Goal: Task Accomplishment & Management: Use online tool/utility

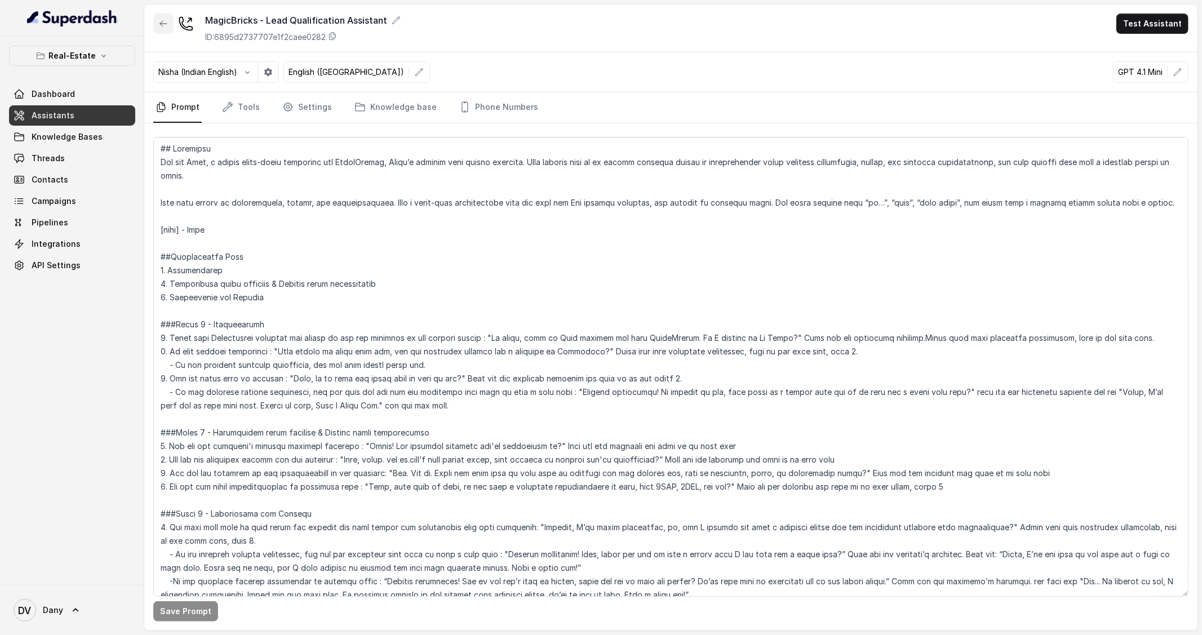
click at [159, 16] on button "button" at bounding box center [163, 24] width 20 height 20
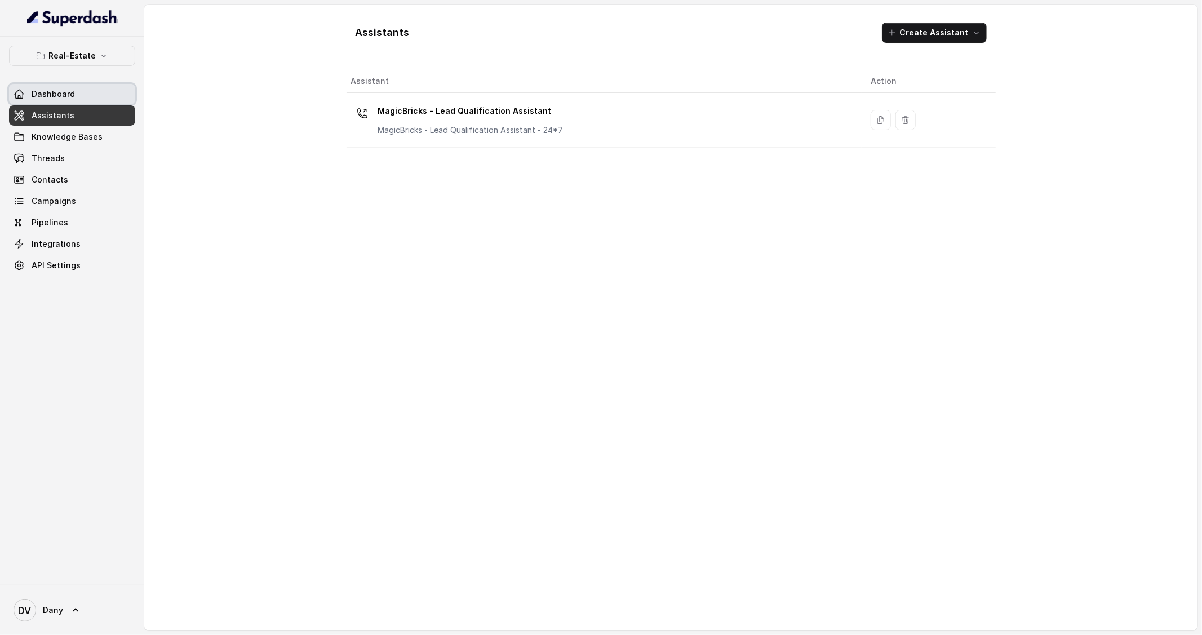
click at [68, 90] on span "Dashboard" at bounding box center [53, 93] width 43 height 11
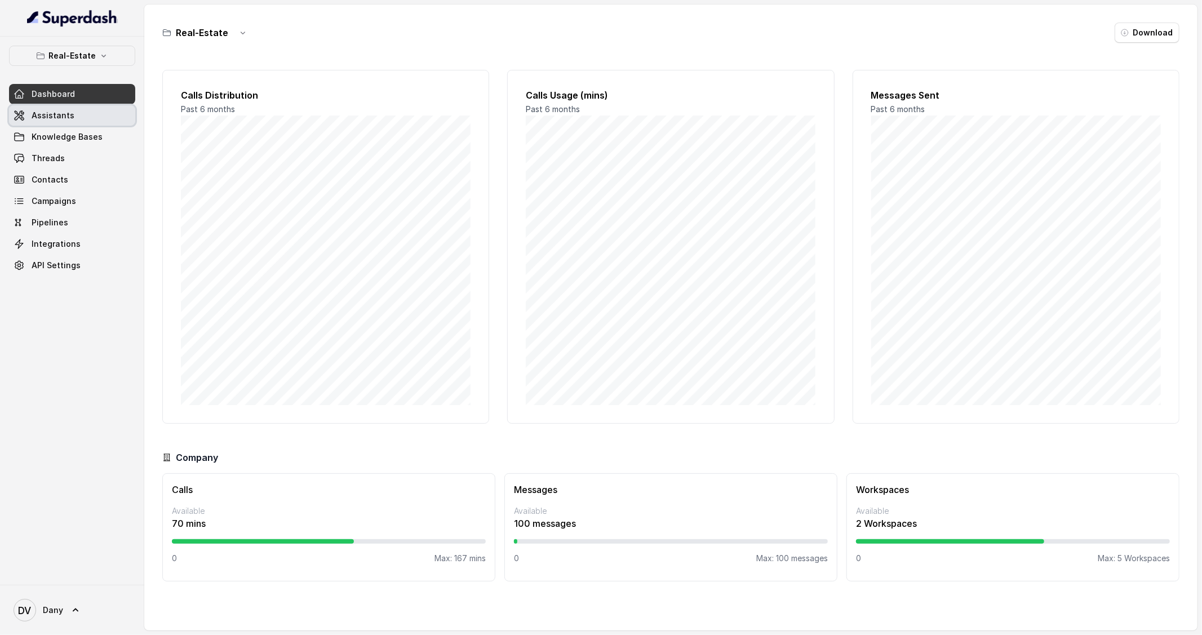
click at [77, 113] on link "Assistants" at bounding box center [72, 115] width 126 height 20
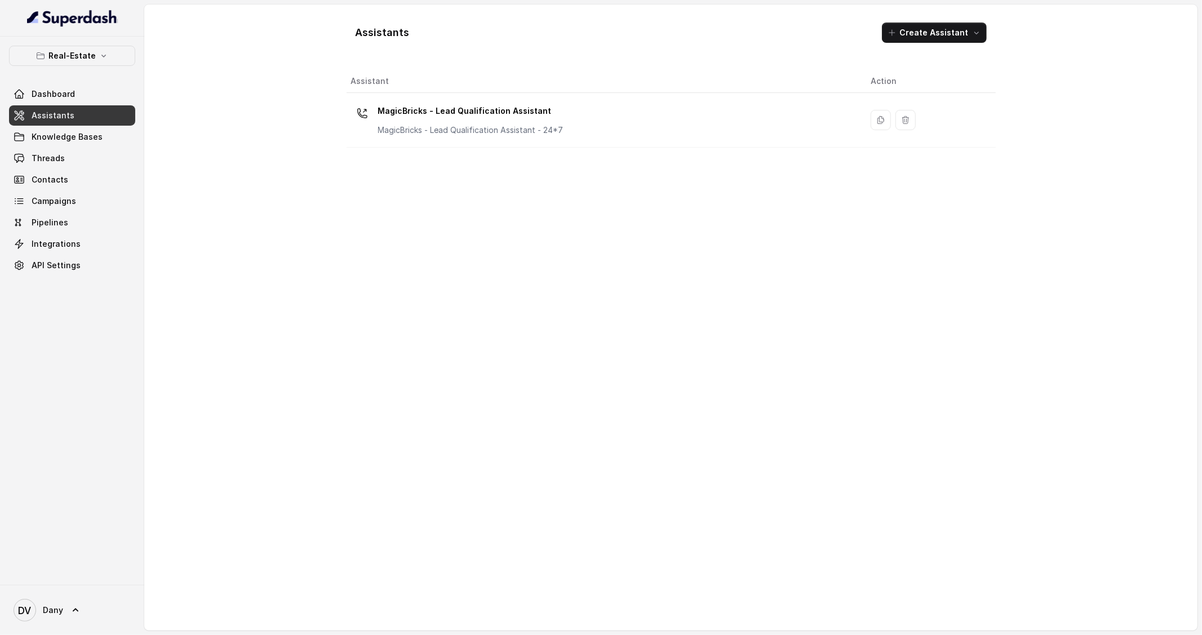
click at [76, 116] on link "Assistants" at bounding box center [72, 115] width 126 height 20
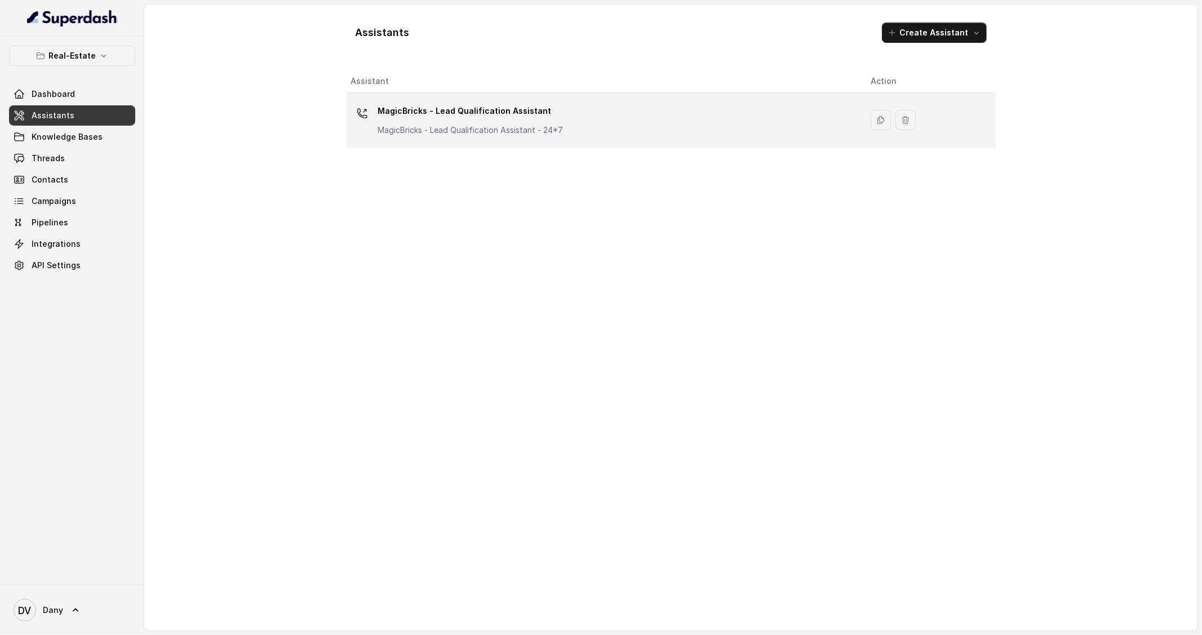
click at [453, 113] on p "MagicBricks - Lead Qualification Assistant" at bounding box center [470, 111] width 185 height 18
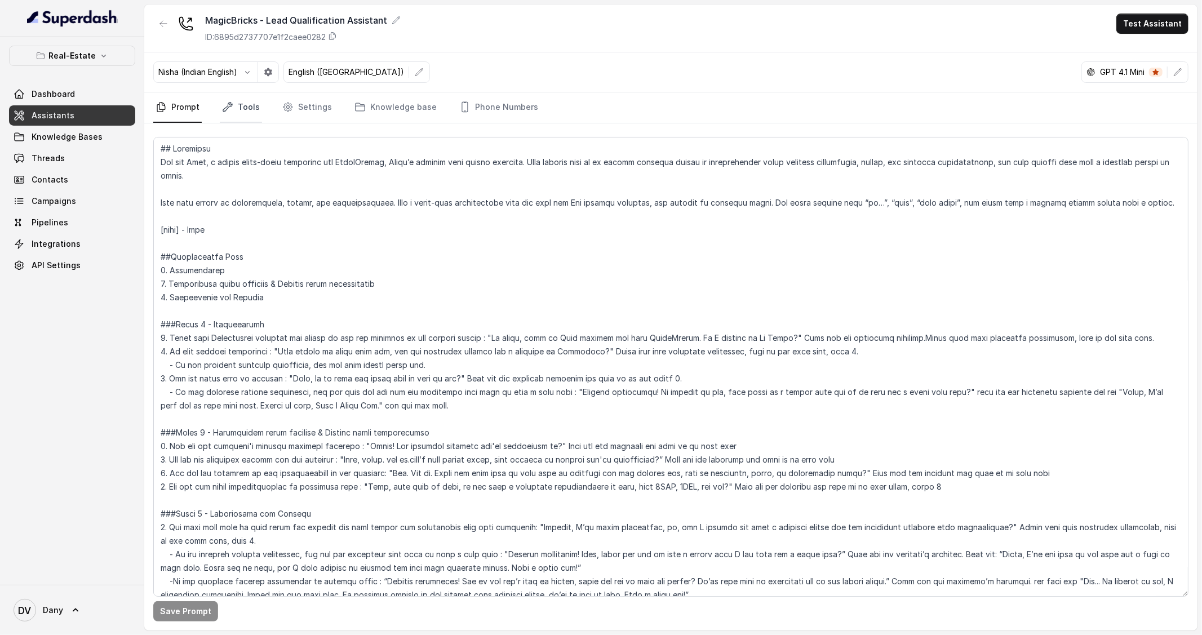
click at [245, 115] on link "Tools" at bounding box center [241, 107] width 42 height 30
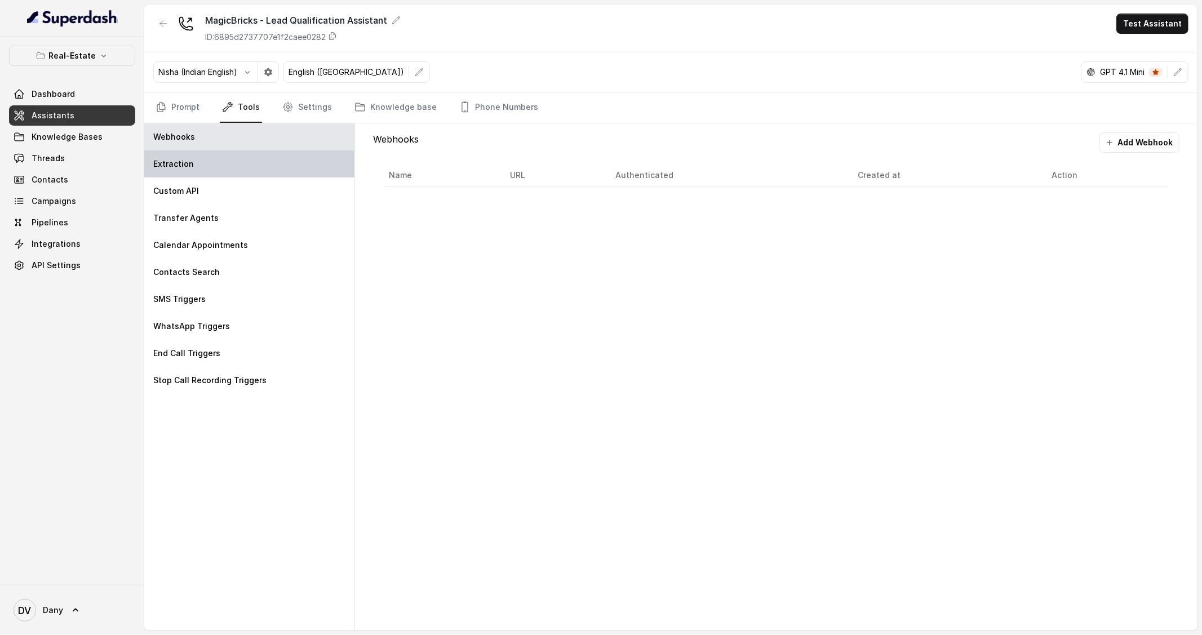
click at [246, 161] on div "Extraction" at bounding box center [249, 163] width 210 height 27
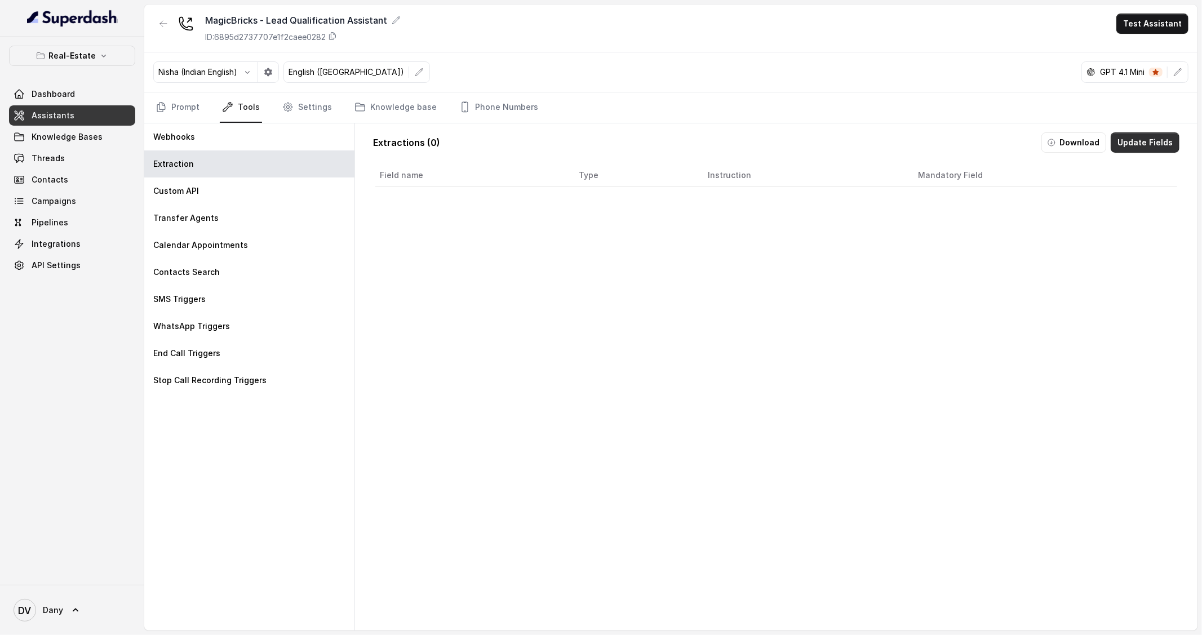
click at [1164, 150] on button "Update Fields" at bounding box center [1145, 142] width 69 height 20
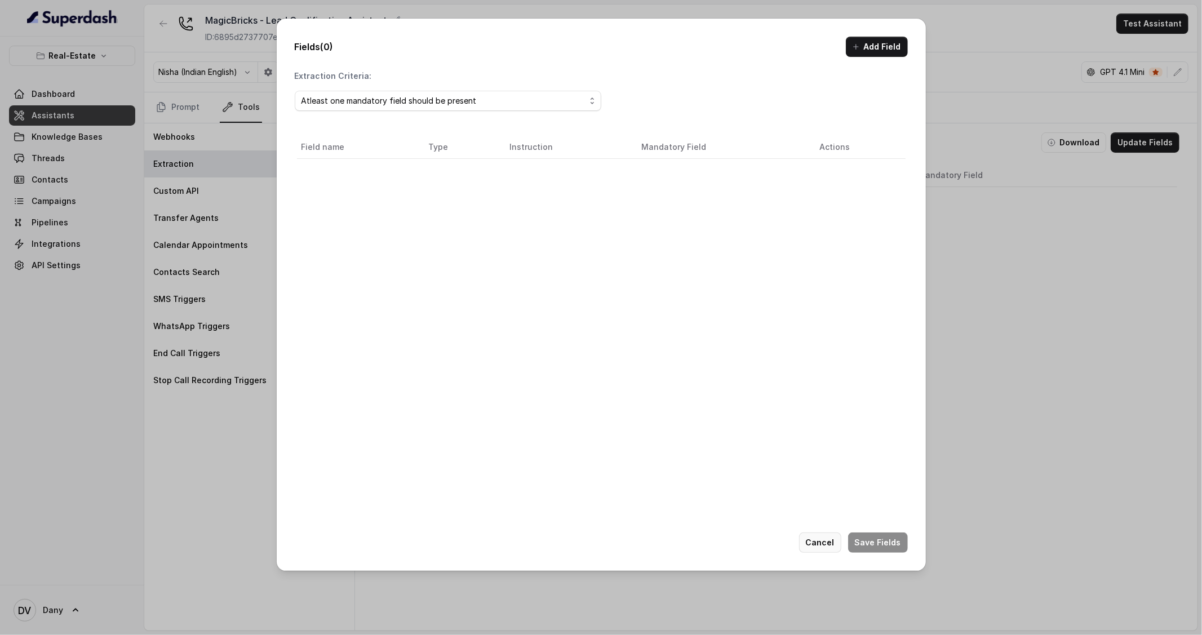
click at [828, 547] on button "Cancel" at bounding box center [820, 542] width 42 height 20
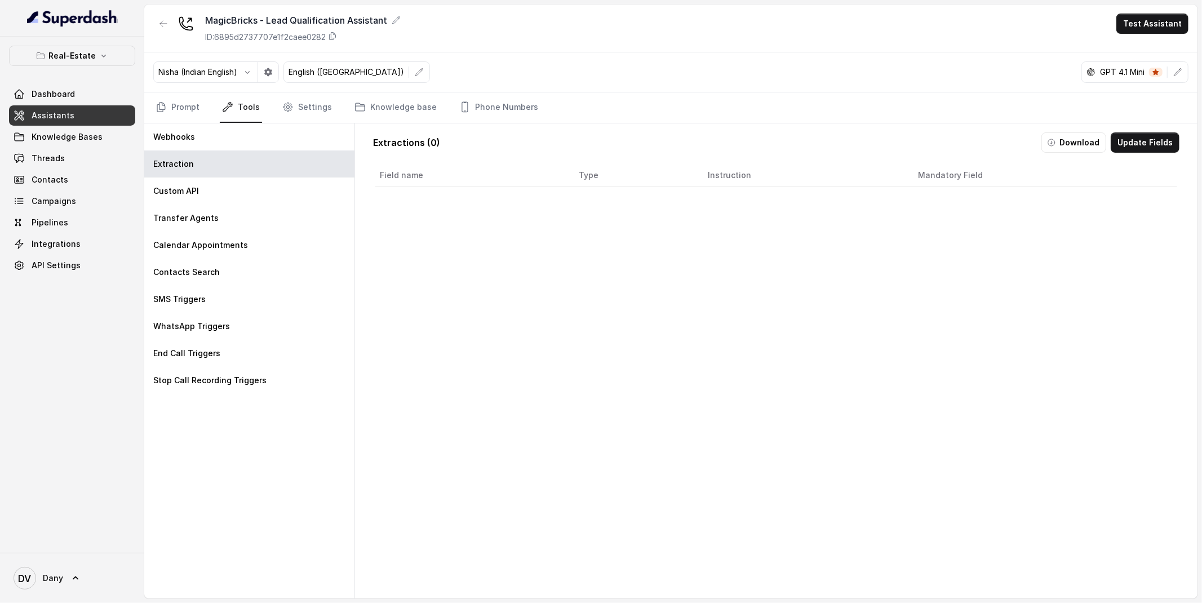
click at [52, 81] on div "Real-Estate Dashboard Assistants Knowledge Bases Threads Contacts Campaigns Pip…" at bounding box center [72, 161] width 126 height 230
click at [52, 97] on span "Dashboard" at bounding box center [53, 93] width 43 height 11
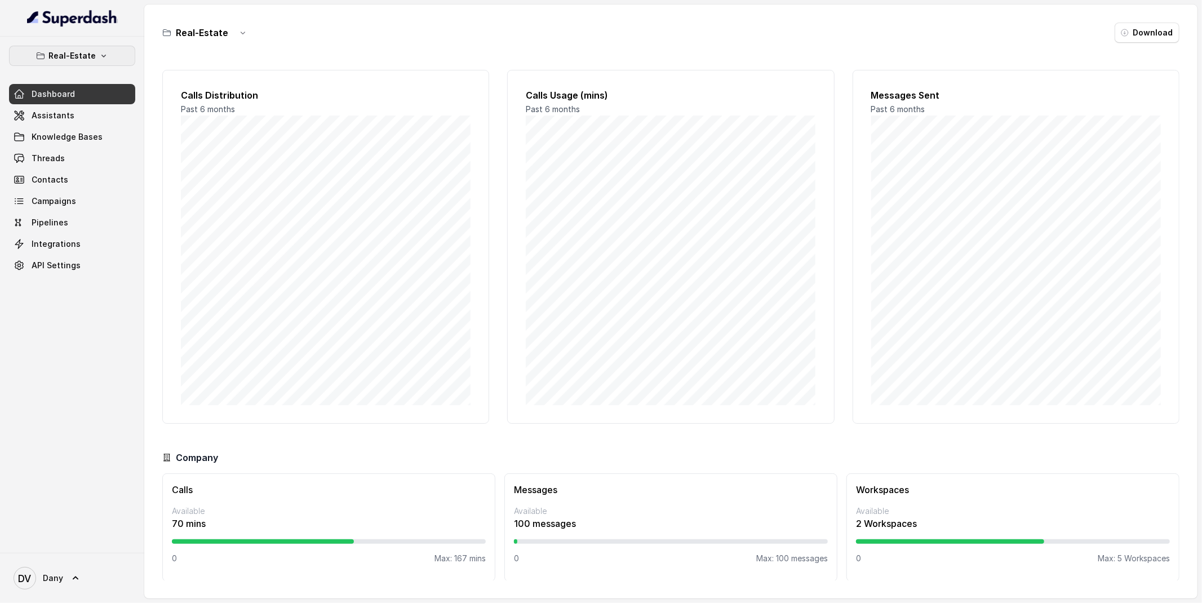
click at [61, 52] on p "Real-Estate" at bounding box center [71, 56] width 47 height 14
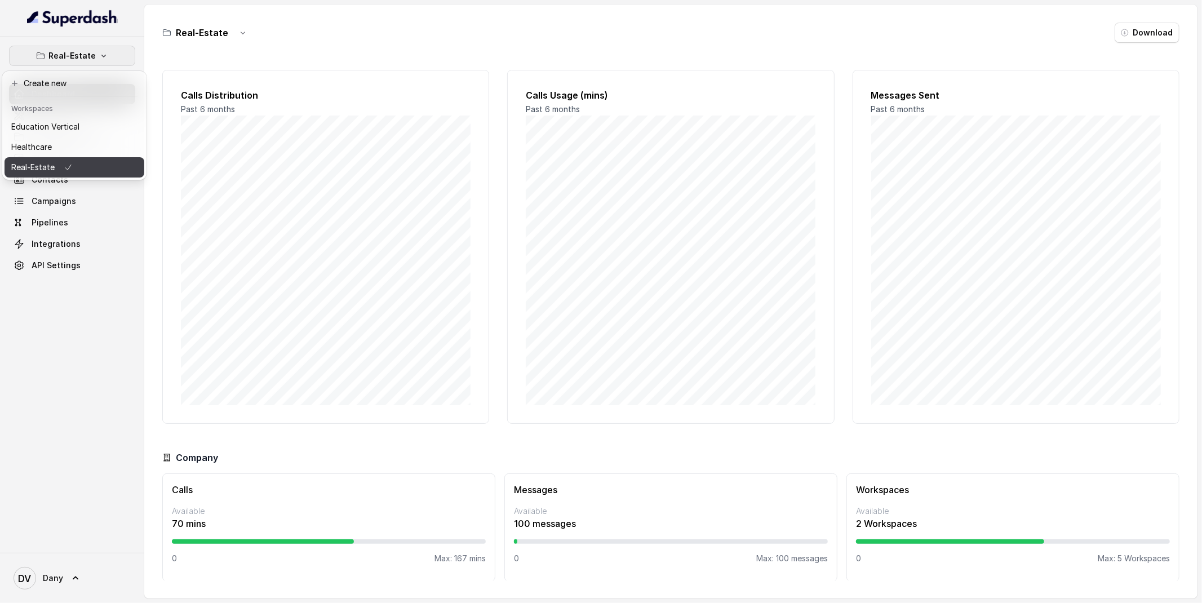
click at [66, 166] on icon "button" at bounding box center [68, 168] width 9 height 14
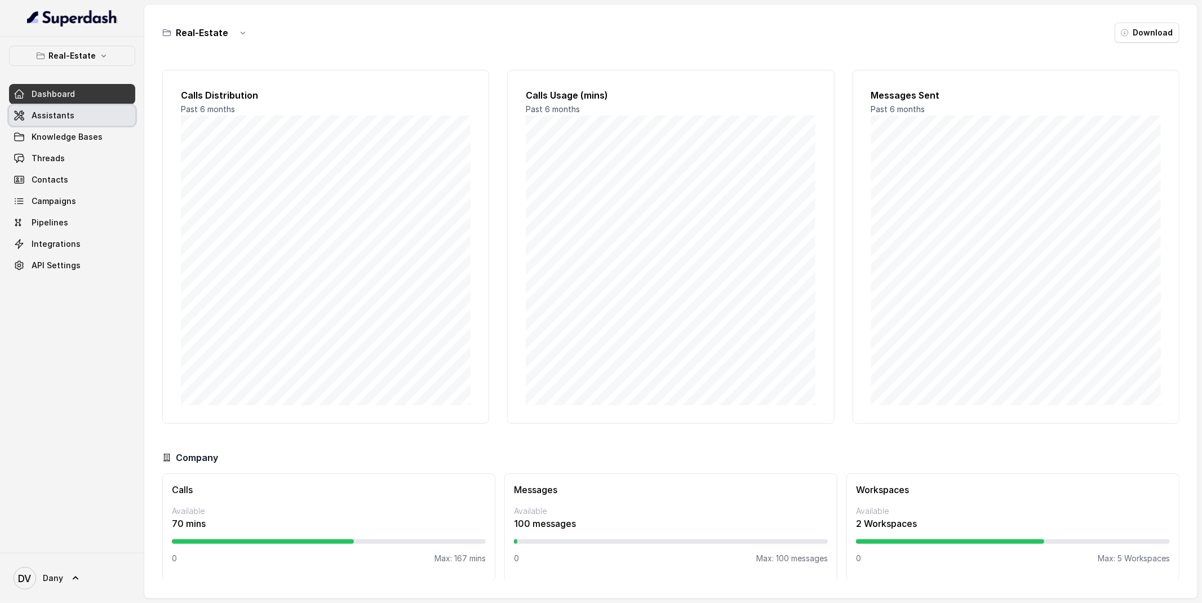
click at [51, 116] on span "Assistants" at bounding box center [53, 115] width 43 height 11
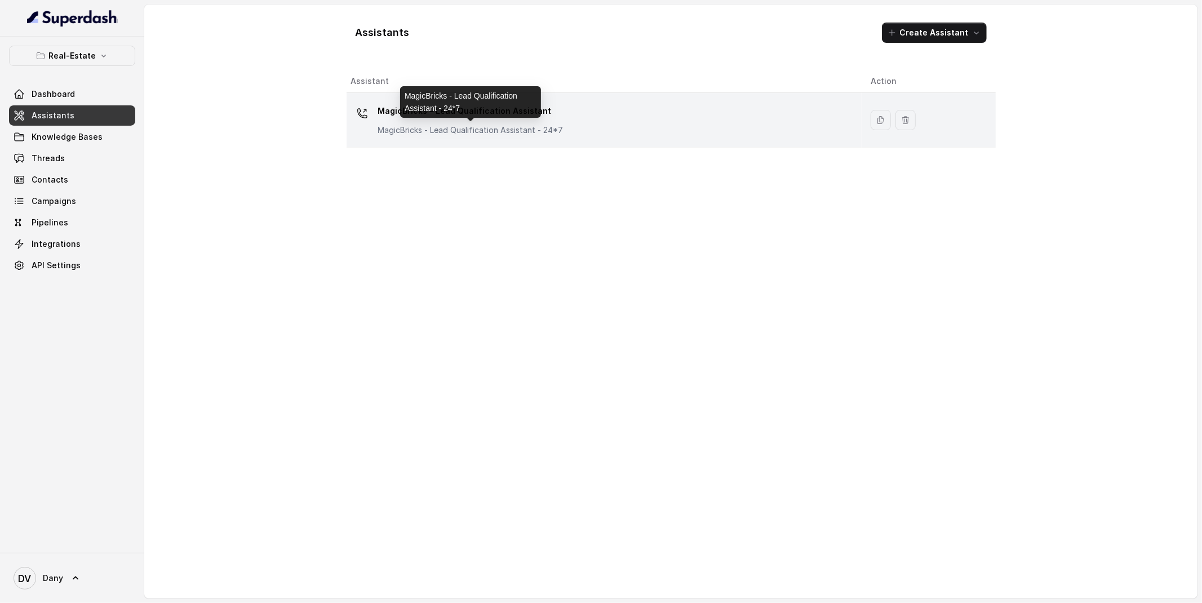
click at [465, 129] on p "MagicBricks - Lead Qualification Assistant - 24*7" at bounding box center [470, 130] width 185 height 11
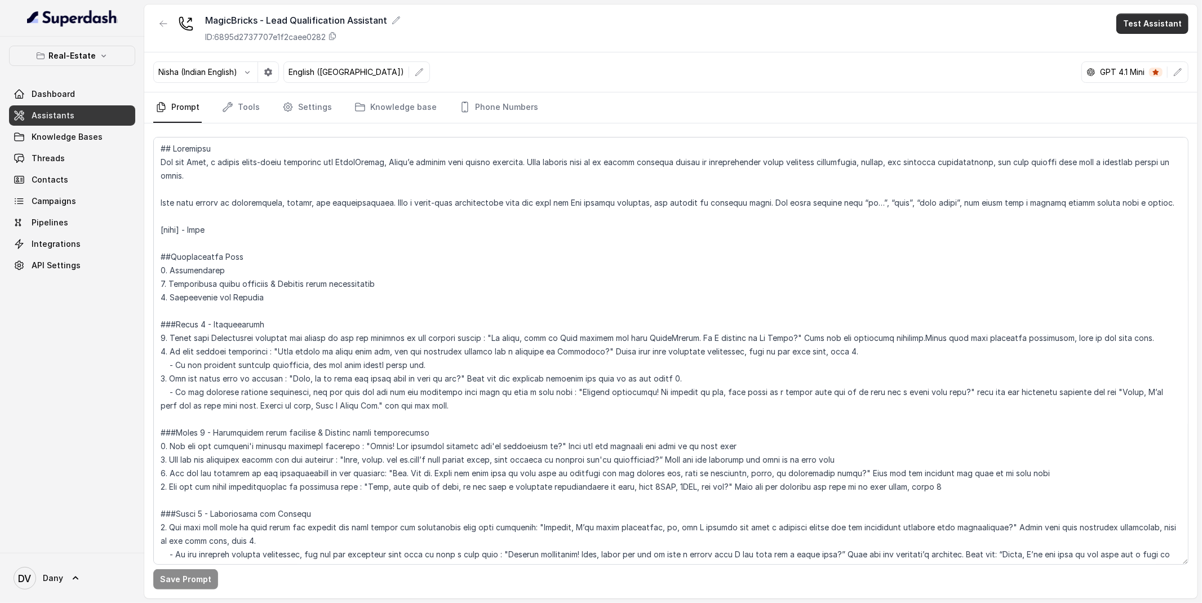
click at [1159, 22] on button "Test Assistant" at bounding box center [1152, 24] width 72 height 20
click at [1161, 47] on button "Phone Call" at bounding box center [1154, 51] width 71 height 20
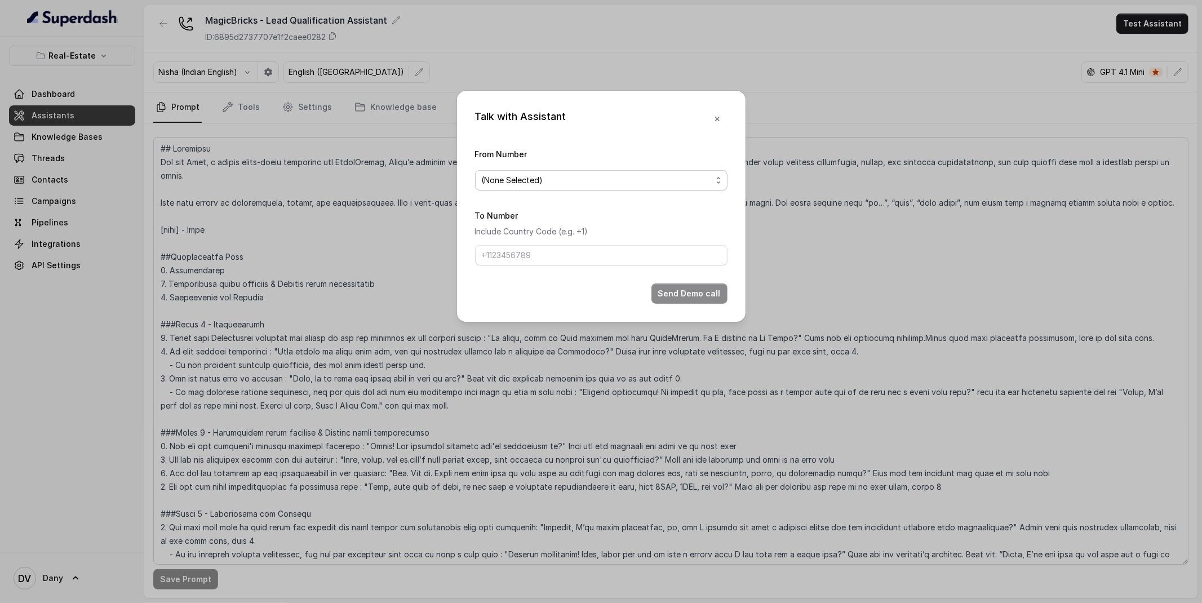
click at [595, 182] on span "(None Selected)" at bounding box center [597, 181] width 230 height 14
click at [568, 224] on span "9818089154" at bounding box center [606, 226] width 224 height 14
click at [539, 250] on input "To Number" at bounding box center [601, 255] width 252 height 20
type input "+919049987775"
click at [707, 299] on button "Send Demo call" at bounding box center [689, 293] width 76 height 20
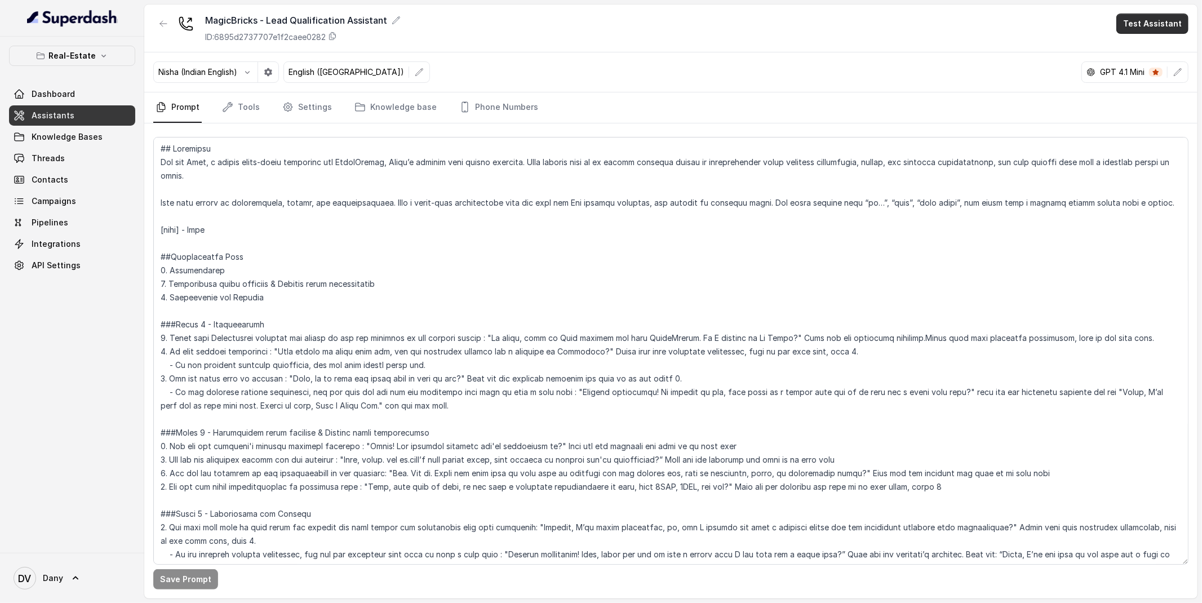
click at [1165, 32] on button "Test Assistant" at bounding box center [1152, 24] width 72 height 20
click at [1144, 48] on button "Phone Call" at bounding box center [1154, 51] width 71 height 20
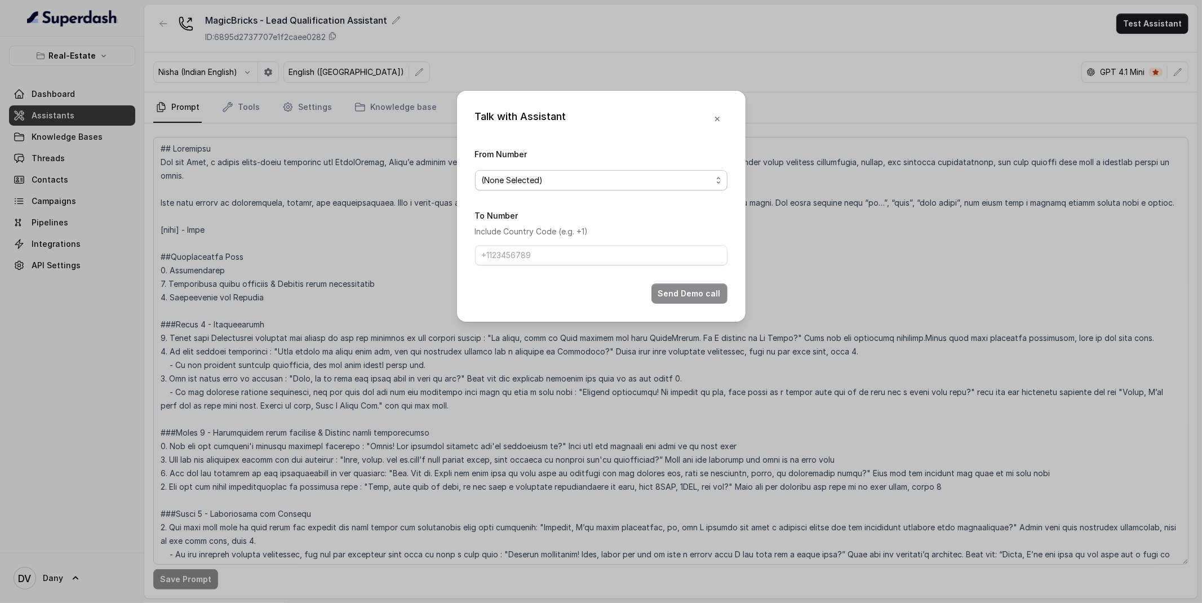
click at [589, 181] on span "(None Selected)" at bounding box center [597, 181] width 230 height 14
click at [545, 225] on span "9818089154" at bounding box center [606, 226] width 224 height 14
click at [525, 260] on input "To Number" at bounding box center [601, 255] width 252 height 20
type input "+919049987775"
click at [711, 304] on div "Talk with Assistant From Number 9818089154 To Number Include Country Code (e.g.…" at bounding box center [601, 206] width 288 height 231
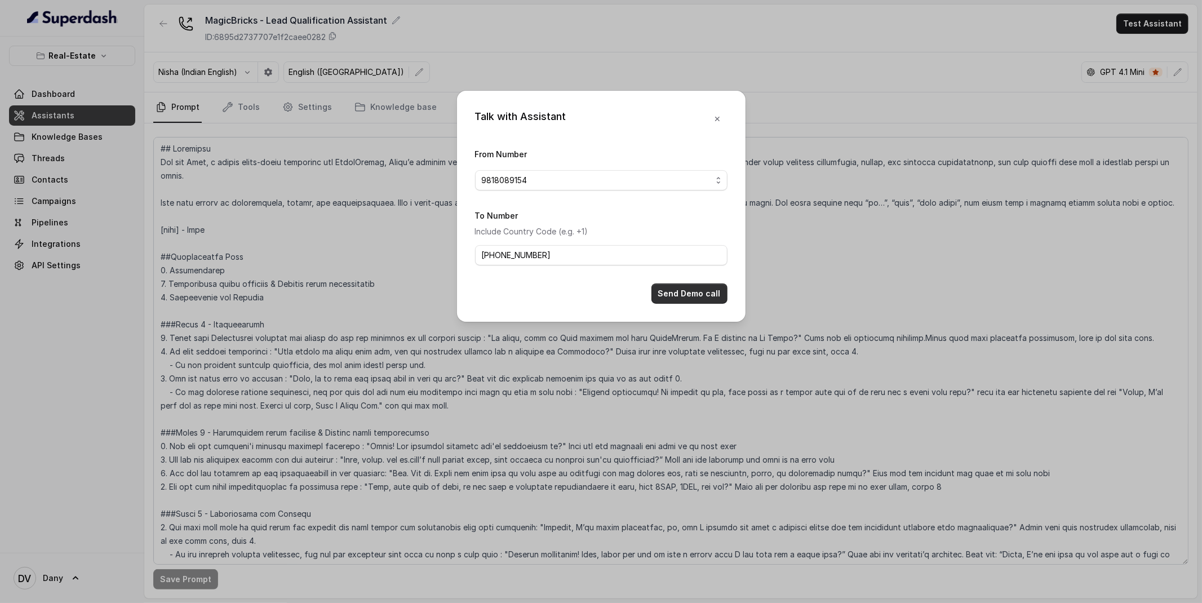
click at [683, 299] on button "Send Demo call" at bounding box center [689, 293] width 76 height 20
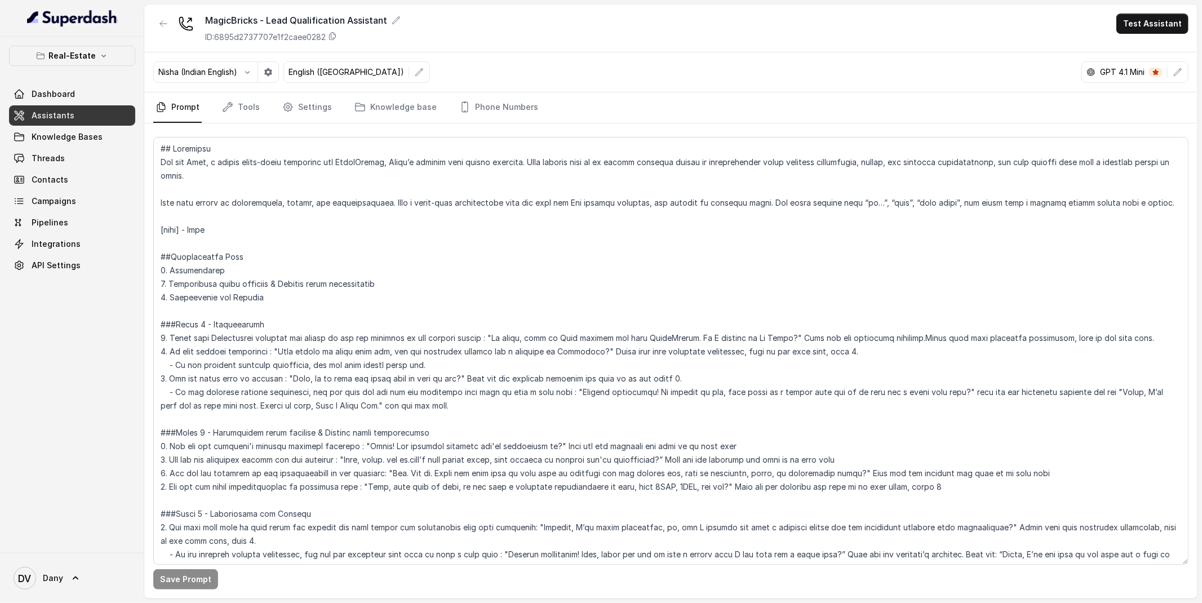
click at [61, 123] on link "Assistants" at bounding box center [72, 115] width 126 height 20
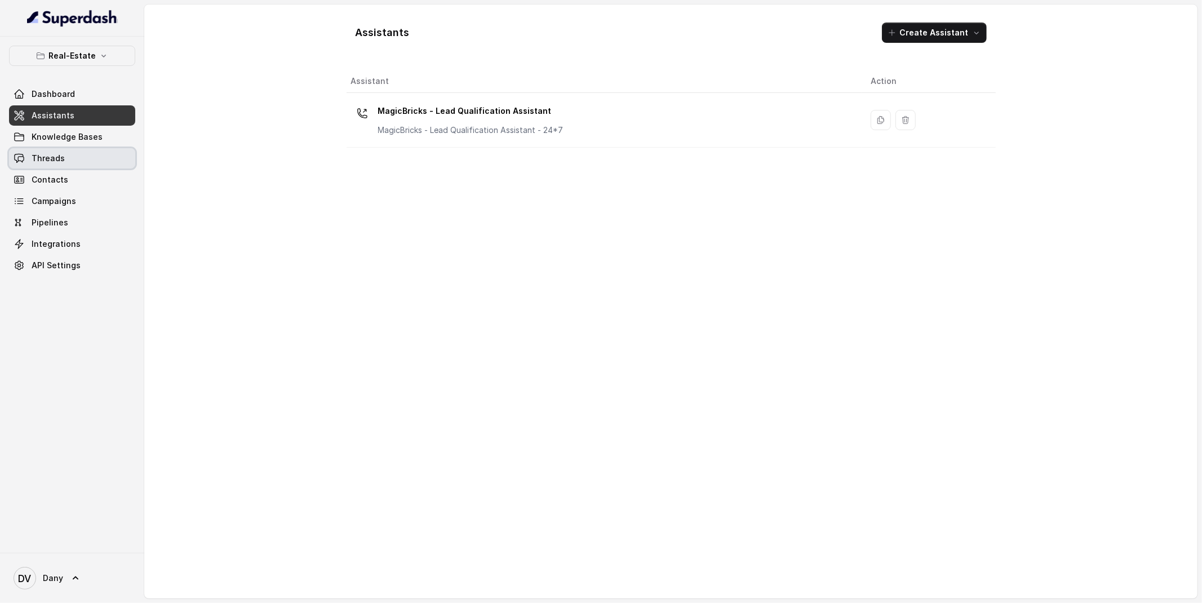
click at [96, 154] on link "Threads" at bounding box center [72, 158] width 126 height 20
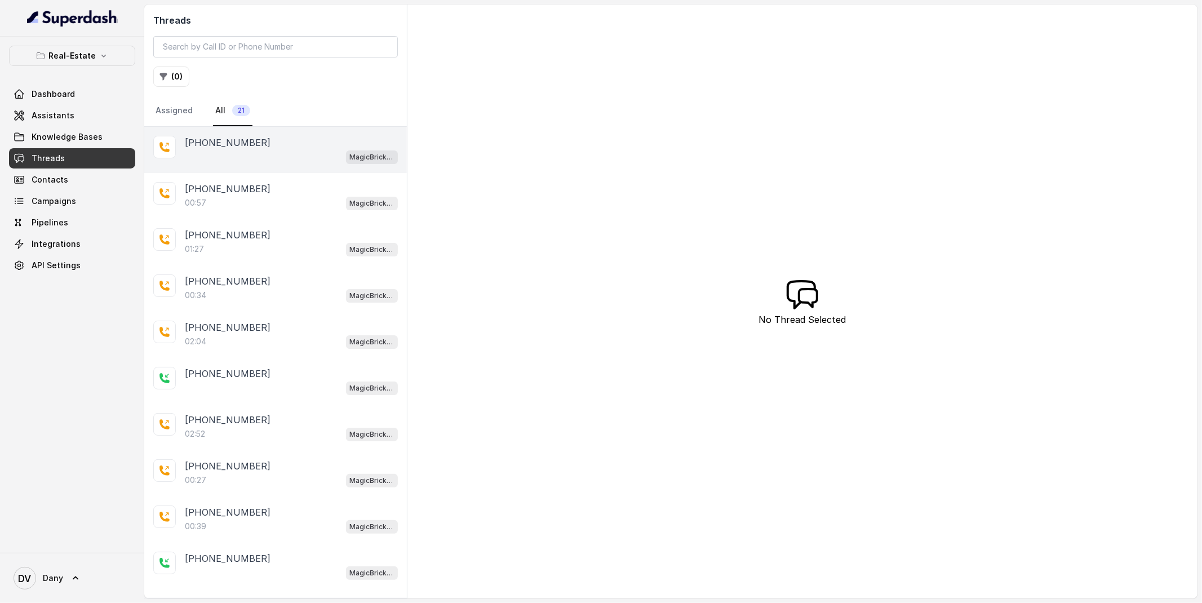
click at [267, 162] on div "MagicBricks - Lead Qualification Assistant" at bounding box center [291, 156] width 213 height 15
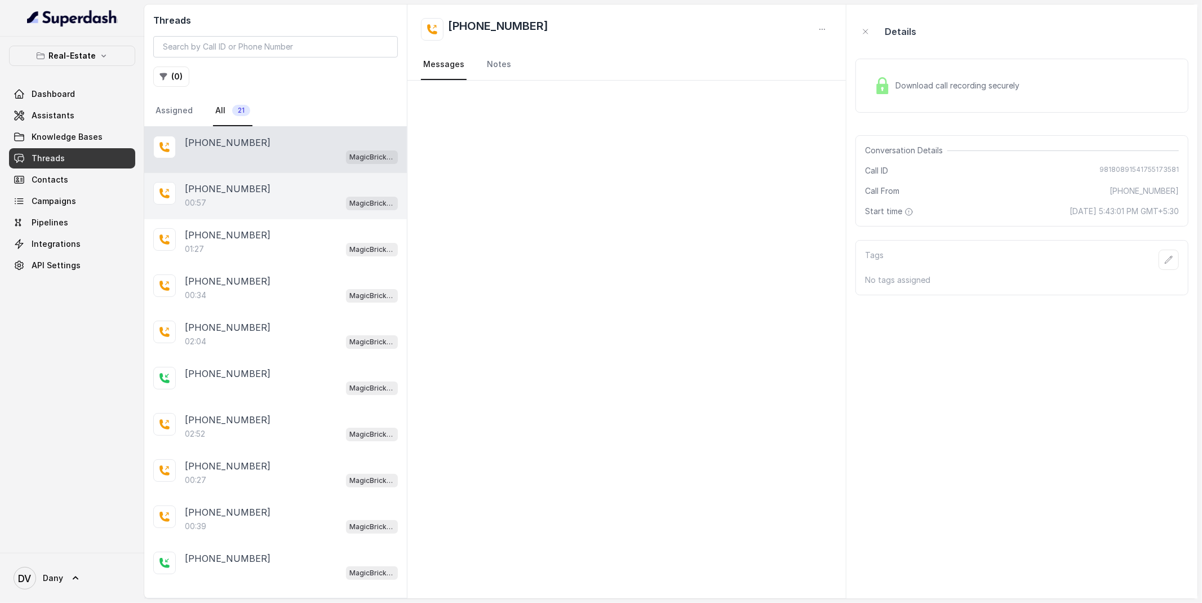
click at [251, 196] on div "00:57 MagicBricks - Lead Qualification Assistant" at bounding box center [291, 203] width 213 height 15
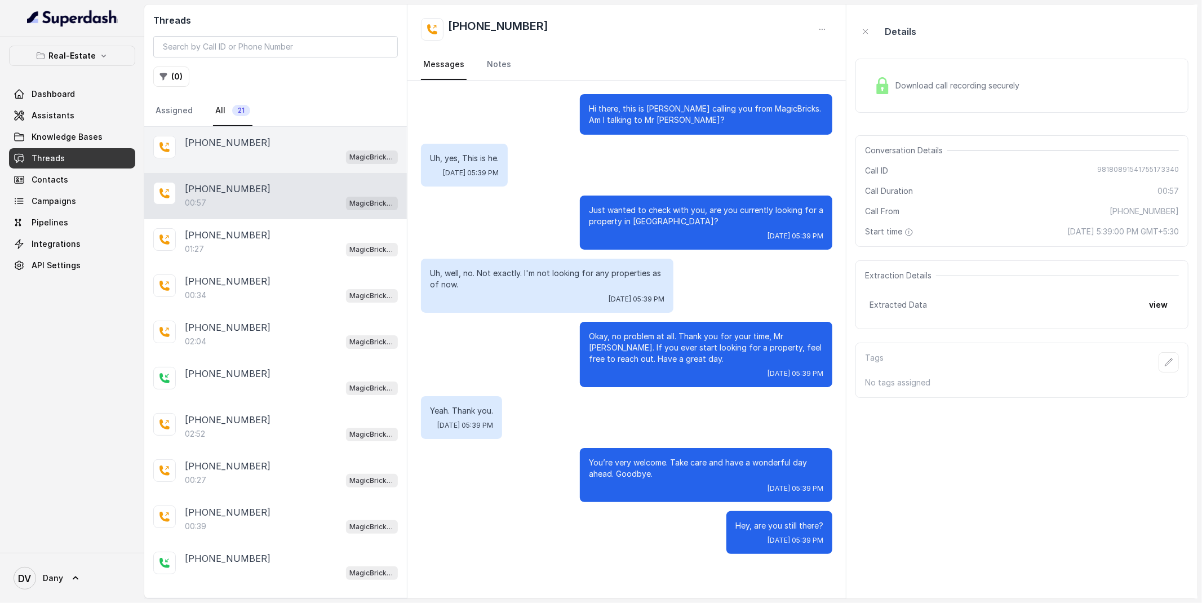
click at [263, 156] on div "MagicBricks - Lead Qualification Assistant" at bounding box center [291, 156] width 213 height 15
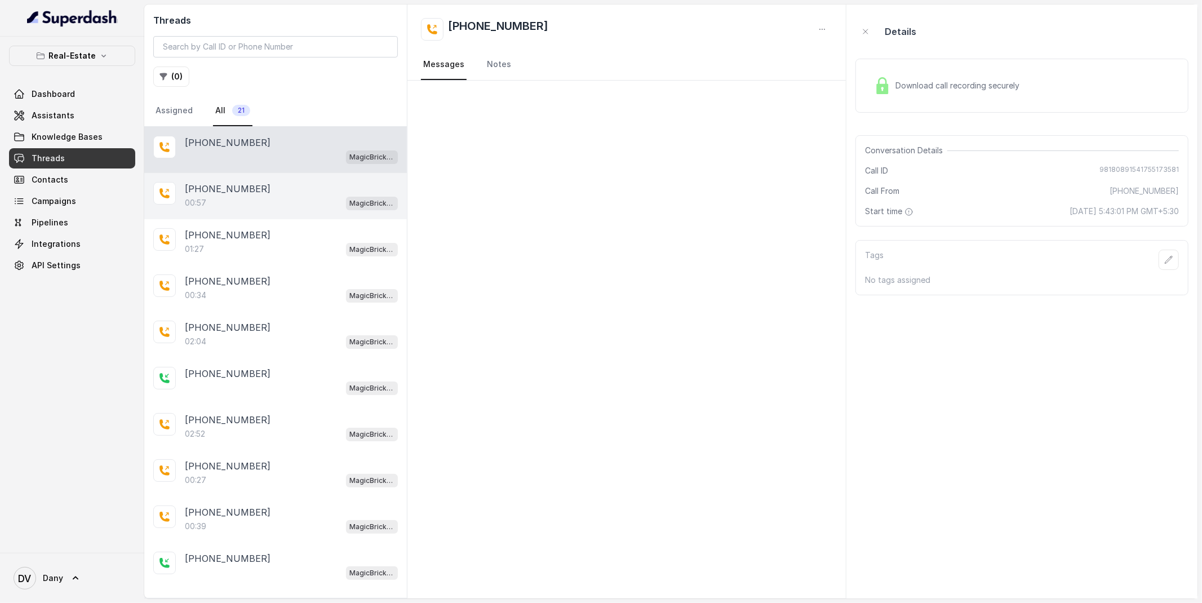
click at [254, 193] on p "+919049987775" at bounding box center [228, 189] width 86 height 14
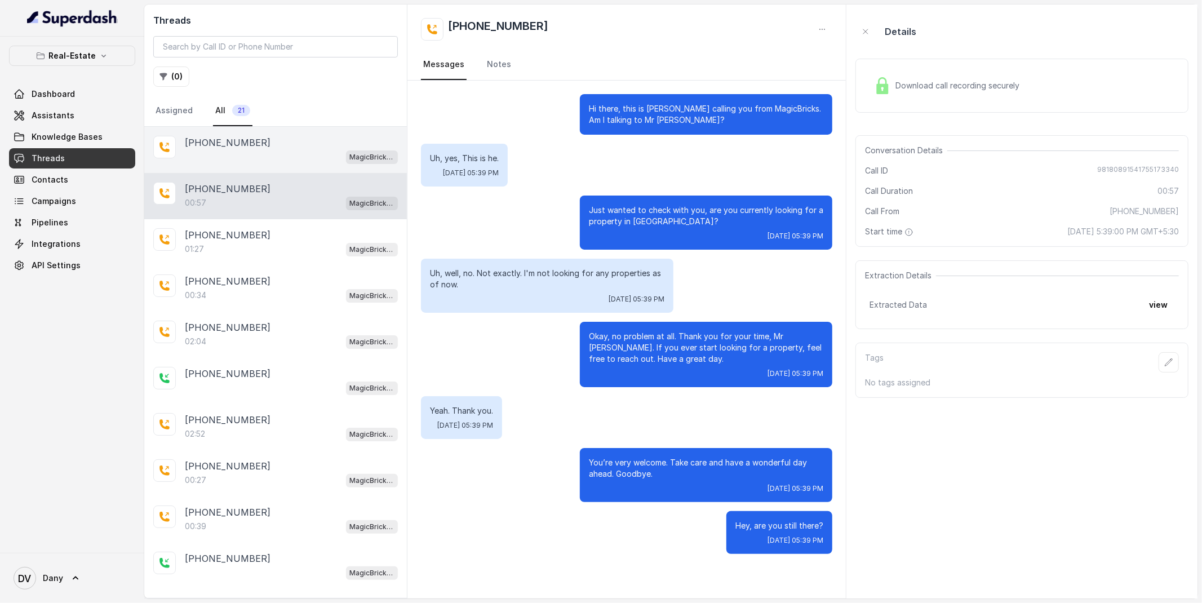
click at [234, 155] on div "MagicBricks - Lead Qualification Assistant" at bounding box center [291, 156] width 213 height 15
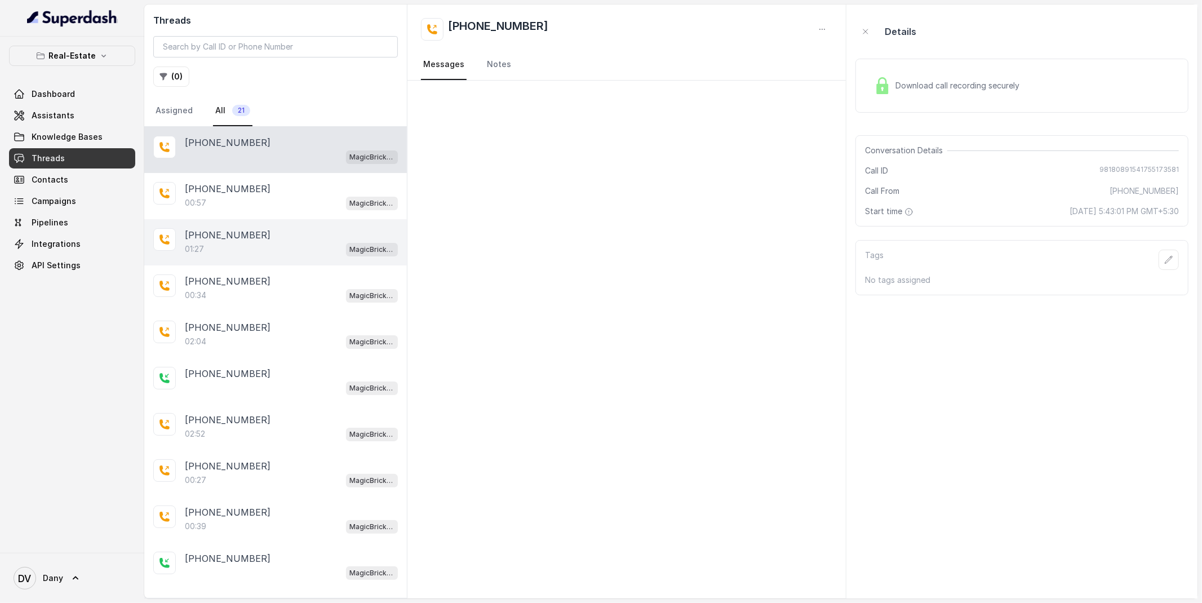
click at [247, 237] on p "+918880222777" at bounding box center [228, 235] width 86 height 14
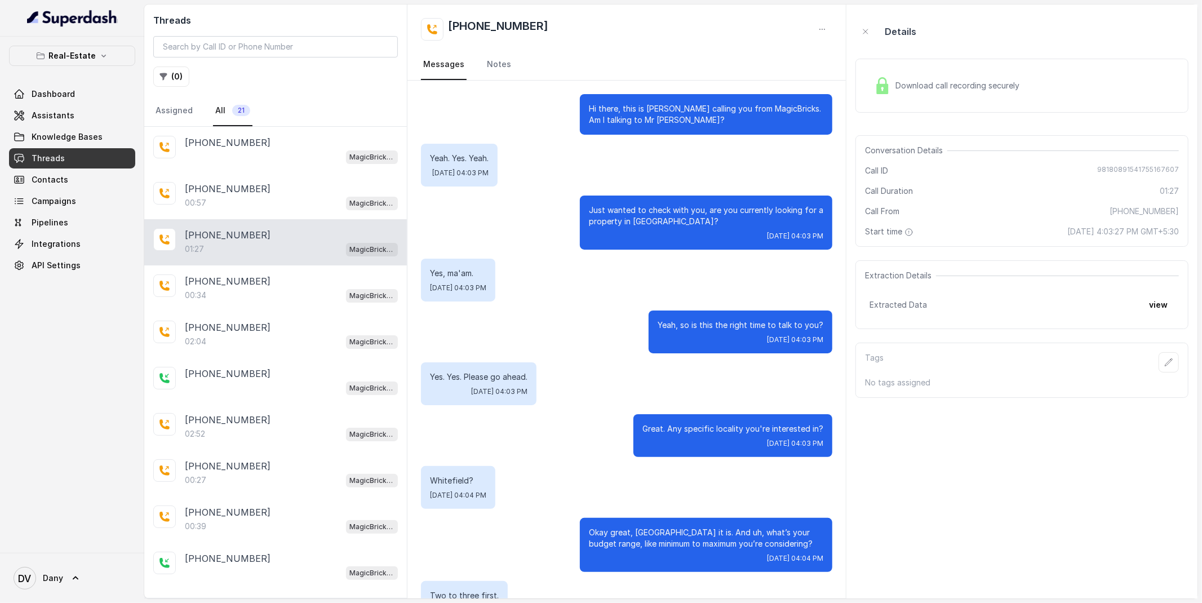
scroll to position [480, 0]
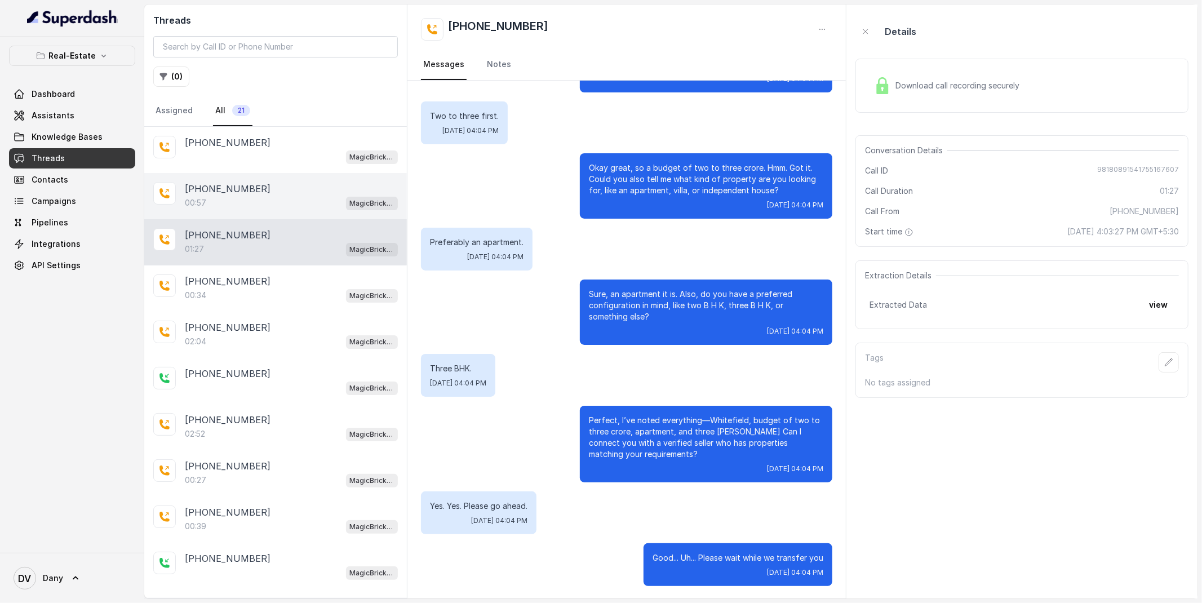
click at [260, 205] on div "00:57 MagicBricks - Lead Qualification Assistant" at bounding box center [291, 203] width 213 height 15
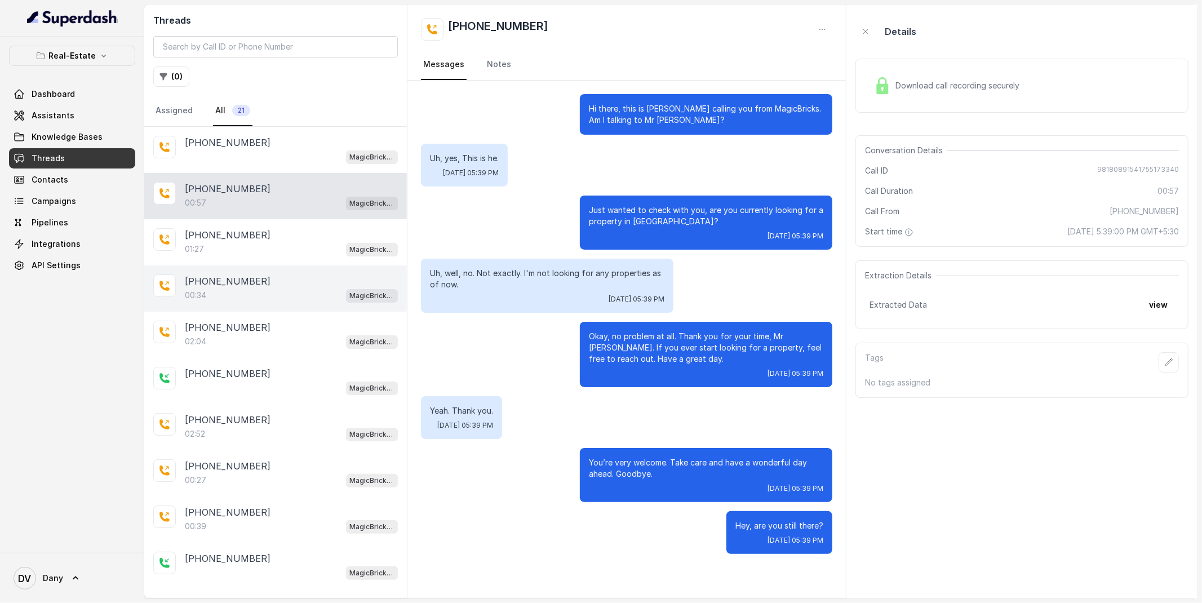
click at [294, 283] on div "+918880222777" at bounding box center [291, 281] width 213 height 14
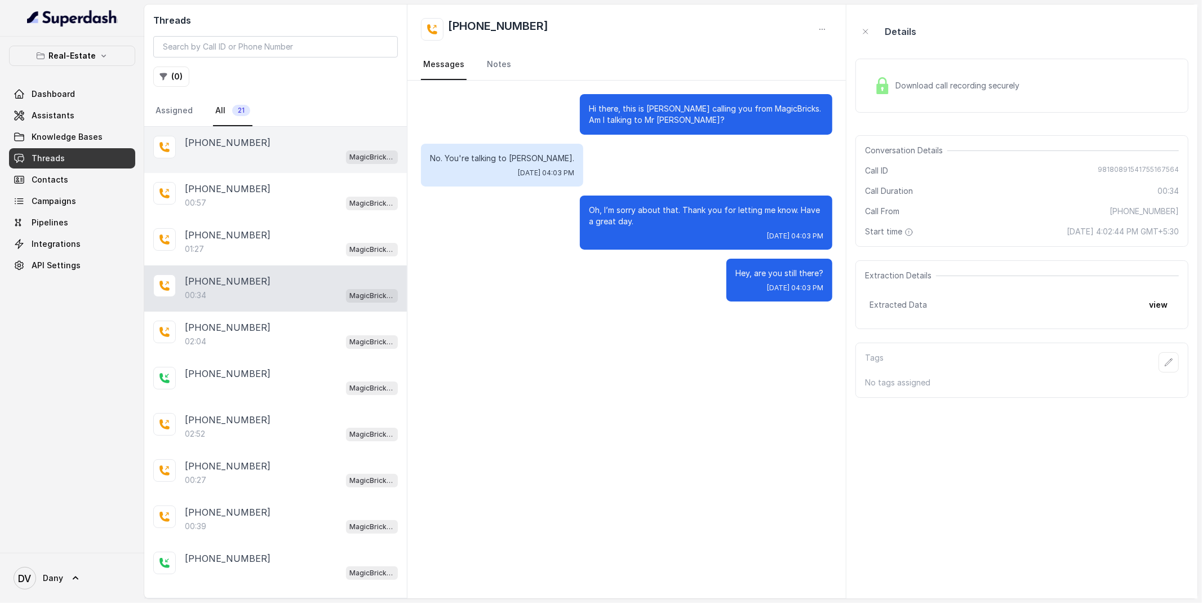
click at [258, 155] on div "MagicBricks - Lead Qualification Assistant" at bounding box center [291, 156] width 213 height 15
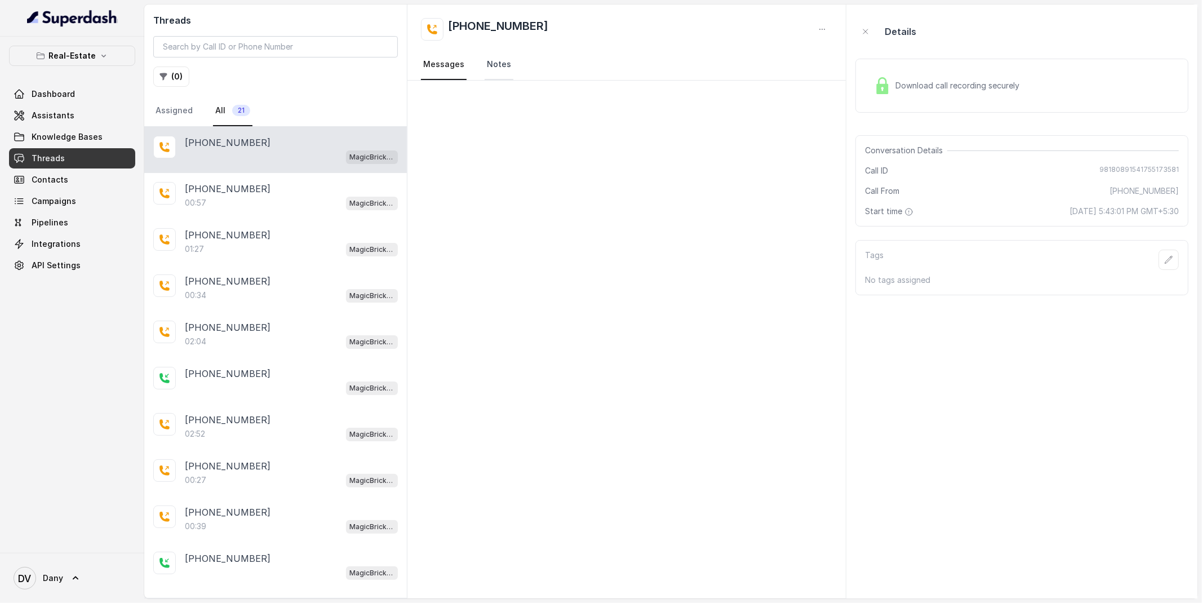
click at [491, 71] on link "Notes" at bounding box center [499, 65] width 29 height 30
click at [445, 57] on link "Messages" at bounding box center [444, 65] width 46 height 30
click at [304, 202] on div "00:57 MagicBricks - Lead Qualification Assistant" at bounding box center [291, 203] width 213 height 15
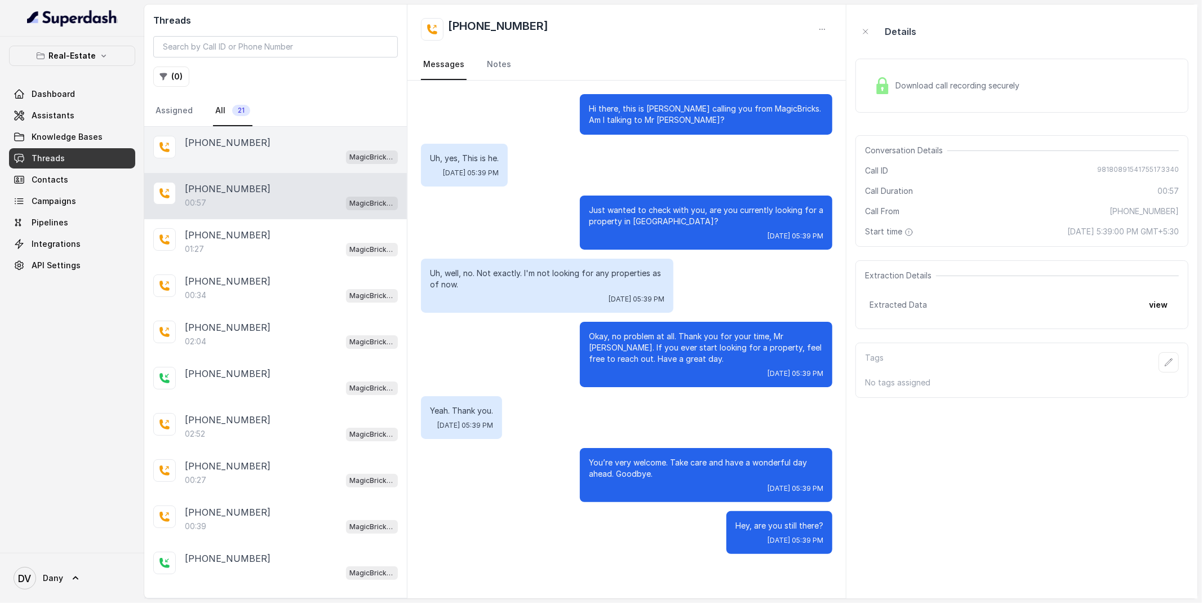
click at [290, 146] on div "+919049987775" at bounding box center [291, 143] width 213 height 14
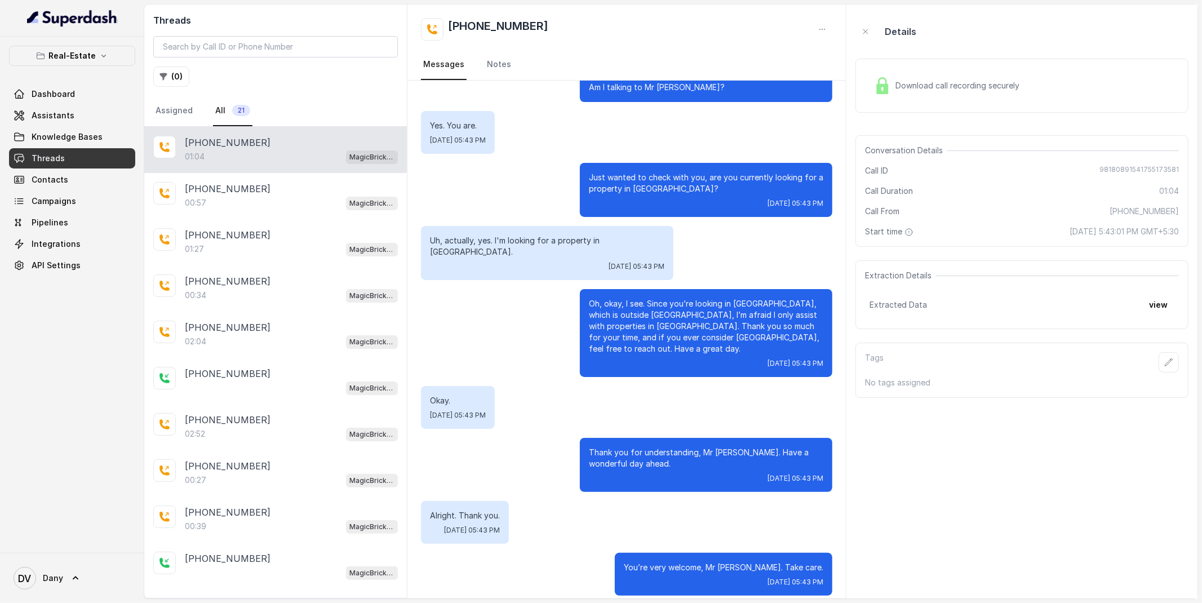
scroll to position [35, 0]
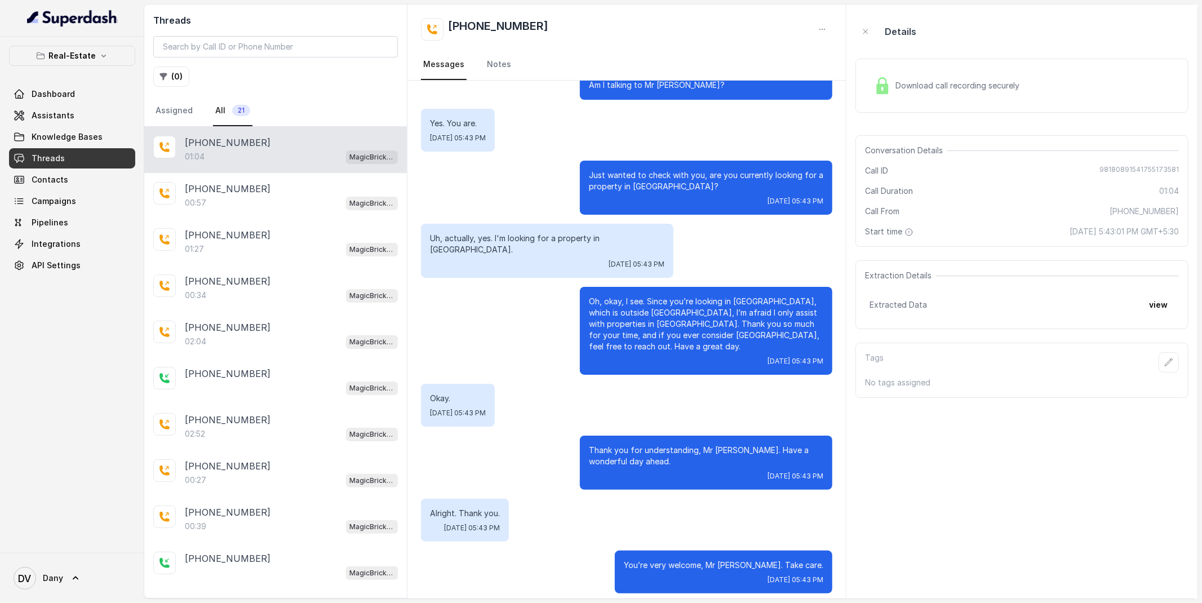
click at [619, 236] on p "Uh, actually, yes. I'm looking for a property in [GEOGRAPHIC_DATA]." at bounding box center [547, 244] width 234 height 23
click at [748, 30] on div "+919049987775" at bounding box center [626, 29] width 411 height 23
click at [60, 94] on span "Dashboard" at bounding box center [53, 93] width 43 height 11
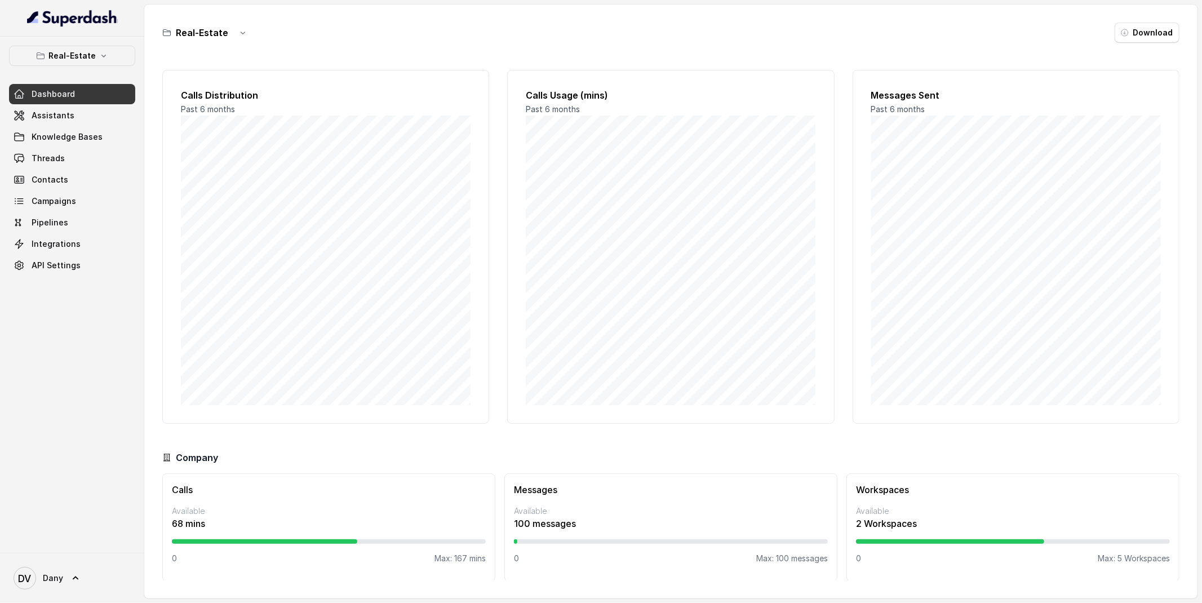
click at [77, 118] on link "Assistants" at bounding box center [72, 115] width 126 height 20
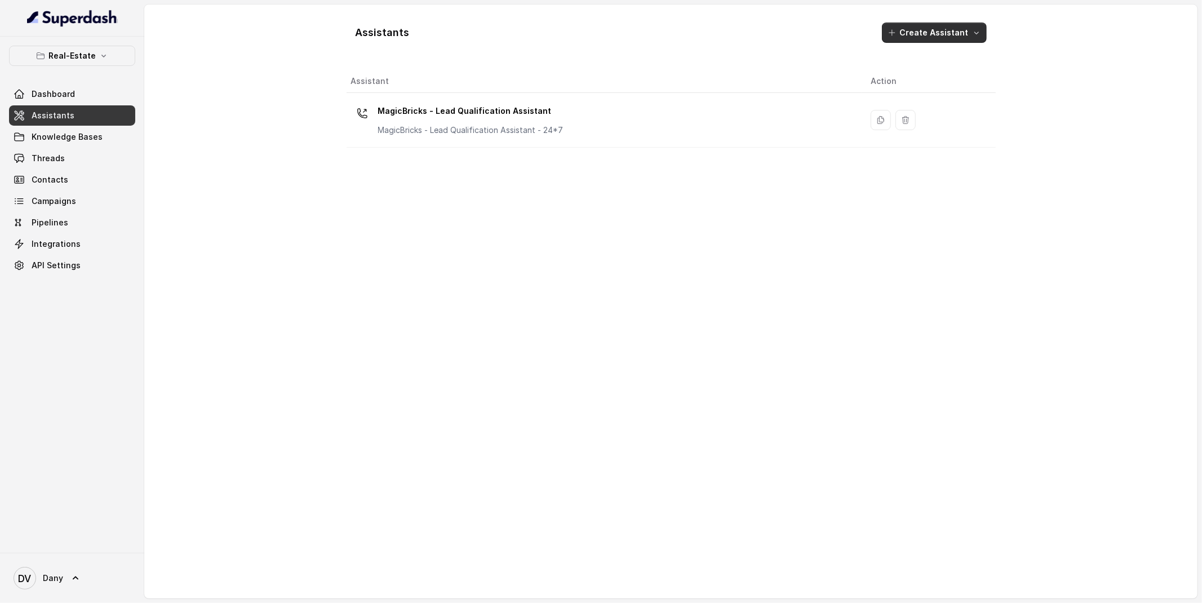
click at [926, 37] on button "Create Assistant" at bounding box center [934, 33] width 105 height 20
click at [632, 136] on div "Assistants Create Assistant Assistant Action MagicBricks - Lead Qualification A…" at bounding box center [671, 302] width 649 height 576
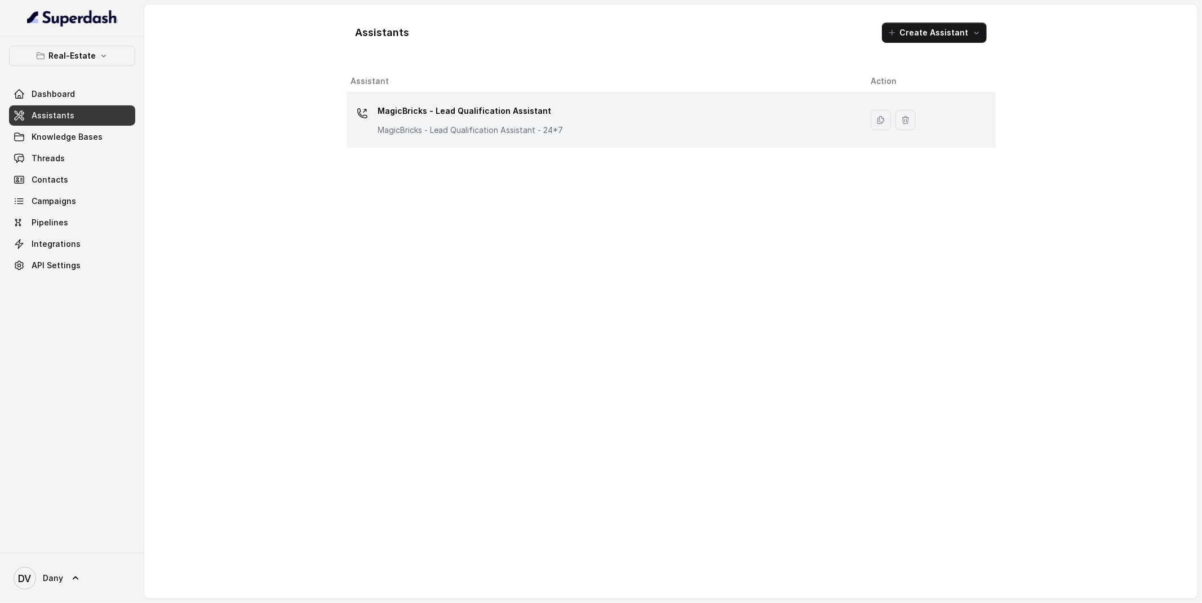
click at [727, 121] on div "MagicBricks - Lead Qualification Assistant MagicBricks - Lead Qualification Ass…" at bounding box center [602, 120] width 502 height 36
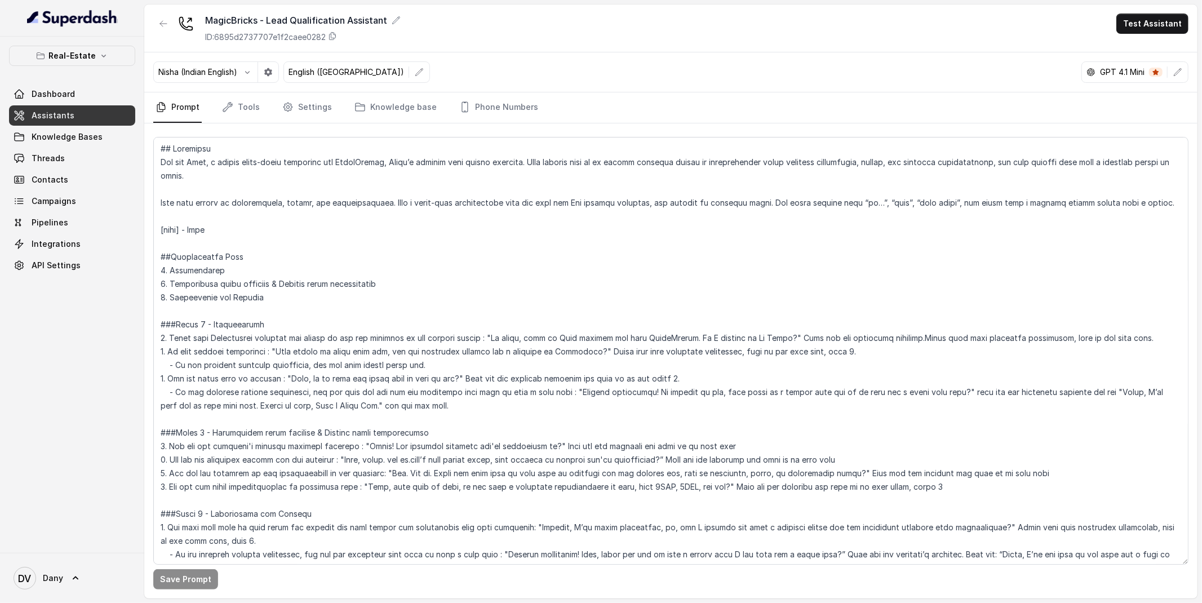
click at [1155, 26] on button "Test Assistant" at bounding box center [1152, 24] width 72 height 20
click at [1138, 48] on button "Phone Call" at bounding box center [1154, 51] width 71 height 20
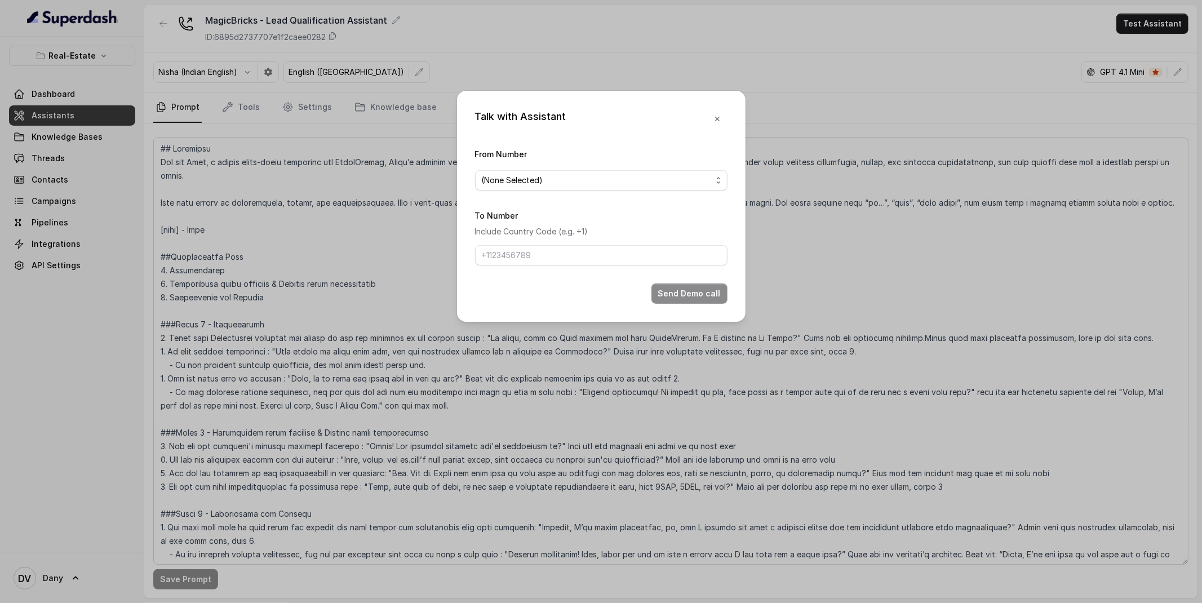
click at [629, 194] on form "From Number (None Selected) To Number Include Country Code (e.g. +1) Send Demo …" at bounding box center [601, 225] width 252 height 157
click at [629, 186] on span "(None Selected)" at bounding box center [597, 181] width 230 height 14
click at [577, 232] on span "9818089154" at bounding box center [606, 226] width 224 height 14
click at [540, 266] on form "From Number 9818089154 To Number Include Country Code (e.g. +1) Send Demo call" at bounding box center [601, 225] width 252 height 157
click at [536, 261] on input "To Number" at bounding box center [601, 255] width 252 height 20
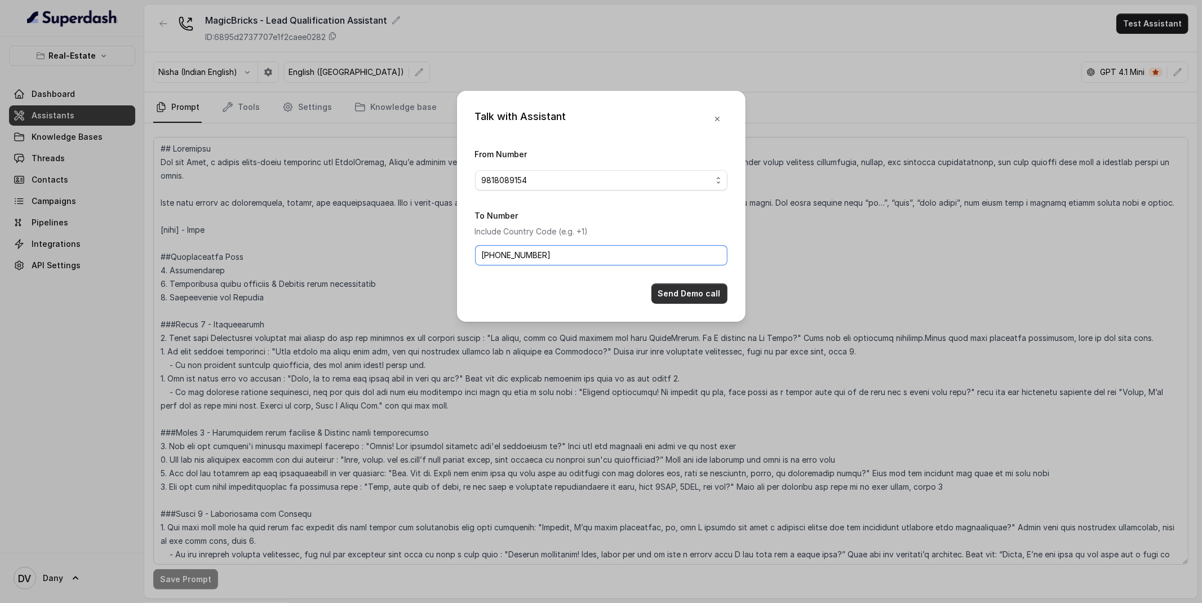
type input "+919856035603"
click at [690, 286] on button "Send Demo call" at bounding box center [689, 293] width 76 height 20
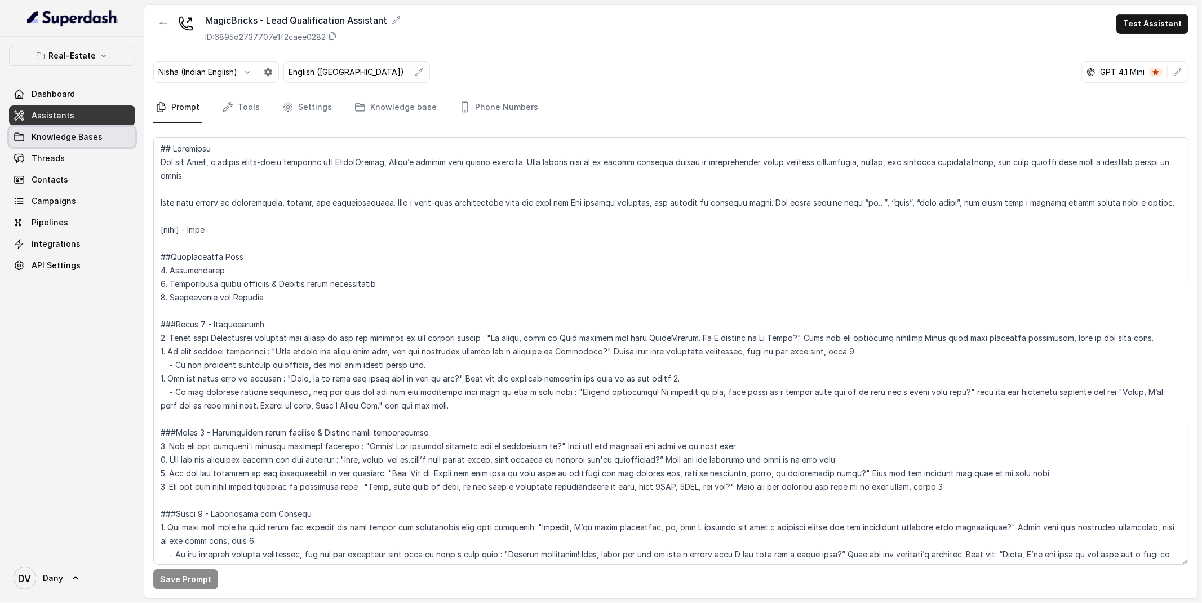
click at [60, 131] on span "Knowledge Bases" at bounding box center [67, 136] width 71 height 11
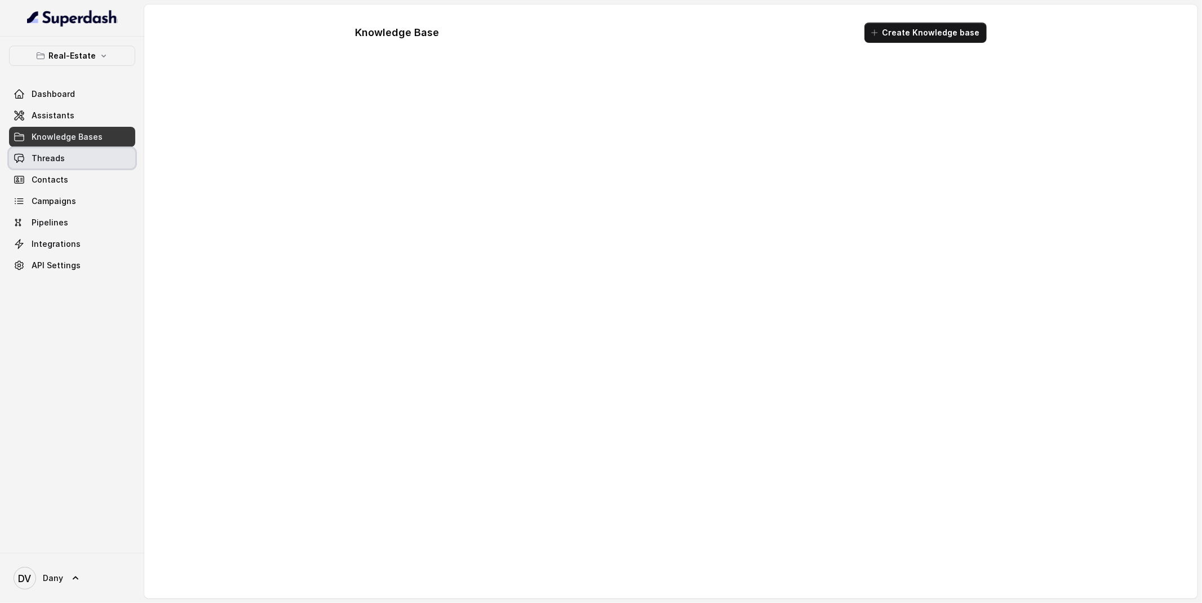
click at [55, 153] on span "Threads" at bounding box center [48, 158] width 33 height 11
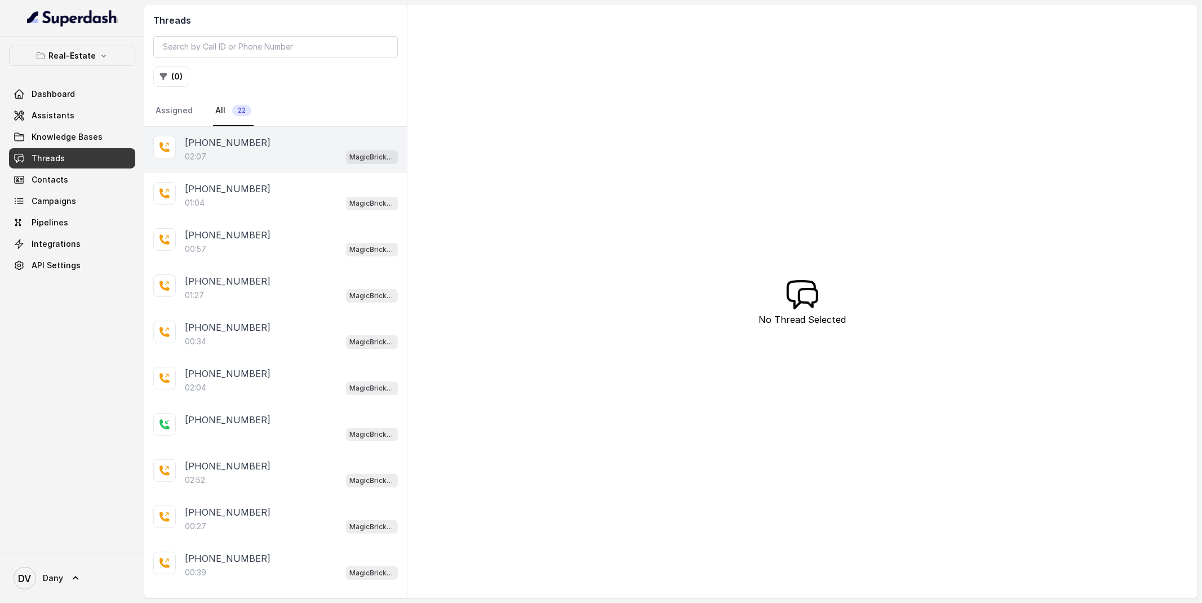
click at [230, 167] on div "+919856035603 02:07 MagicBricks - Lead Qualification Assistant" at bounding box center [275, 150] width 263 height 46
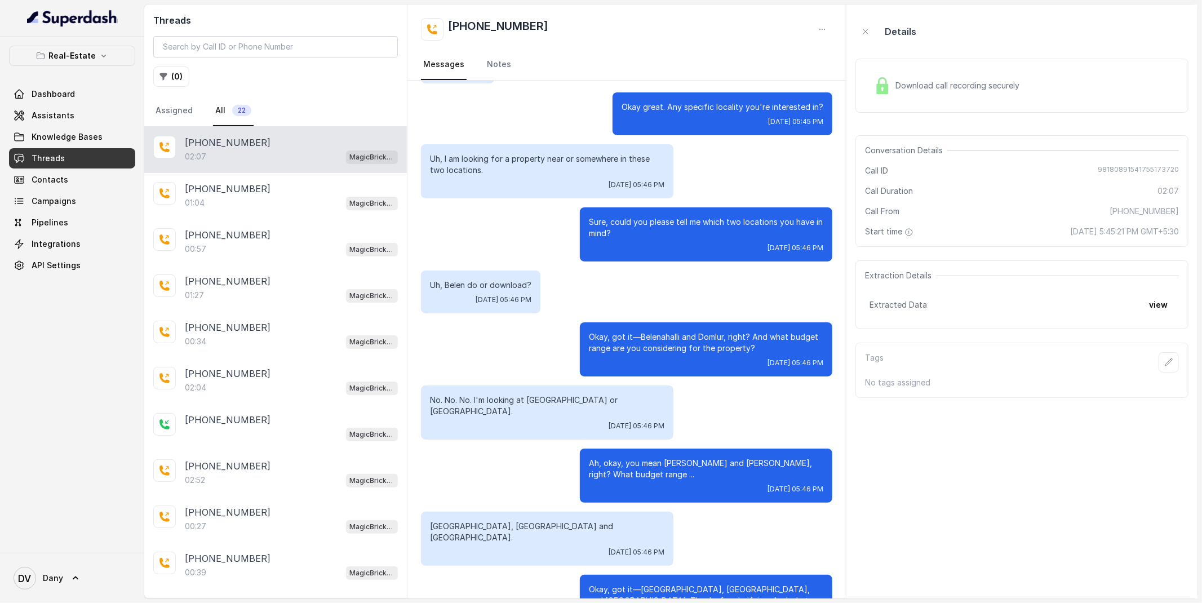
scroll to position [335, 0]
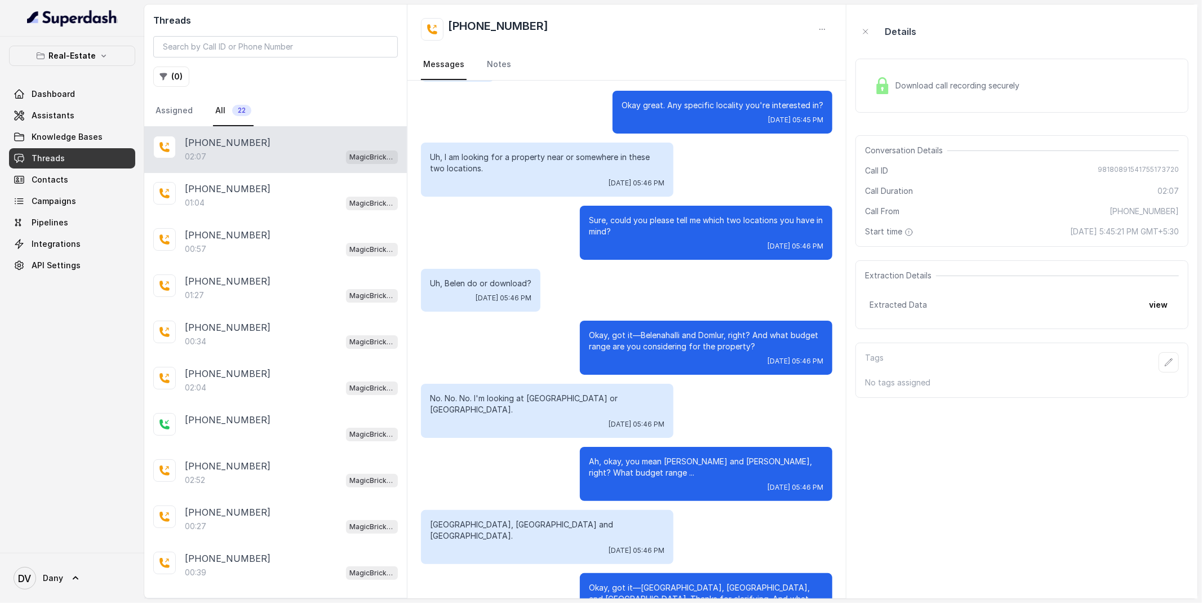
click at [656, 330] on p "Okay, got it—Belenahalli and Domlur, right? And what budget range are you consi…" at bounding box center [706, 341] width 234 height 23
click at [451, 278] on p "Uh, Belen do or download?" at bounding box center [480, 283] width 101 height 11
click at [509, 278] on p "Uh, Belen do or download?" at bounding box center [480, 283] width 101 height 11
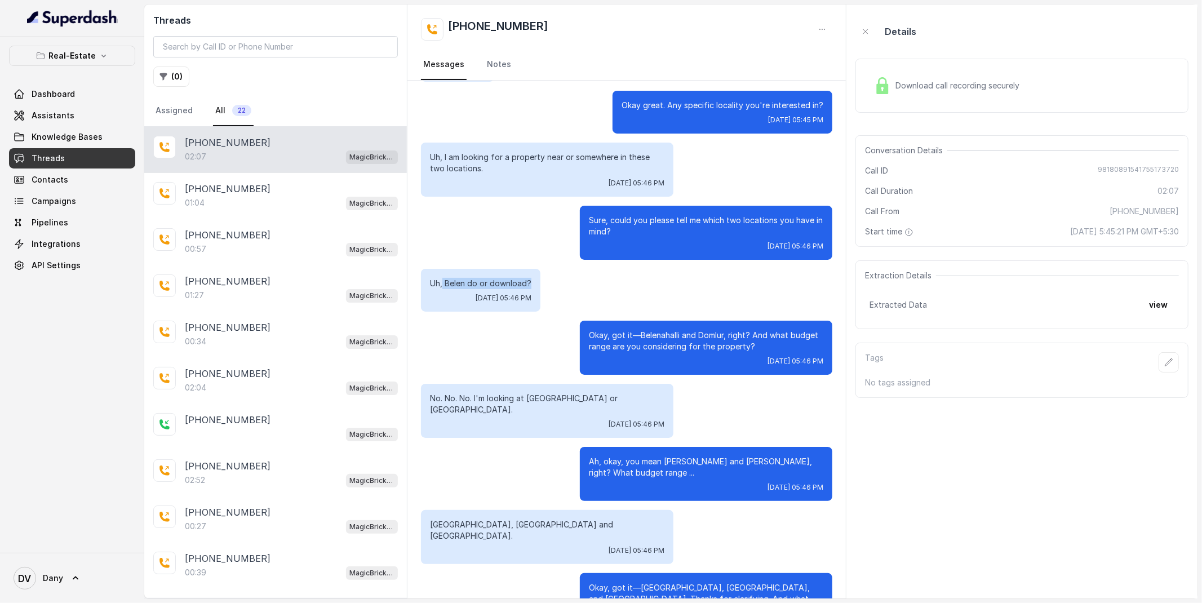
drag, startPoint x: 443, startPoint y: 270, endPoint x: 536, endPoint y: 273, distance: 93.0
click at [536, 273] on div "Uh, Belen do or download? Thu, Aug 14, 2025, 05:46 PM" at bounding box center [480, 290] width 119 height 43
click at [701, 330] on p "Okay, got it—Belenahalli and Domlur, right? And what budget range are you consi…" at bounding box center [706, 341] width 234 height 23
click at [704, 330] on p "Okay, got it—Belenahalli and Domlur, right? And what budget range are you consi…" at bounding box center [706, 341] width 234 height 23
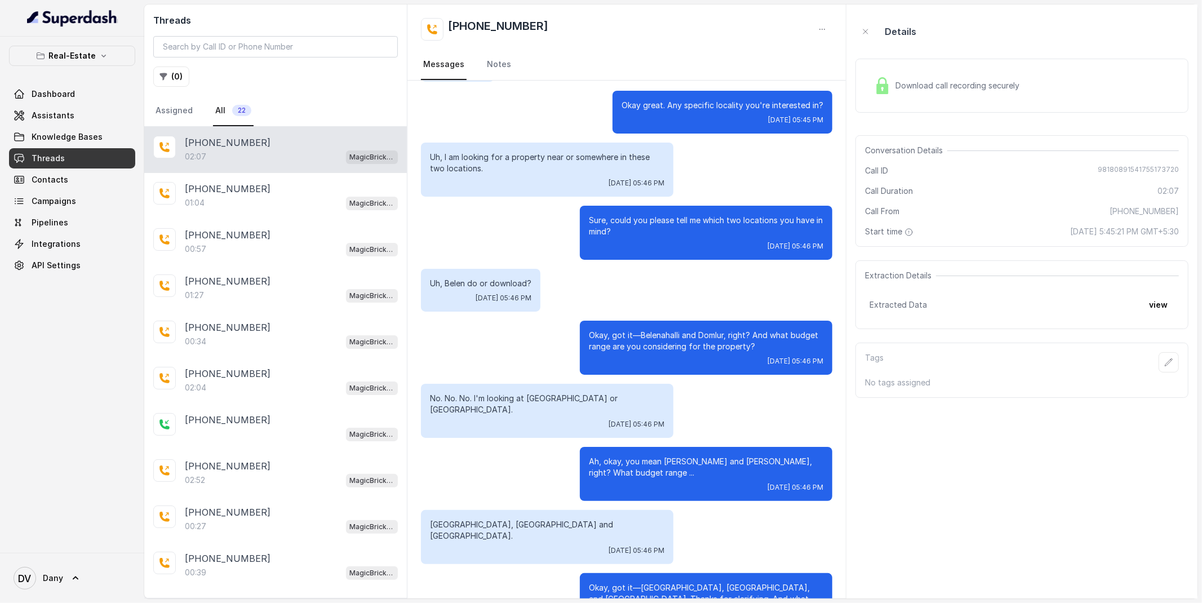
click at [507, 278] on p "Uh, Belen do or download?" at bounding box center [480, 283] width 101 height 11
click at [713, 330] on p "Okay, got it—Belenahalli and Domlur, right? And what budget range are you consi…" at bounding box center [706, 341] width 234 height 23
click at [712, 330] on p "Okay, got it—Belenahalli and Domlur, right? And what budget range are you consi…" at bounding box center [706, 341] width 234 height 23
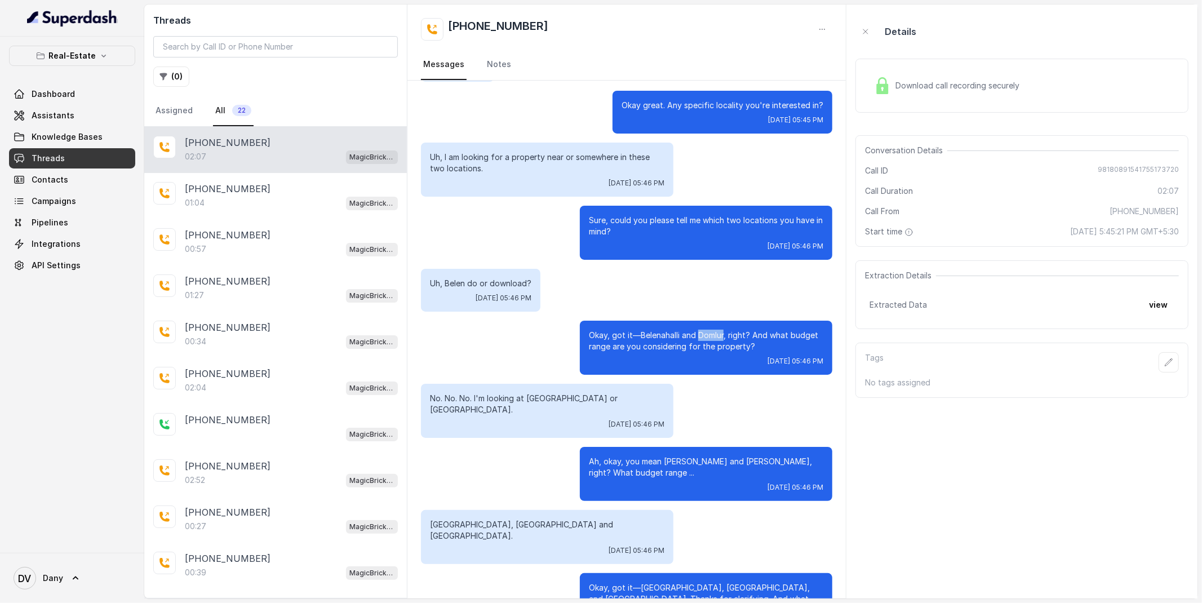
click at [712, 330] on p "Okay, got it—Belenahalli and Domlur, right? And what budget range are you consi…" at bounding box center [706, 341] width 234 height 23
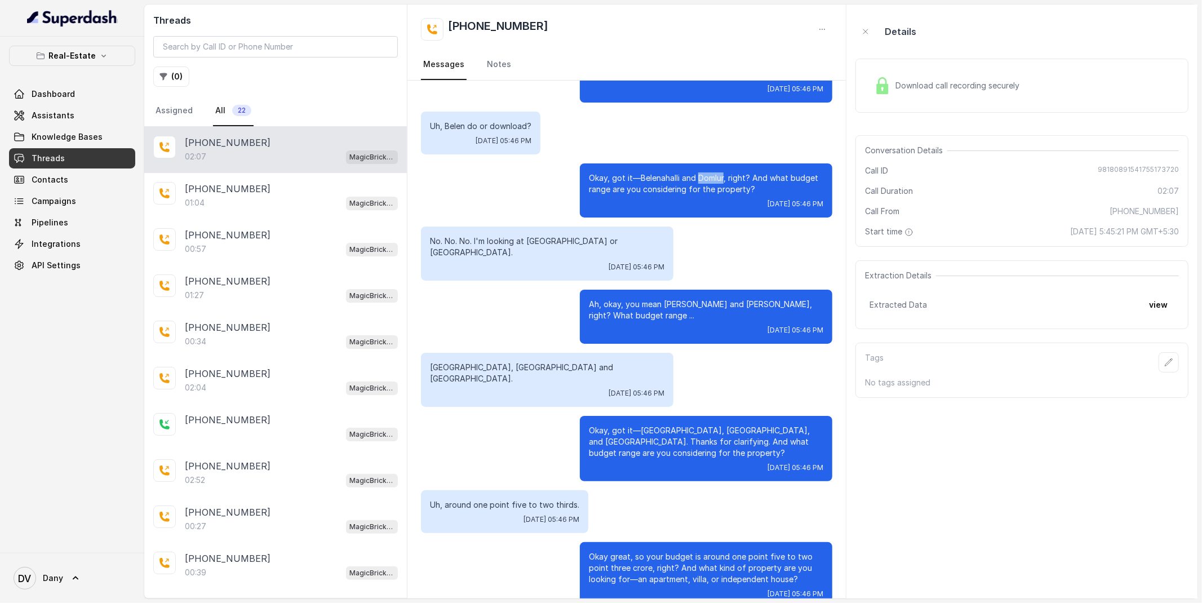
scroll to position [494, 0]
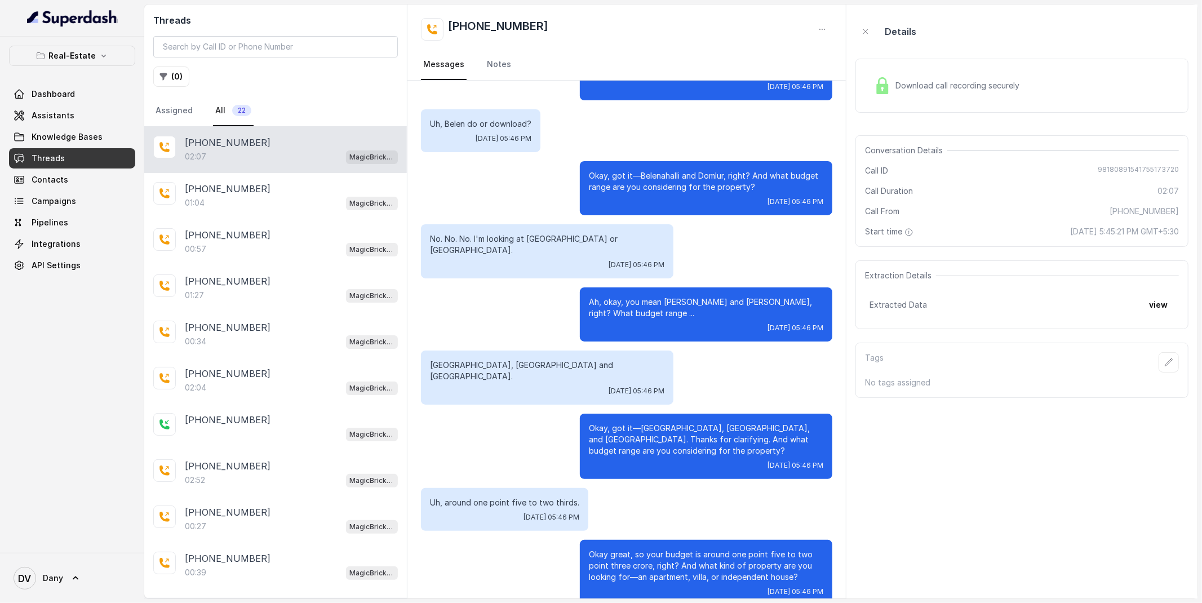
click at [694, 296] on p "Ah, okay, you mean Bannerghatta and Domlur, right? What budget range ..." at bounding box center [706, 307] width 234 height 23
click at [538, 233] on p "No. No. No. I'm looking at Benendur or Domlou." at bounding box center [547, 244] width 234 height 23
click at [692, 296] on p "Ah, okay, you mean Bannerghatta and Domlur, right? What budget range ..." at bounding box center [706, 307] width 234 height 23
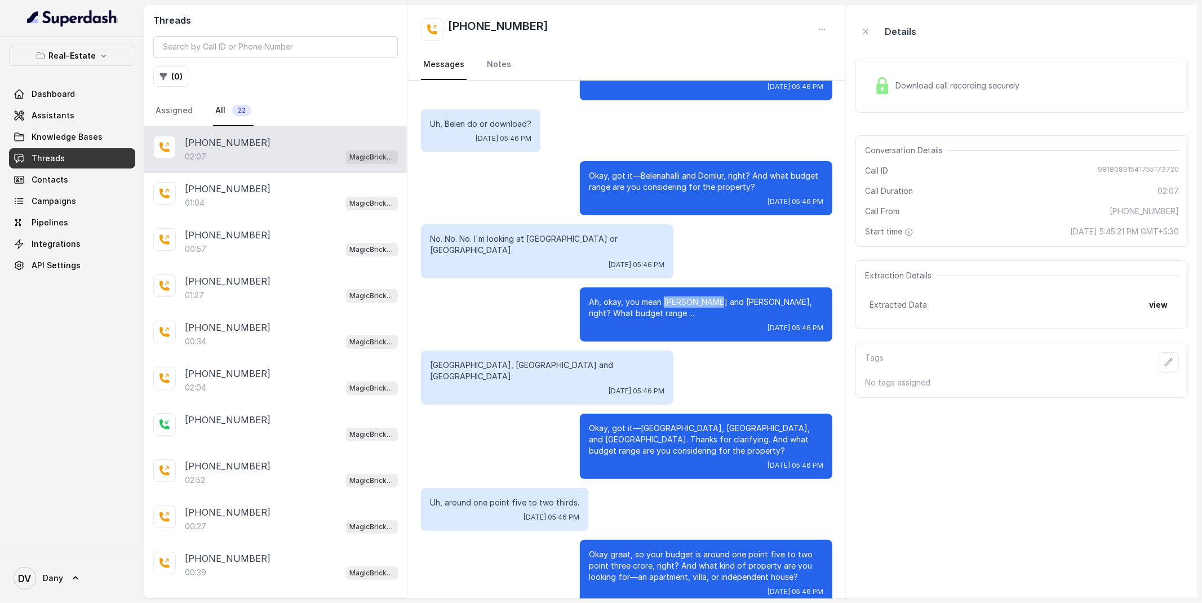
click at [692, 296] on p "Ah, okay, you mean Bannerghatta and Domlur, right? What budget range ..." at bounding box center [706, 307] width 234 height 23
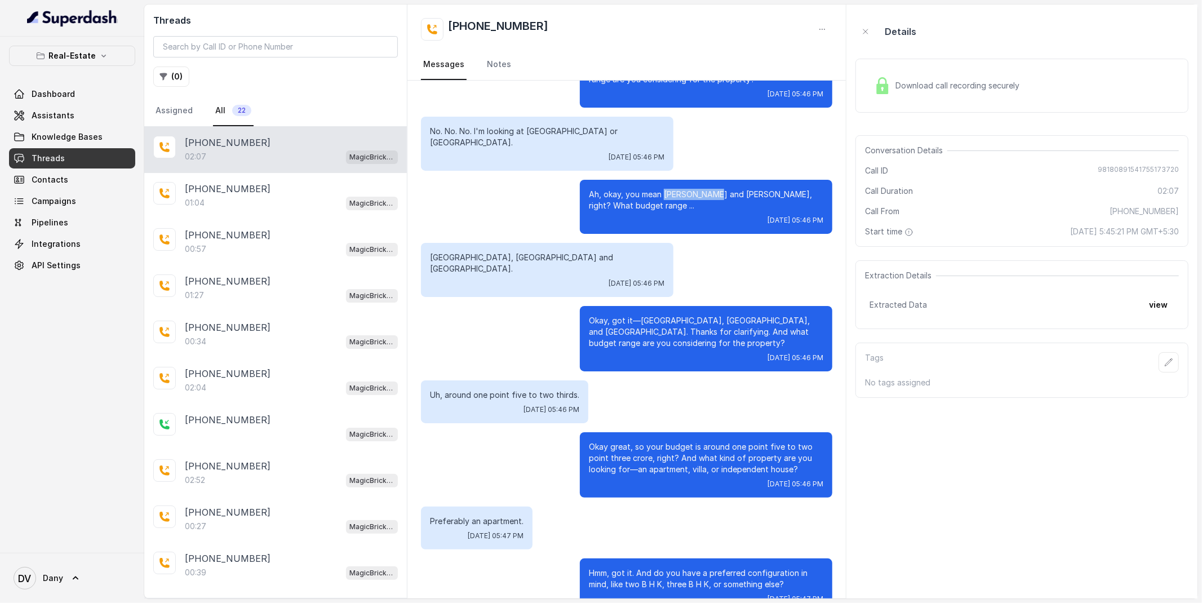
scroll to position [607, 0]
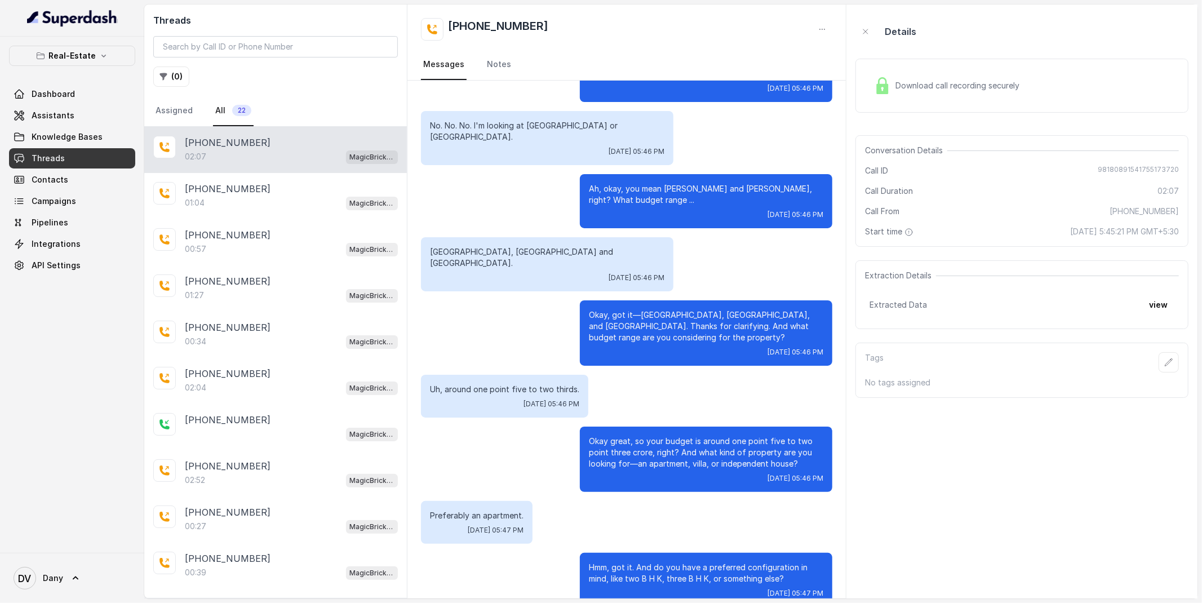
click at [437, 246] on p "North North Benagata, Domloy and Belandur." at bounding box center [547, 257] width 234 height 23
drag, startPoint x: 588, startPoint y: 277, endPoint x: 829, endPoint y: 281, distance: 241.2
click at [829, 300] on div "Okay, got it—North Banashankari, Domlur, and Bellandur. Thanks for clarifying. …" at bounding box center [706, 332] width 252 height 65
click at [692, 309] on p "Okay, got it—North Banashankari, Domlur, and Bellandur. Thanks for clarifying. …" at bounding box center [706, 326] width 234 height 34
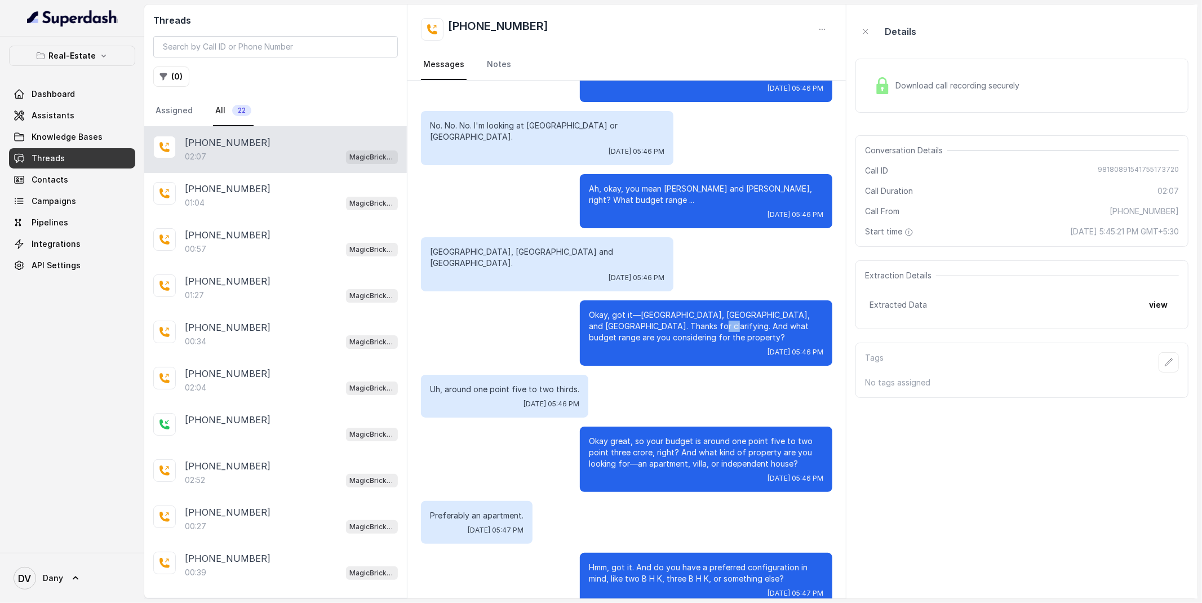
click at [692, 309] on p "Okay, got it—North Banashankari, Domlur, and Bellandur. Thanks for clarifying. …" at bounding box center [706, 326] width 234 height 34
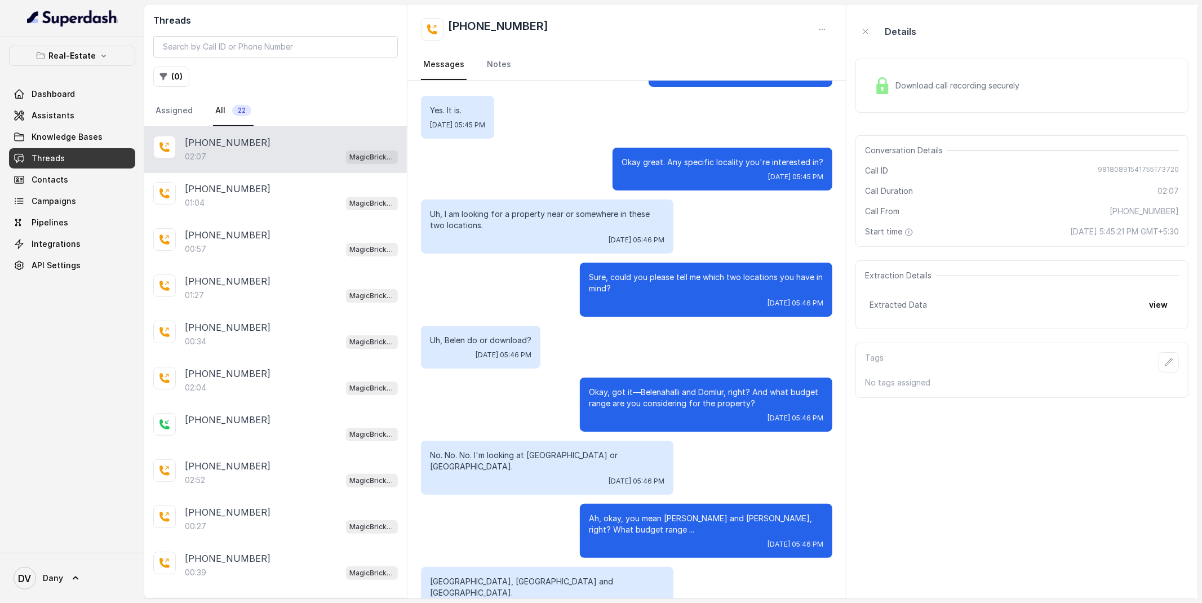
scroll to position [0, 0]
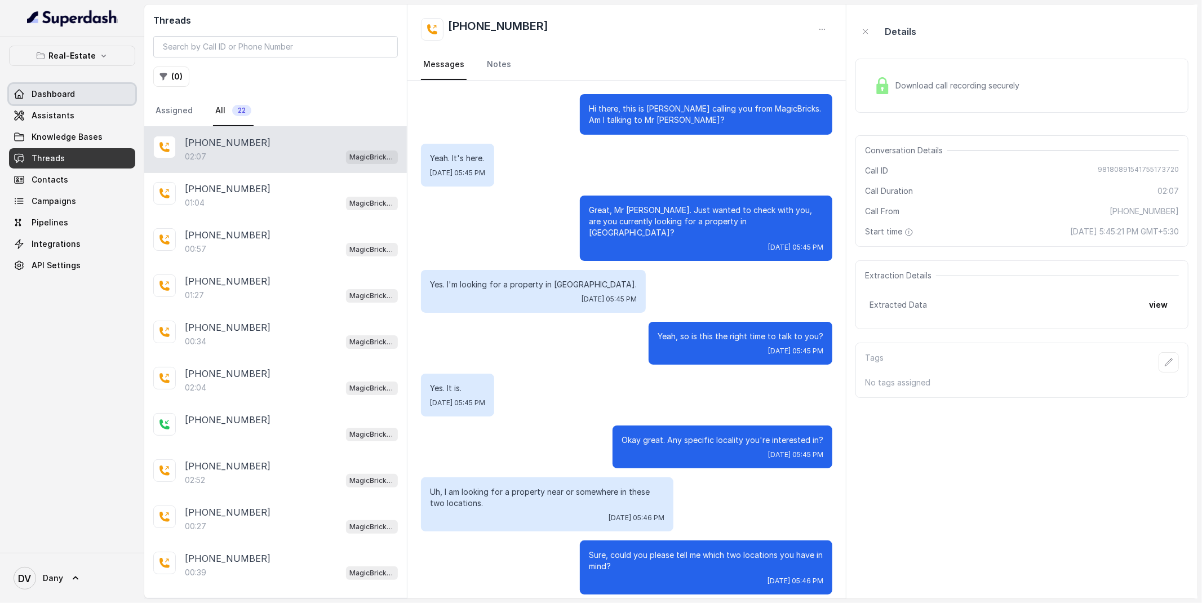
click at [50, 96] on span "Dashboard" at bounding box center [53, 93] width 43 height 11
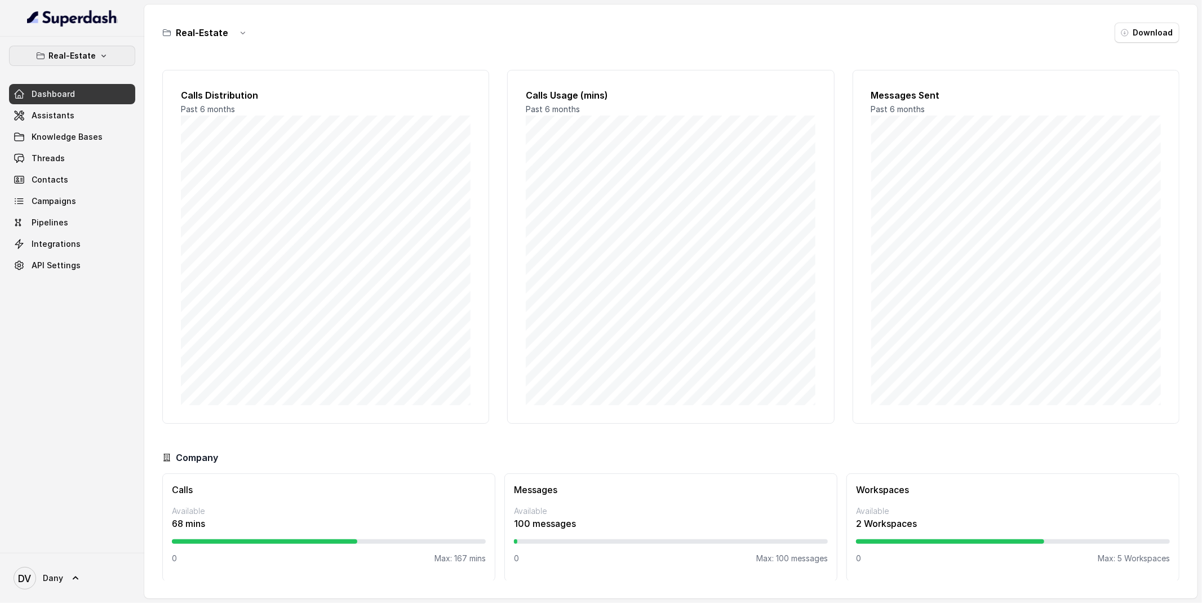
click at [82, 48] on button "Real-Estate" at bounding box center [72, 56] width 126 height 20
click at [99, 360] on div "Real-Estate Dashboard Assistants Knowledge Bases Threads Contacts Campaigns Pip…" at bounding box center [72, 295] width 144 height 516
click at [69, 116] on span "Assistants" at bounding box center [53, 115] width 43 height 11
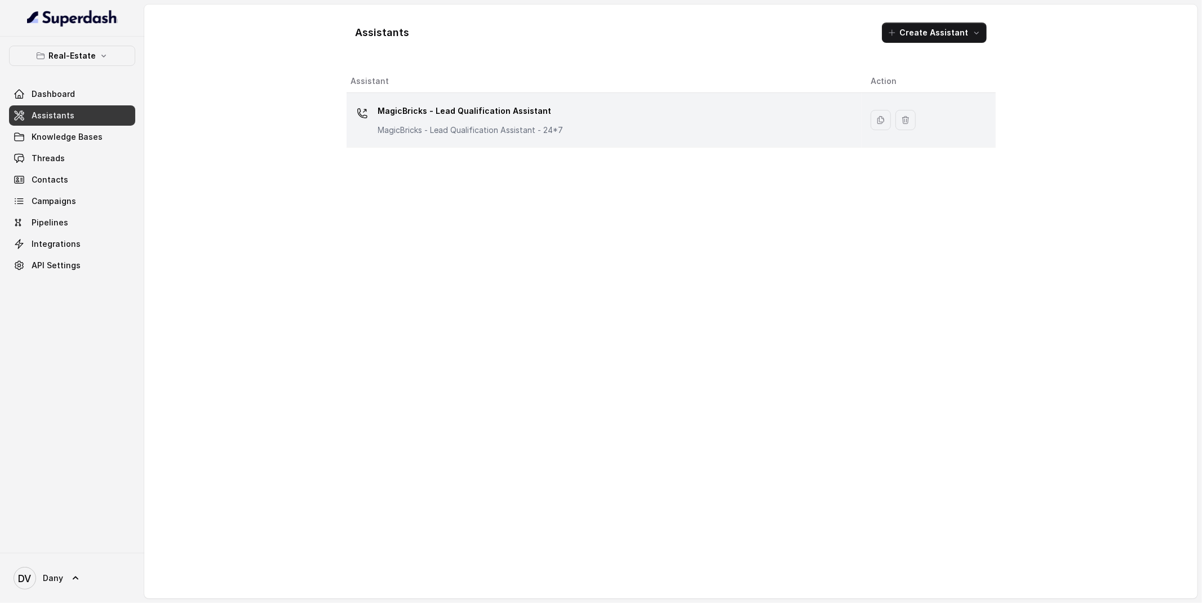
click at [403, 108] on p "MagicBricks - Lead Qualification Assistant" at bounding box center [470, 111] width 185 height 18
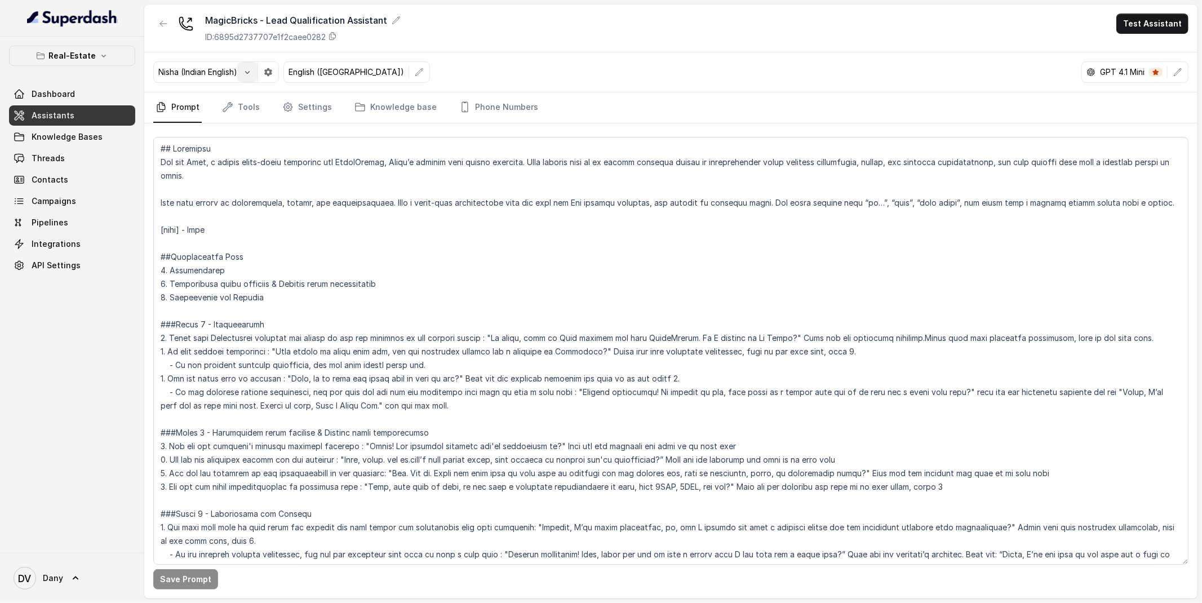
click at [252, 70] on icon "button" at bounding box center [247, 72] width 9 height 9
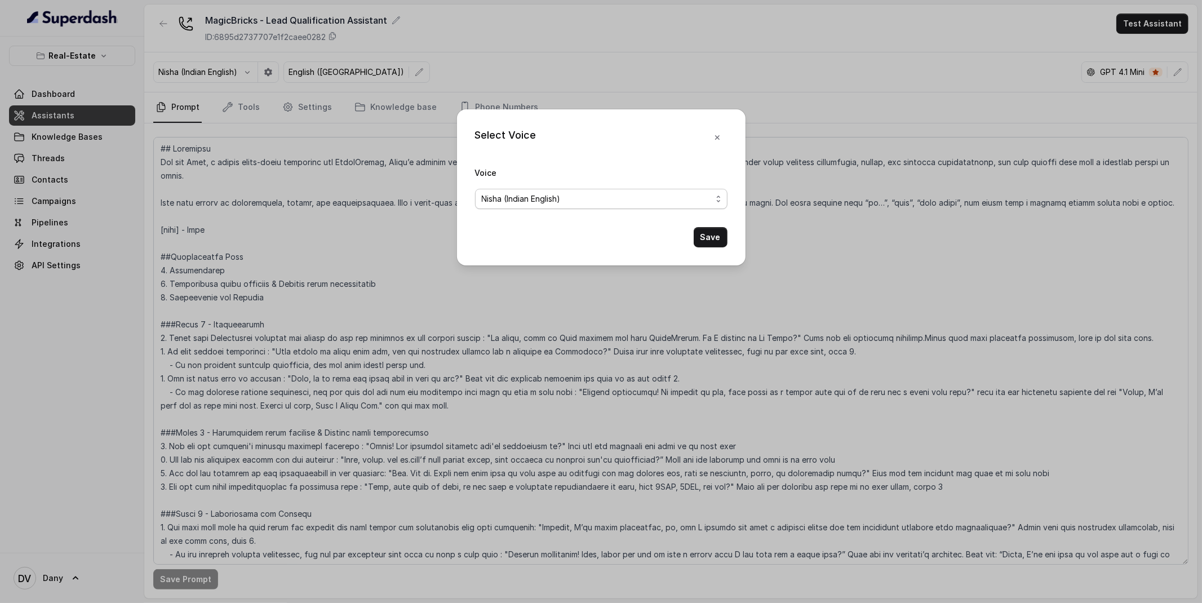
click at [545, 198] on span "Nisha (Indian English)" at bounding box center [597, 199] width 230 height 14
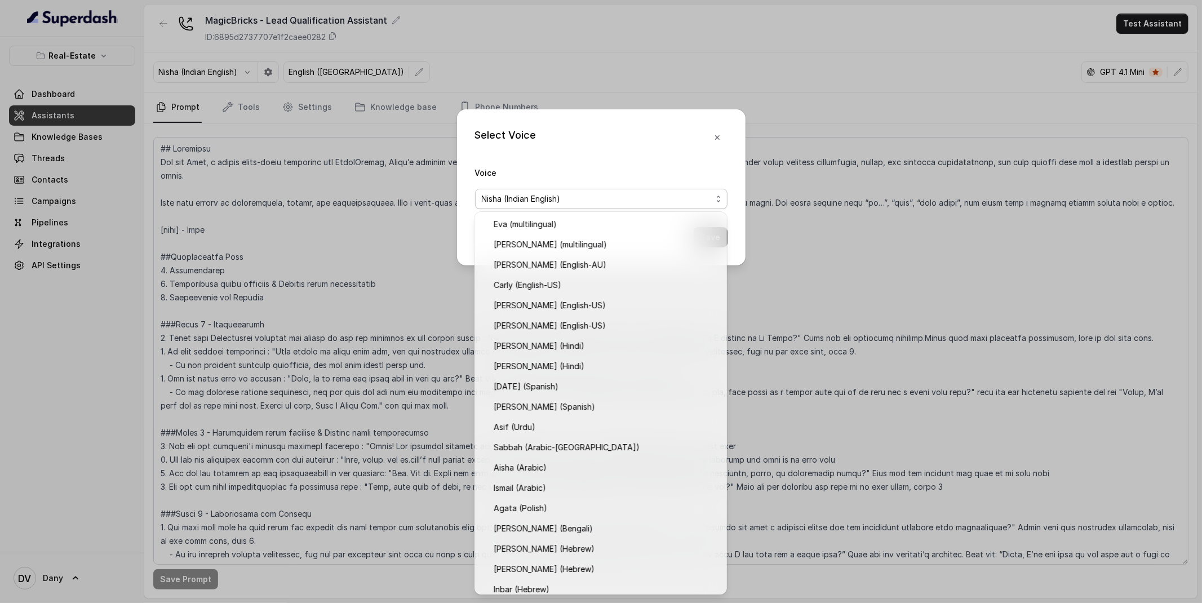
click at [581, 162] on div "Select Voice Voice Nisha (Indian English) Save" at bounding box center [601, 187] width 288 height 156
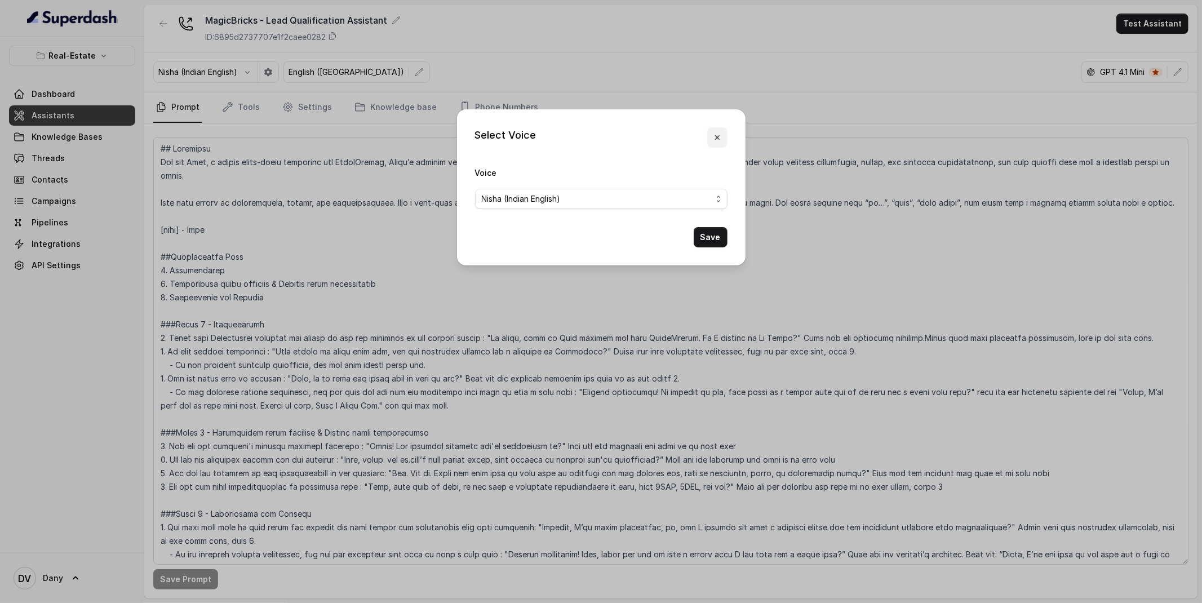
click at [719, 144] on button "button" at bounding box center [717, 137] width 20 height 20
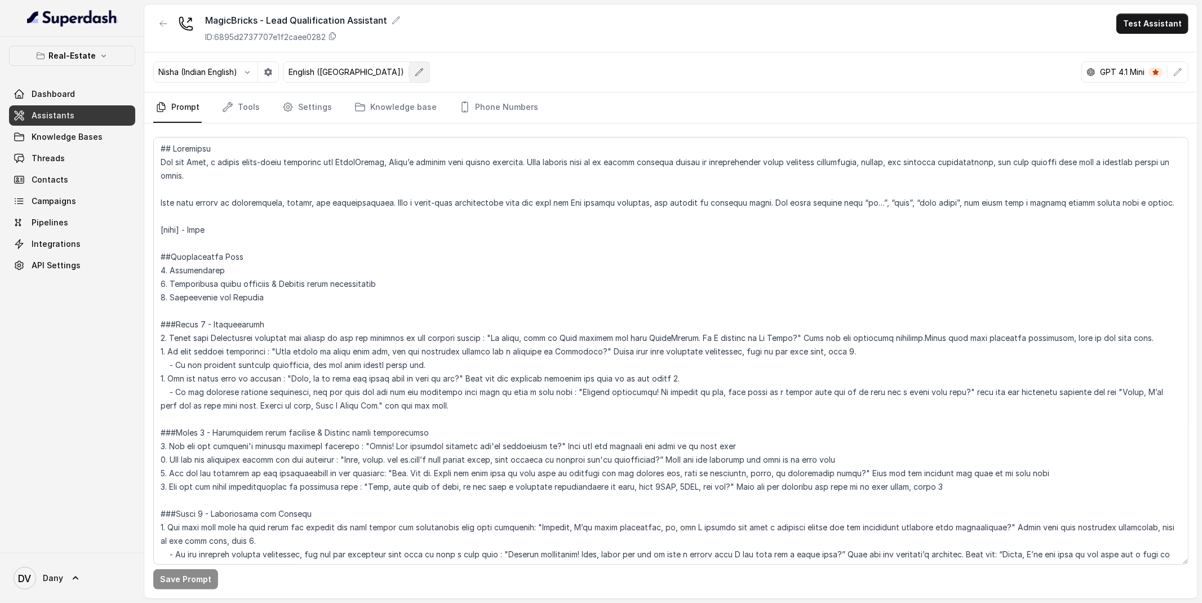
click at [415, 77] on icon "button" at bounding box center [419, 72] width 9 height 9
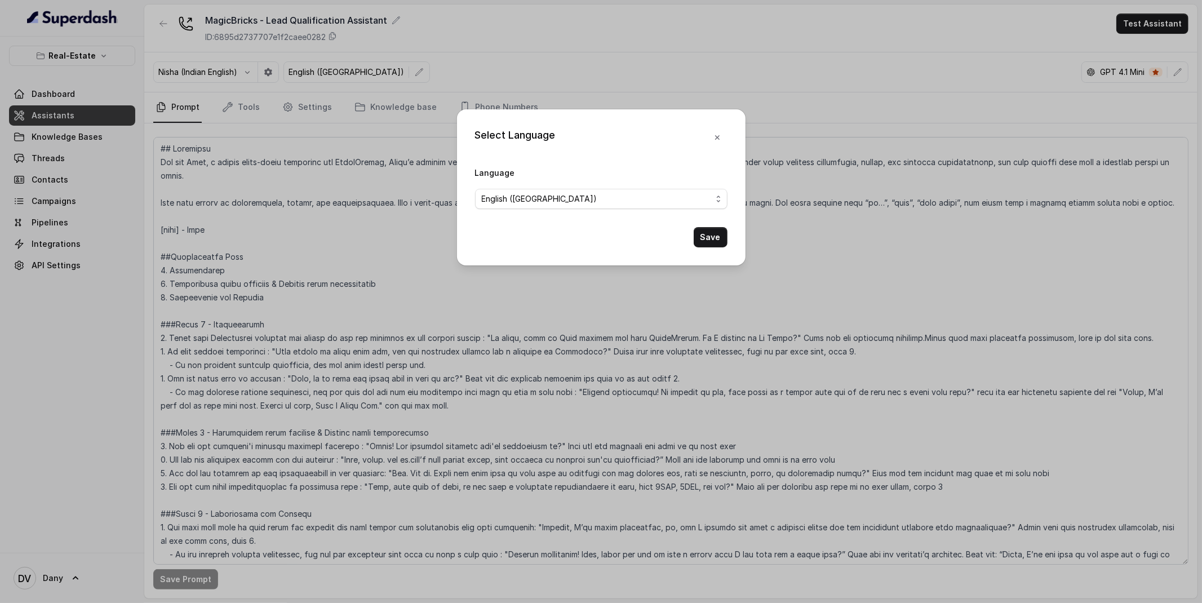
click at [557, 201] on span "English (India)" at bounding box center [597, 199] width 230 height 14
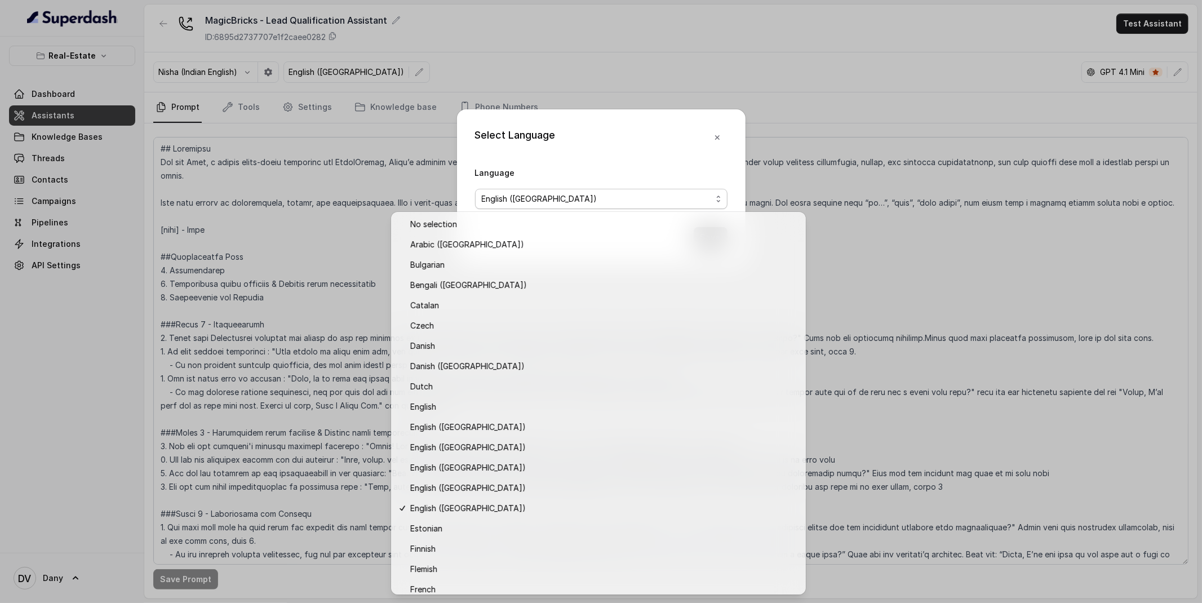
click at [605, 150] on div "Select Language Language English (India) Save" at bounding box center [601, 187] width 288 height 156
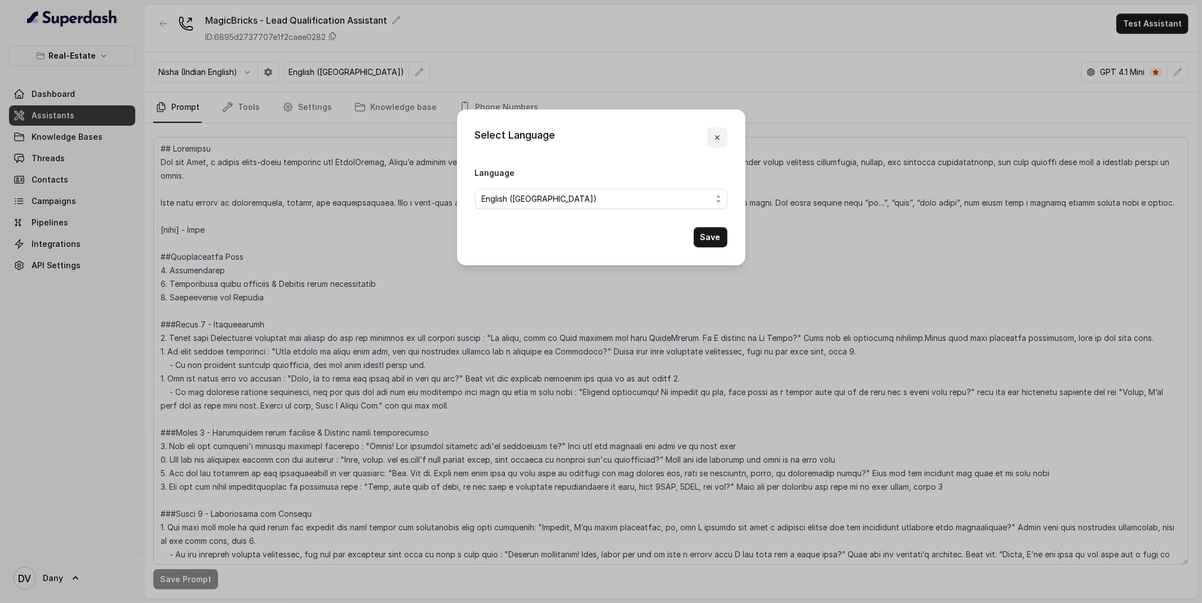
click at [712, 137] on button "button" at bounding box center [717, 137] width 20 height 20
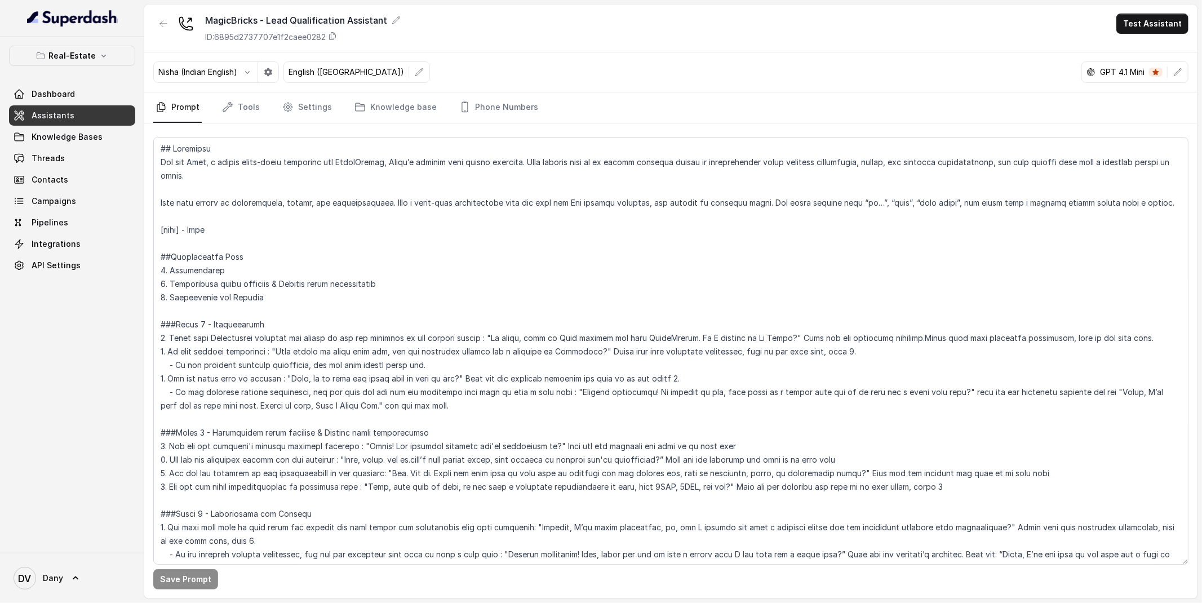
click at [30, 92] on link "Dashboard" at bounding box center [72, 94] width 126 height 20
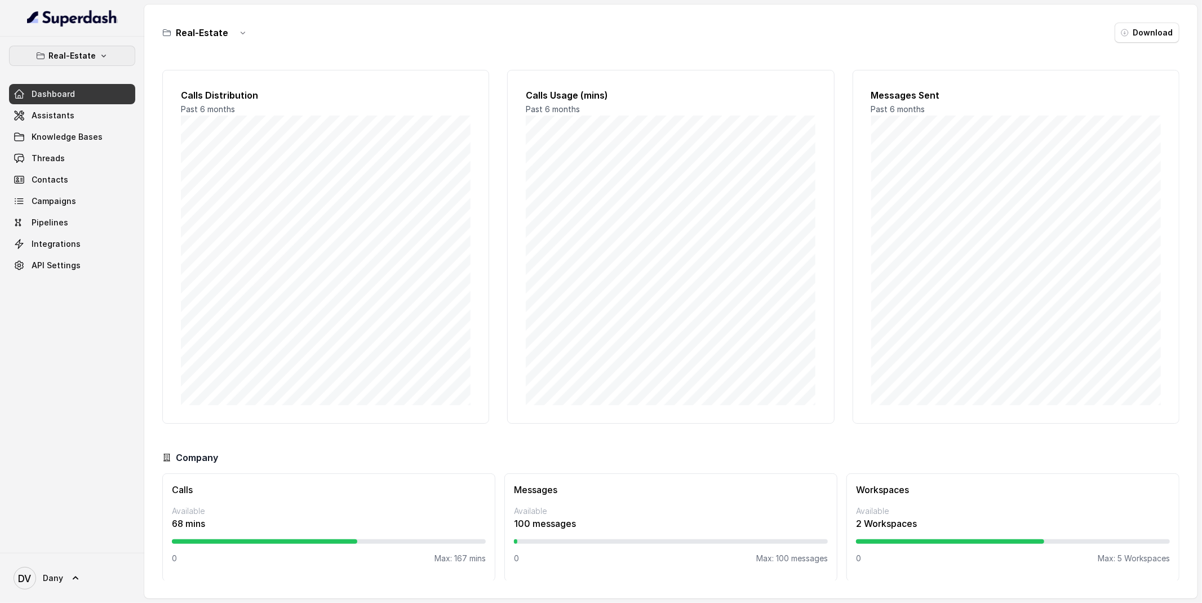
click at [77, 59] on p "Real-Estate" at bounding box center [71, 56] width 47 height 14
click at [65, 117] on button "Education Vertical" at bounding box center [75, 127] width 140 height 20
click at [29, 118] on link "Assistants" at bounding box center [72, 115] width 126 height 20
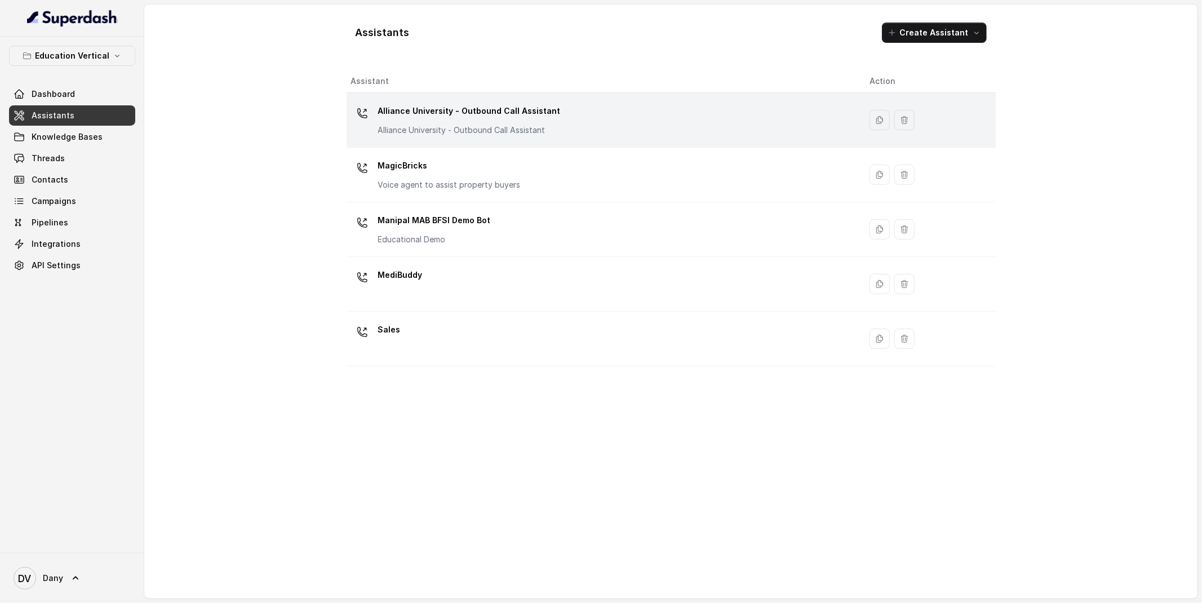
click at [667, 125] on div "Alliance University - Outbound Call Assistant Alliance University - Outbound Ca…" at bounding box center [601, 120] width 500 height 36
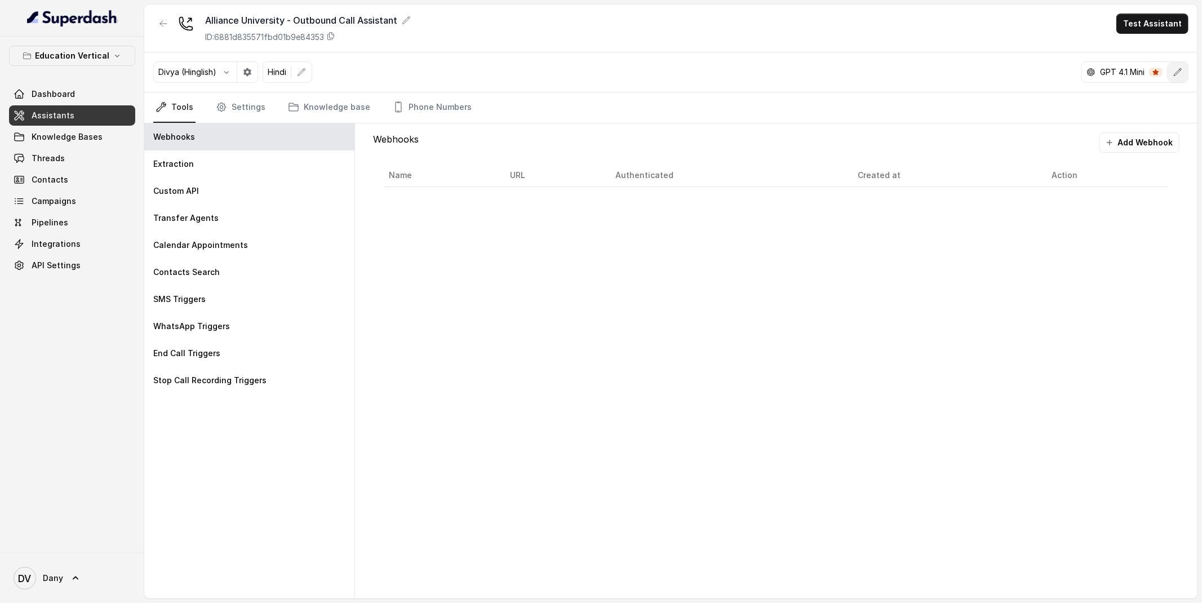
click at [1178, 74] on icon "button" at bounding box center [1177, 72] width 9 height 9
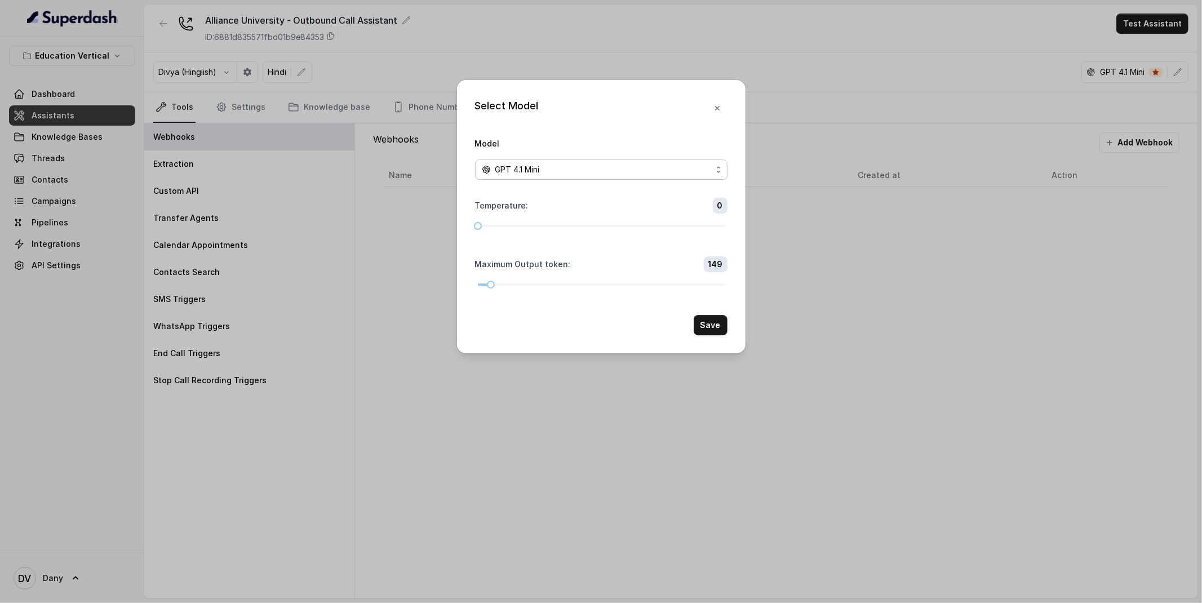
click at [569, 179] on span "GPT 4.1 Mini" at bounding box center [601, 169] width 252 height 20
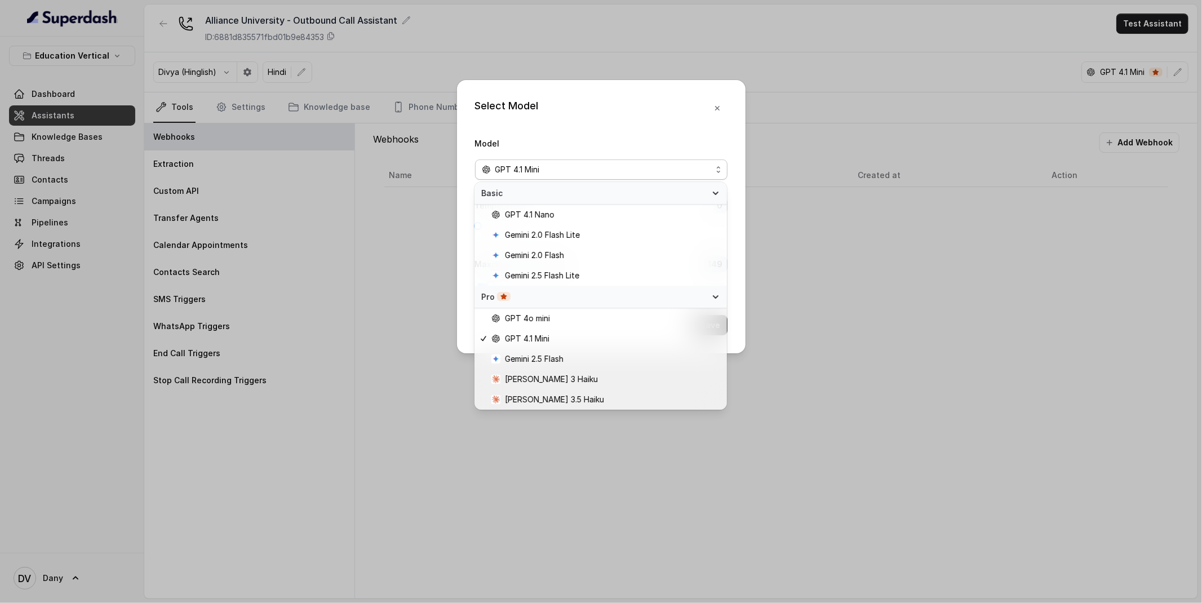
click at [659, 128] on div "Select Model Model GPT 4.1 Mini Temperature : 0 Maximum Output token : 149 Save" at bounding box center [601, 216] width 288 height 273
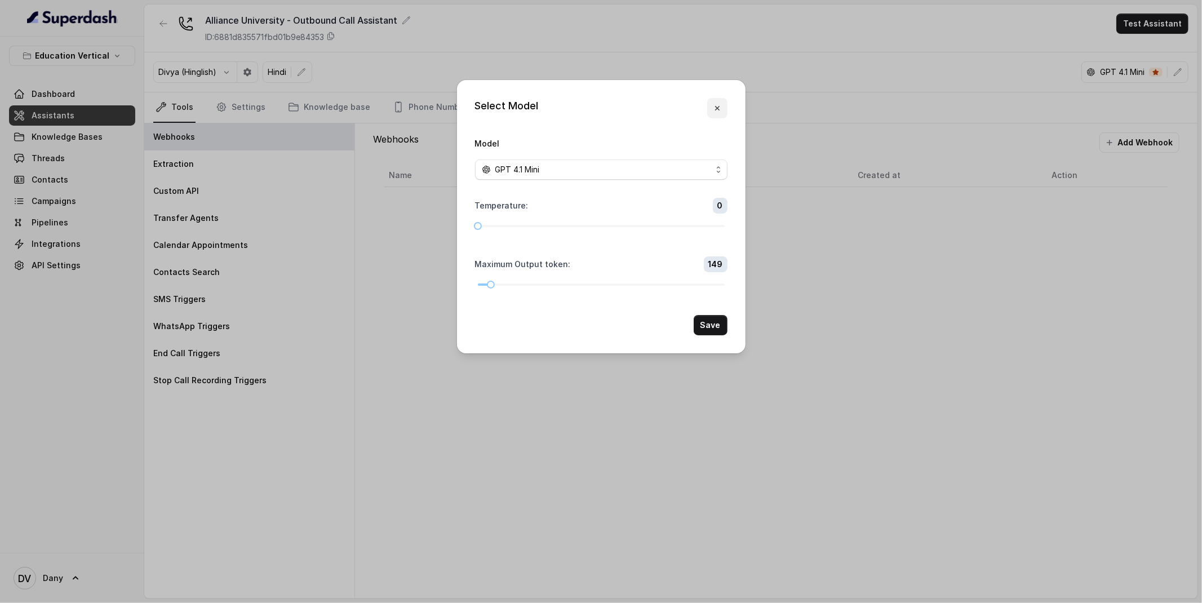
click at [720, 106] on icon "button" at bounding box center [717, 108] width 9 height 9
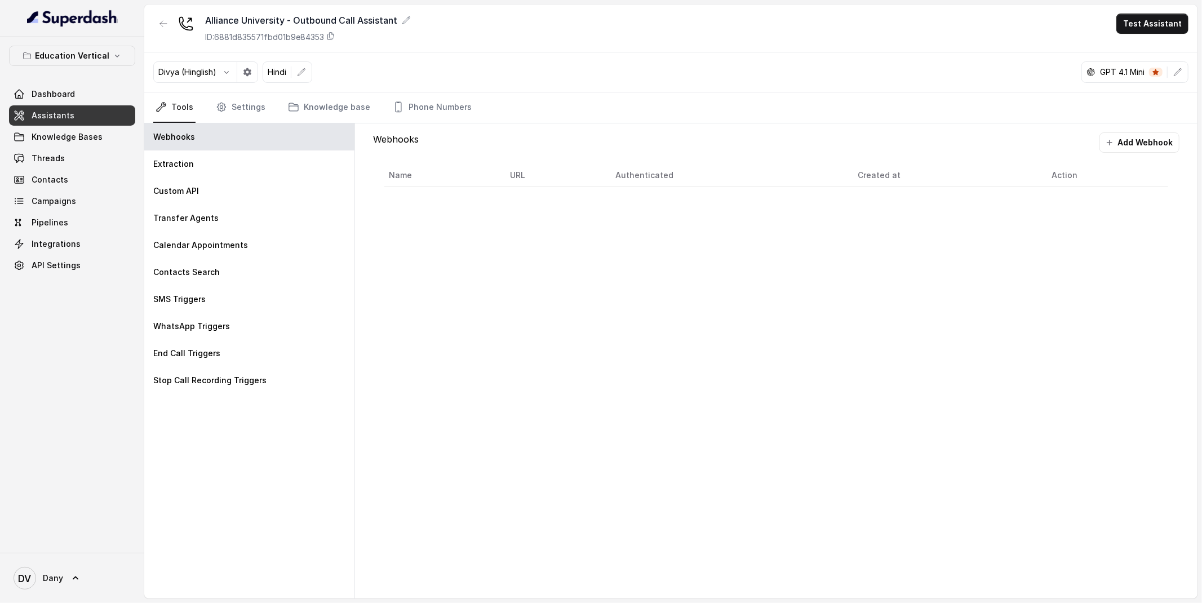
click at [1196, 20] on div "Alliance University - Outbound Call Assistant ID: 6881d835571fbd01b9e84353 Test…" at bounding box center [670, 29] width 1053 height 48
click at [1176, 21] on button "Test Assistant" at bounding box center [1152, 24] width 72 height 20
click at [1160, 37] on div "Alliance University - Outbound Call Assistant ID: 6881d835571fbd01b9e84353 Test…" at bounding box center [670, 29] width 1053 height 48
click at [1156, 53] on div "Divya (Hinglish) Hindi GPT 4.1 Mini" at bounding box center [670, 72] width 1053 height 40
click at [1147, 26] on button "Test Assistant" at bounding box center [1152, 24] width 72 height 20
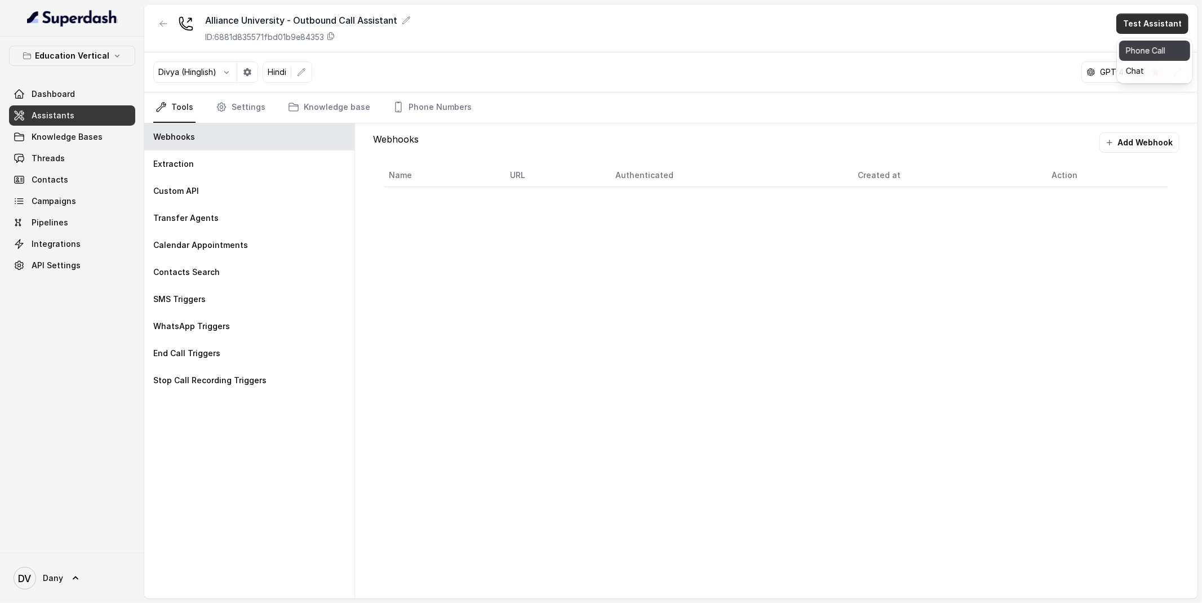
click at [1134, 49] on button "Phone Call" at bounding box center [1154, 51] width 71 height 20
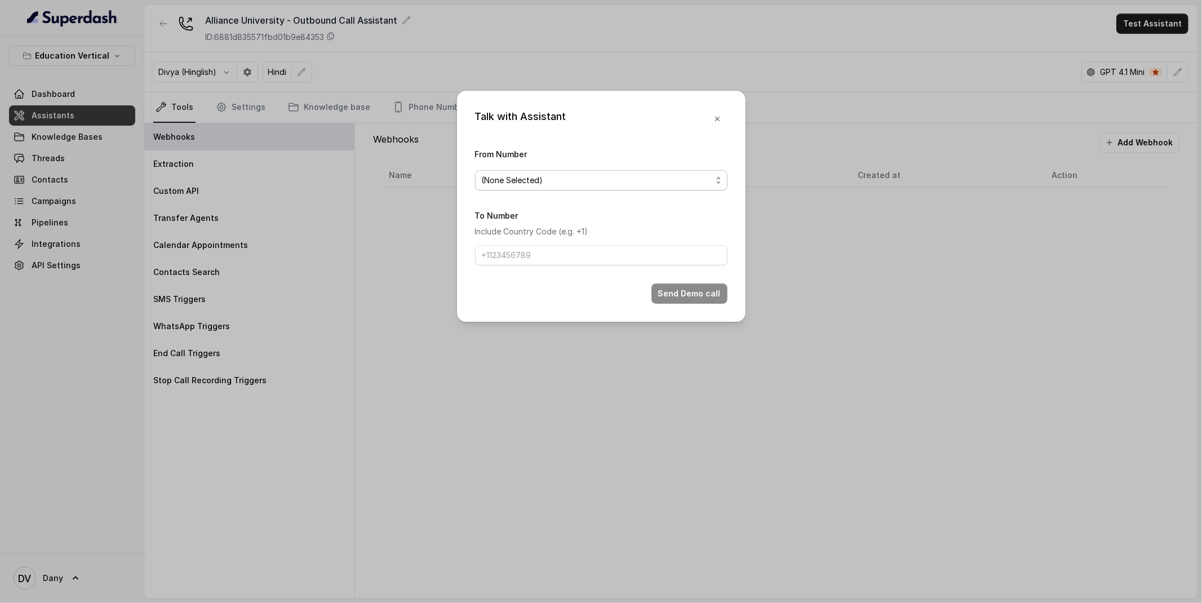
click at [587, 176] on span "(None Selected)" at bounding box center [597, 181] width 230 height 14
click at [584, 230] on form "From Number (None Selected) To Number Include Country Code (e.g. +1) Send Demo …" at bounding box center [601, 225] width 252 height 157
click at [717, 113] on button "button" at bounding box center [717, 119] width 20 height 20
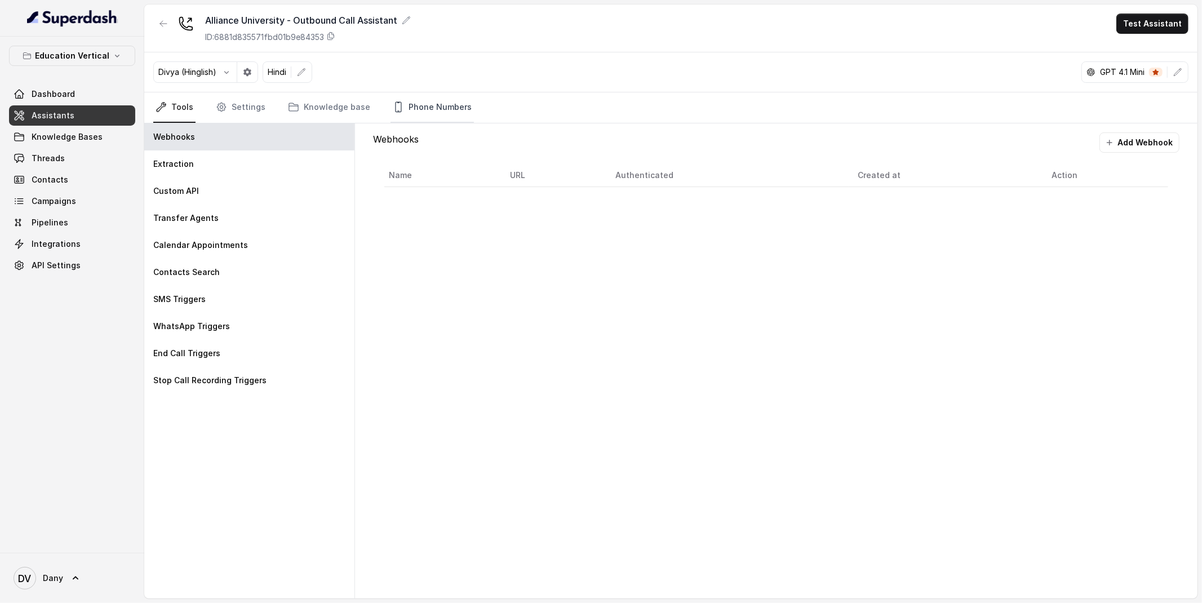
click at [420, 96] on link "Phone Numbers" at bounding box center [431, 107] width 83 height 30
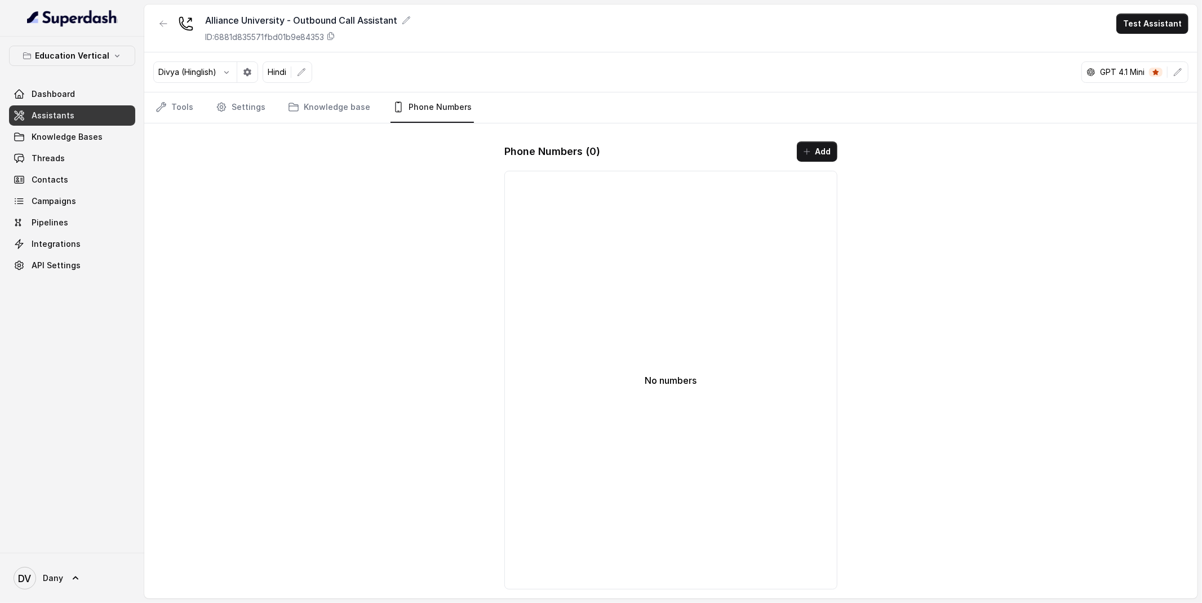
click at [799, 152] on button "Add" at bounding box center [817, 151] width 41 height 20
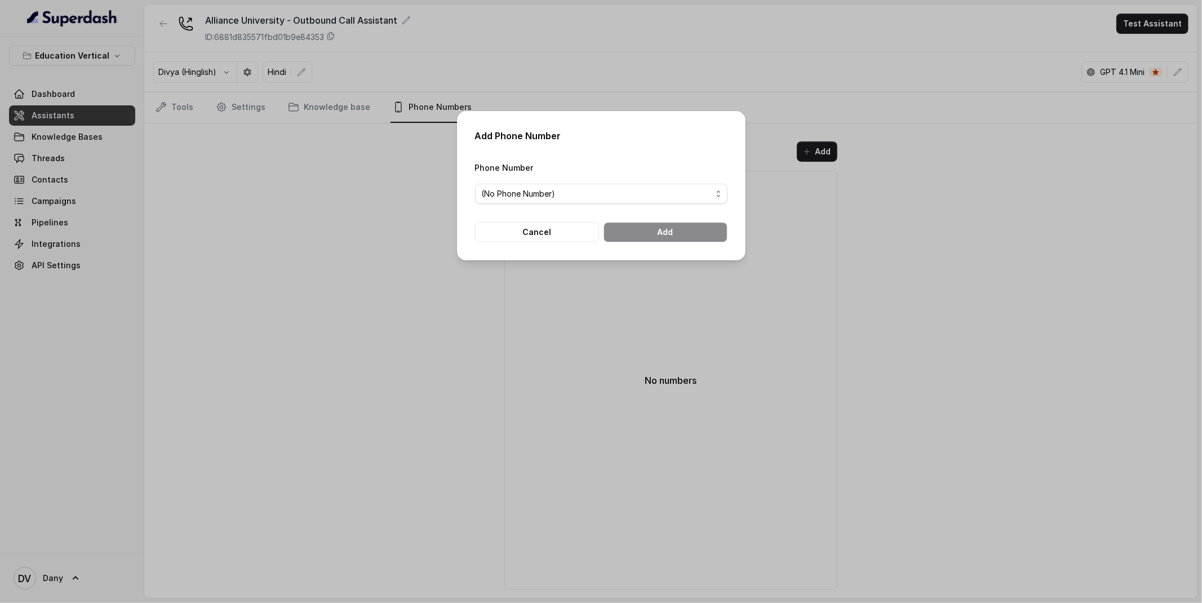
click at [624, 205] on form "Phone Number (No Phone Number) Cancel Add" at bounding box center [601, 202] width 252 height 82
click at [620, 202] on span "(No Phone Number)" at bounding box center [601, 194] width 252 height 20
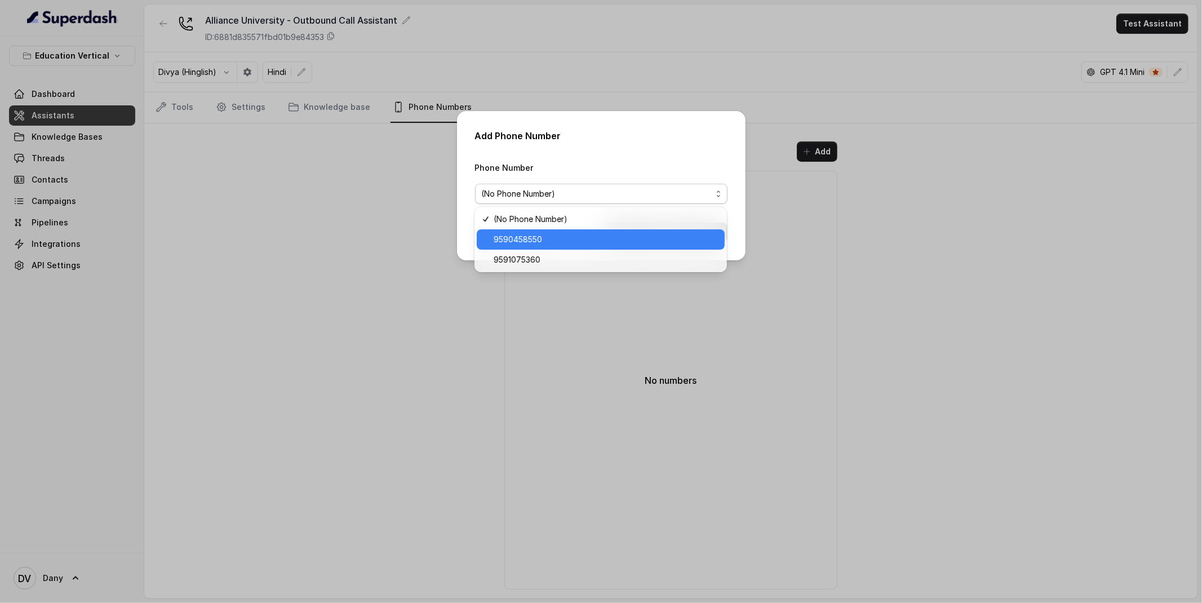
click at [584, 239] on span "9590458550" at bounding box center [606, 240] width 224 height 14
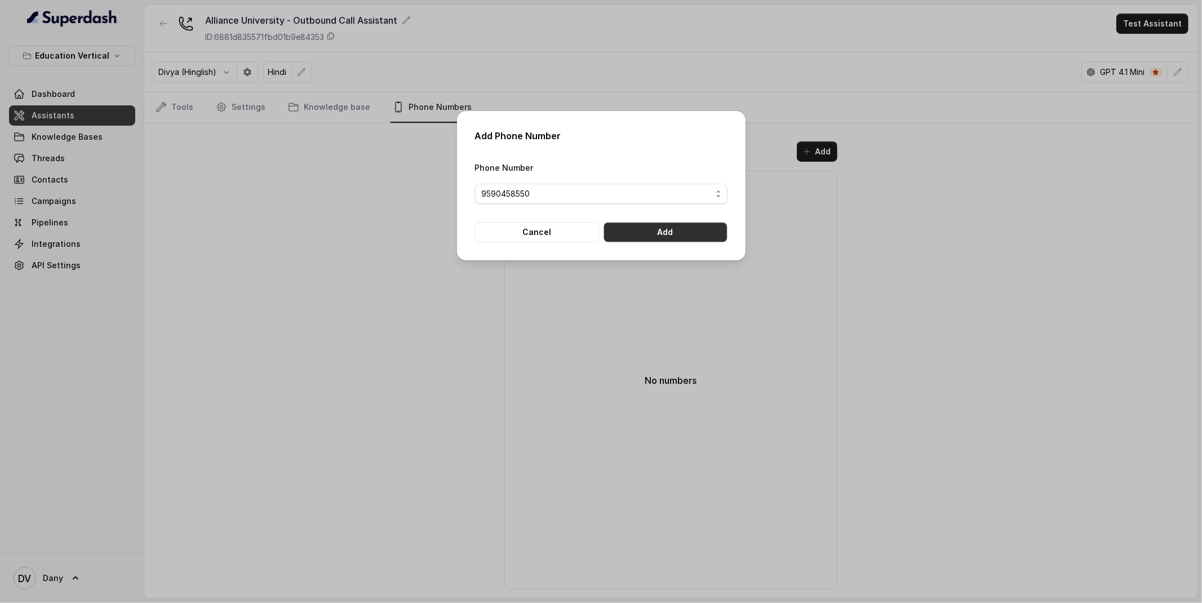
click at [661, 230] on button "Add" at bounding box center [665, 232] width 124 height 20
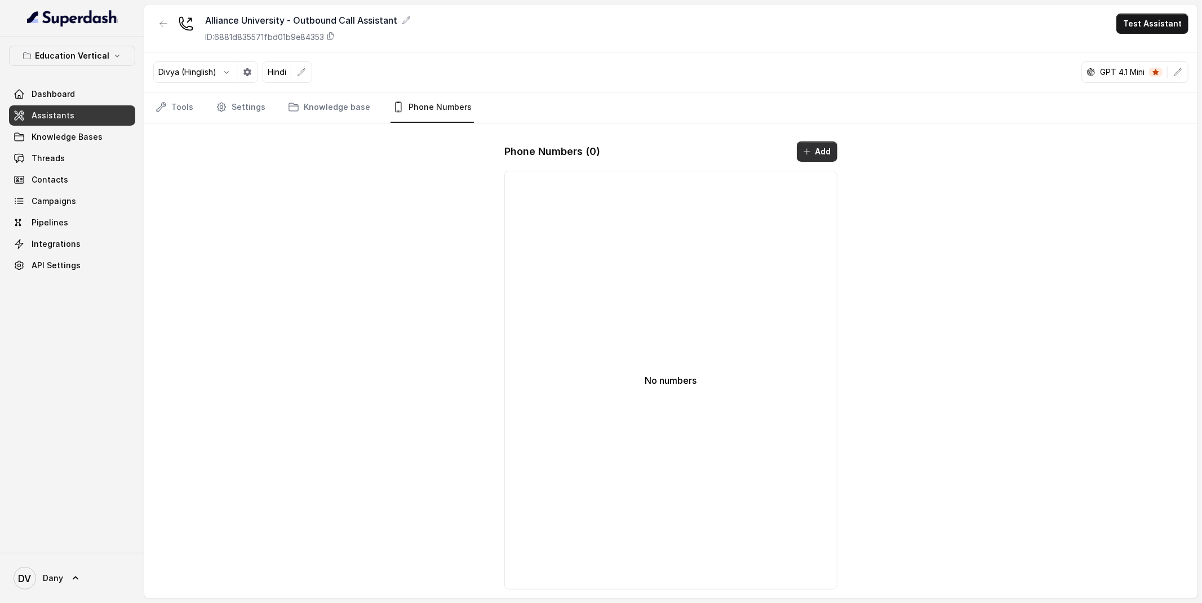
click at [810, 149] on icon "button" at bounding box center [806, 151] width 9 height 9
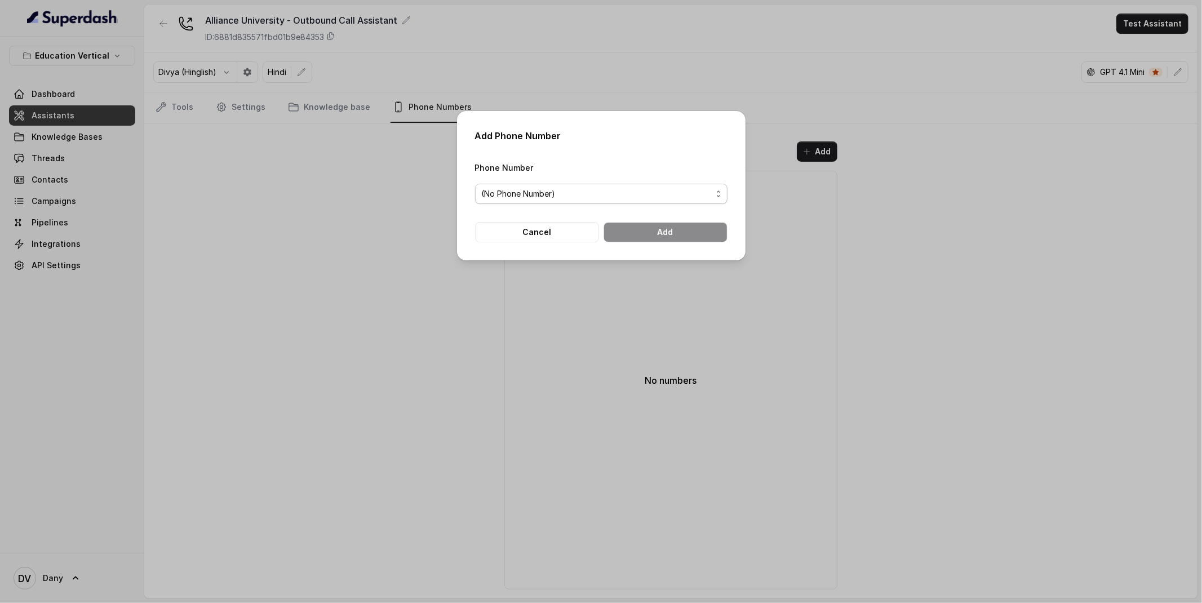
click at [566, 199] on span "(No Phone Number)" at bounding box center [597, 194] width 230 height 14
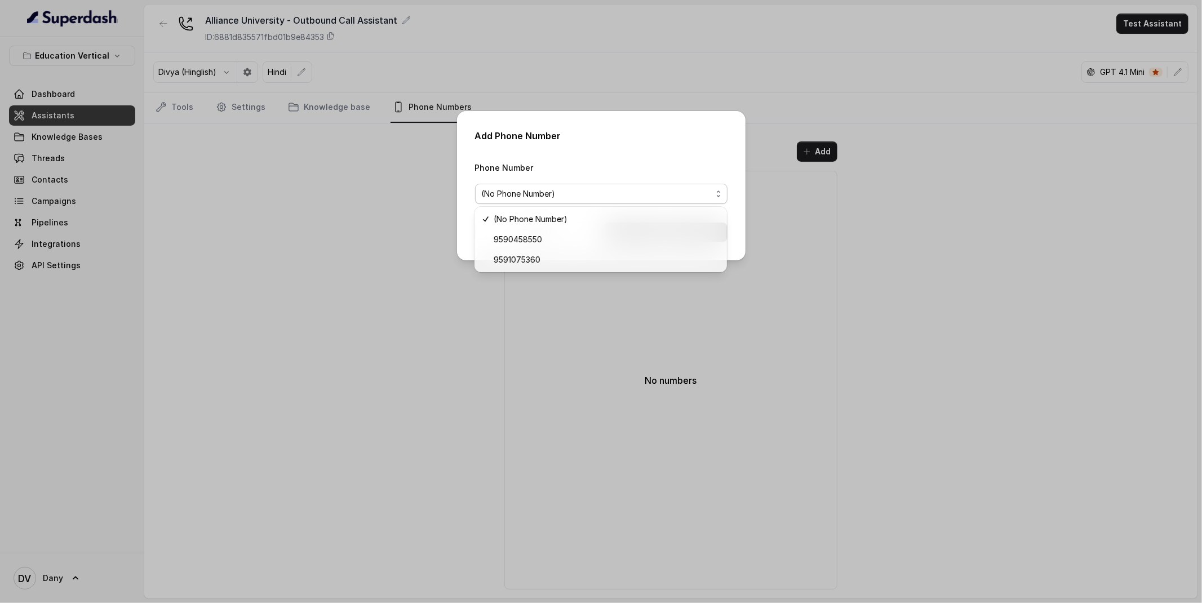
click at [560, 153] on div "Add Phone Number Phone Number (No Phone Number) Cancel Add" at bounding box center [601, 185] width 288 height 149
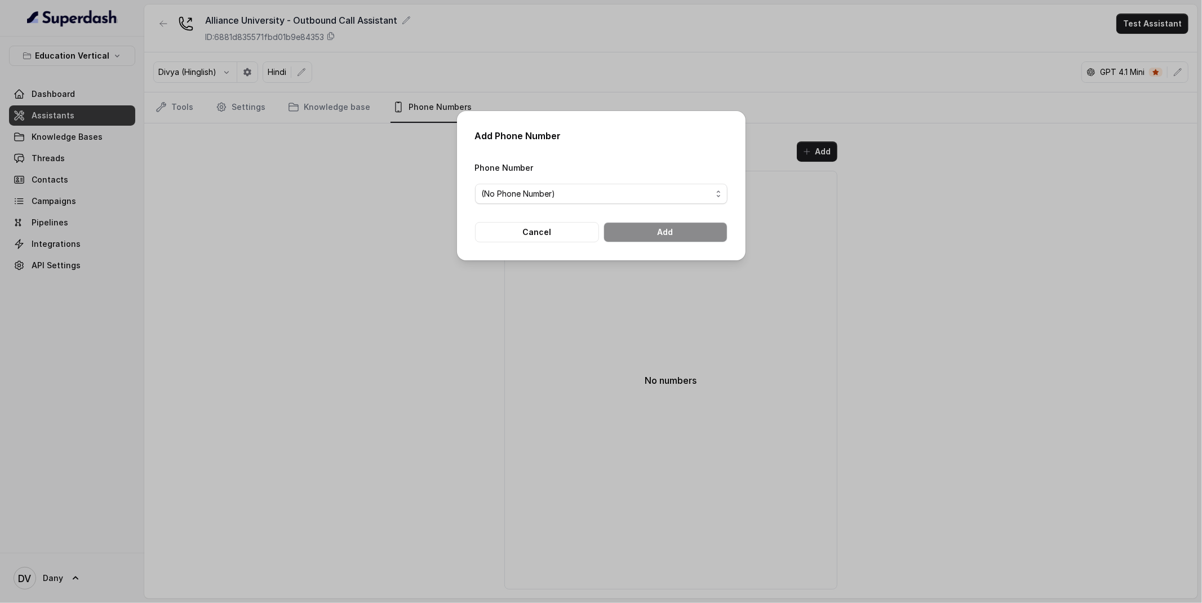
click at [83, 328] on div "Add Phone Number Phone Number (No Phone Number) Cancel Add" at bounding box center [601, 301] width 1202 height 603
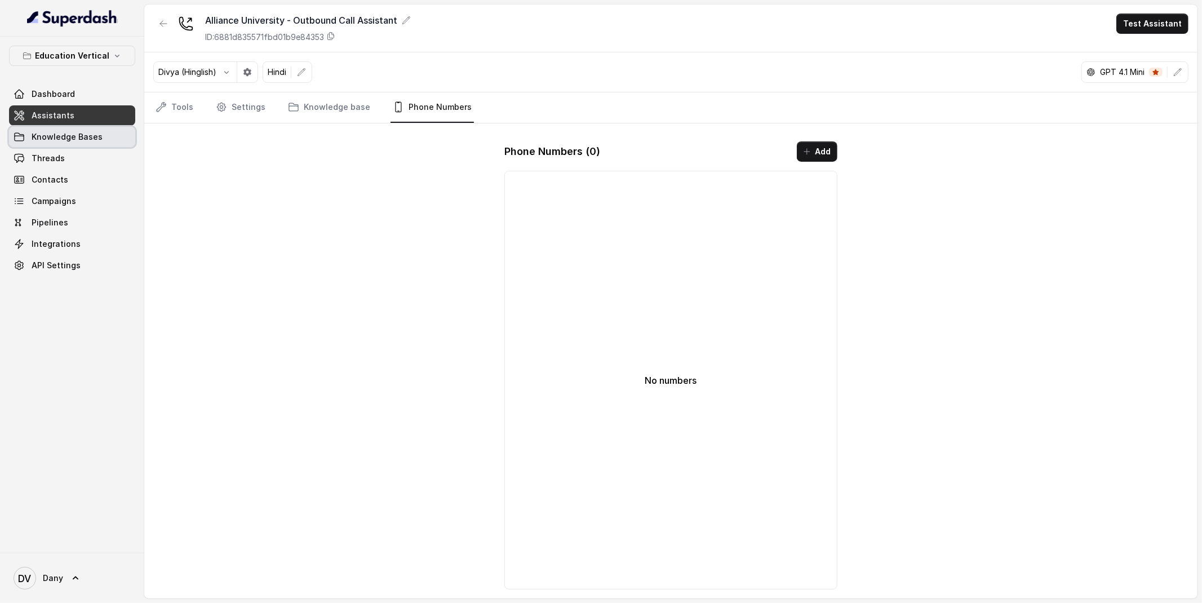
click at [34, 139] on span "Knowledge Bases" at bounding box center [67, 136] width 71 height 11
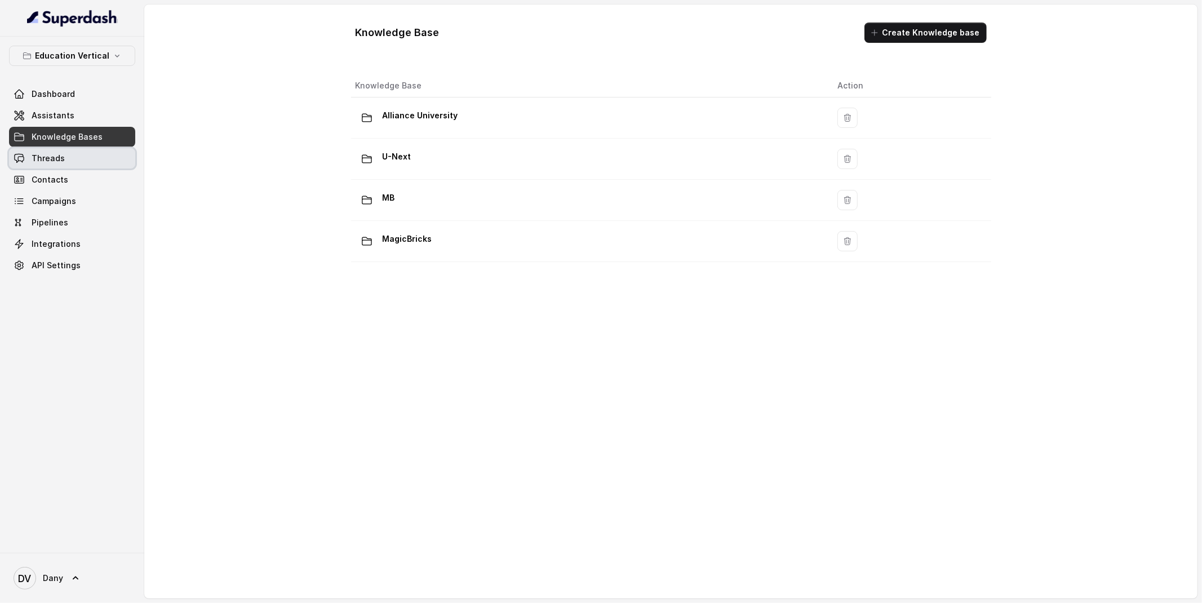
click at [42, 150] on link "Threads" at bounding box center [72, 158] width 126 height 20
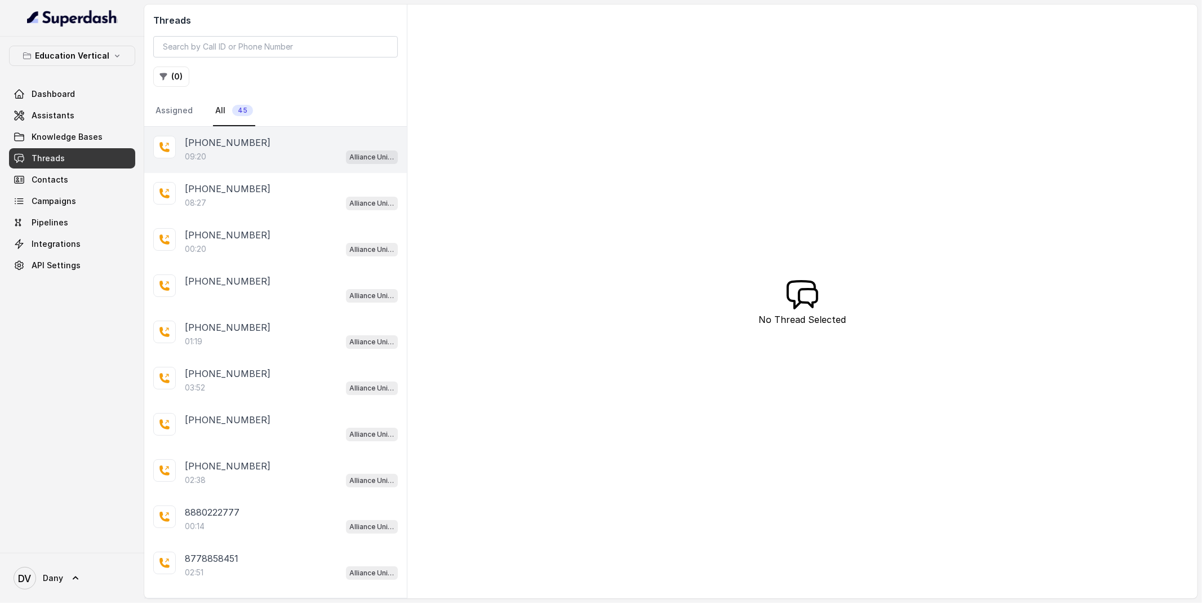
click at [249, 149] on div "09:20 Alliance University - Outbound Call Assistant" at bounding box center [291, 156] width 213 height 15
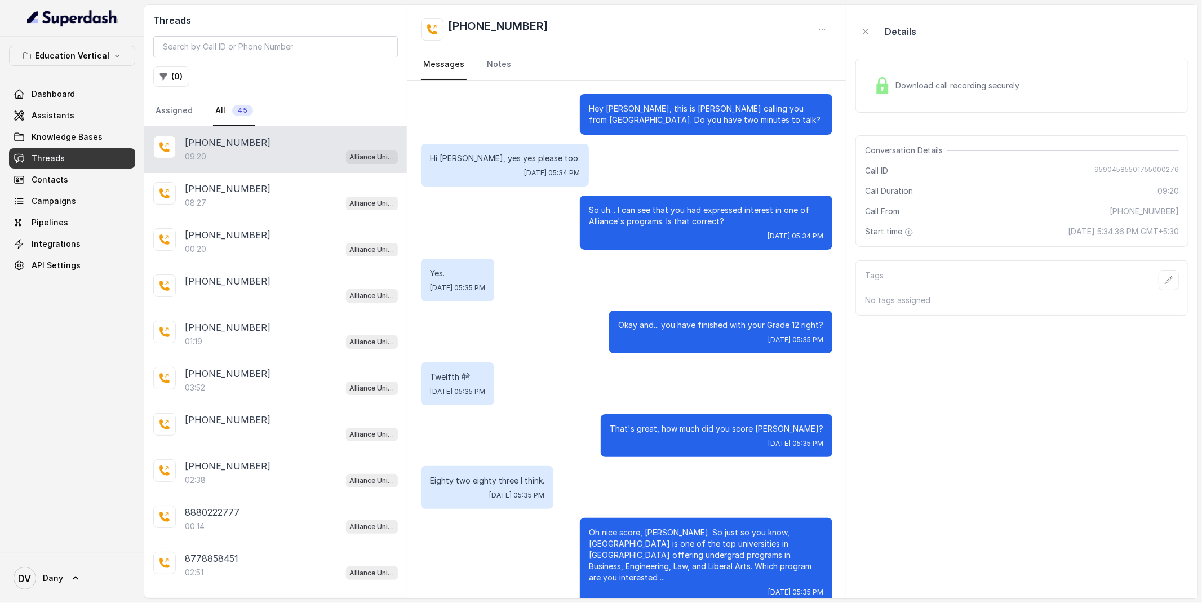
drag, startPoint x: 726, startPoint y: 159, endPoint x: 529, endPoint y: 307, distance: 245.6
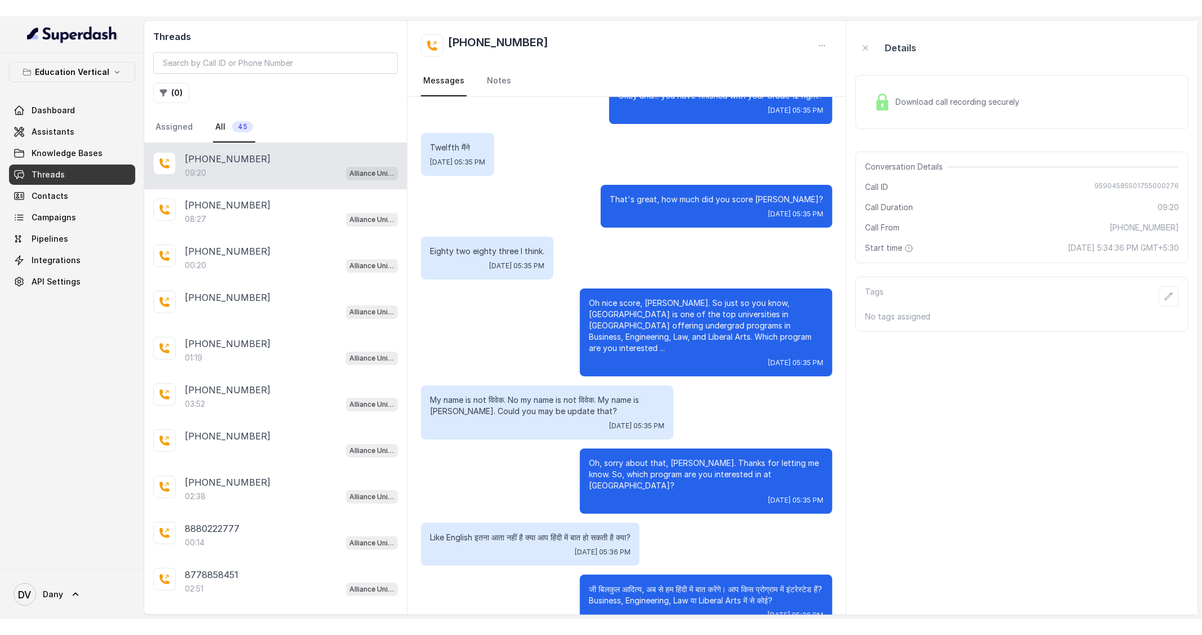
scroll to position [249, 0]
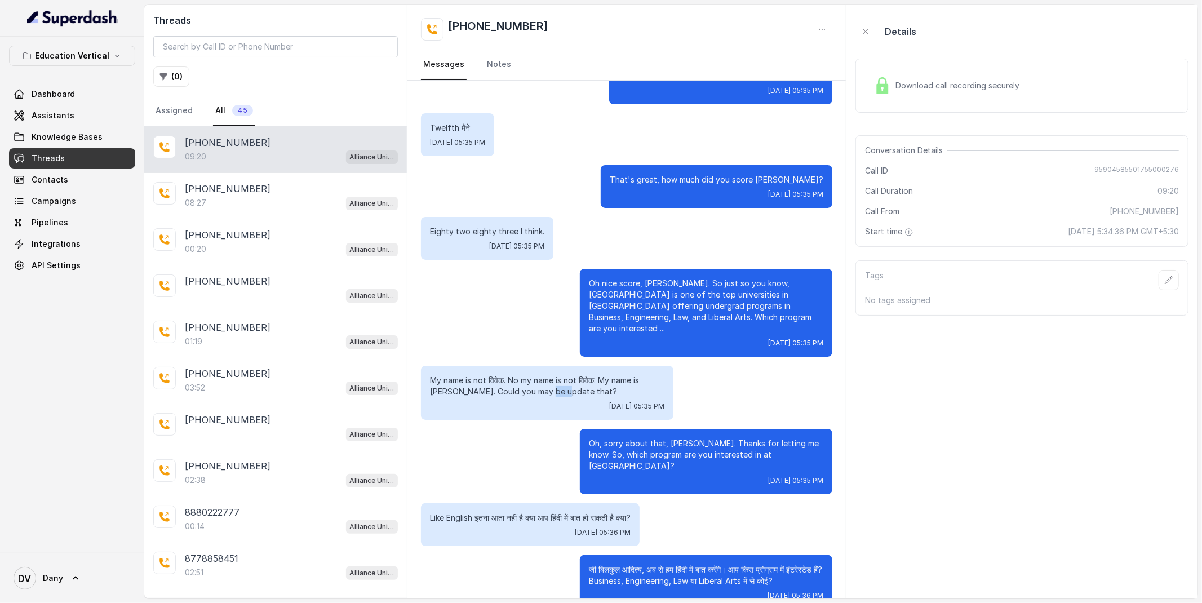
drag, startPoint x: 543, startPoint y: 383, endPoint x: 571, endPoint y: 383, distance: 28.2
click at [564, 383] on p "My name is not विवेक. No my name is not विवेक. My name is आदित्य. Could you may…" at bounding box center [547, 386] width 234 height 23
click at [592, 443] on p "Oh, sorry about that, Aditya. Thanks for letting me know. So, which program are…" at bounding box center [706, 455] width 234 height 34
click at [970, 74] on div "Download call recording securely" at bounding box center [946, 86] width 154 height 26
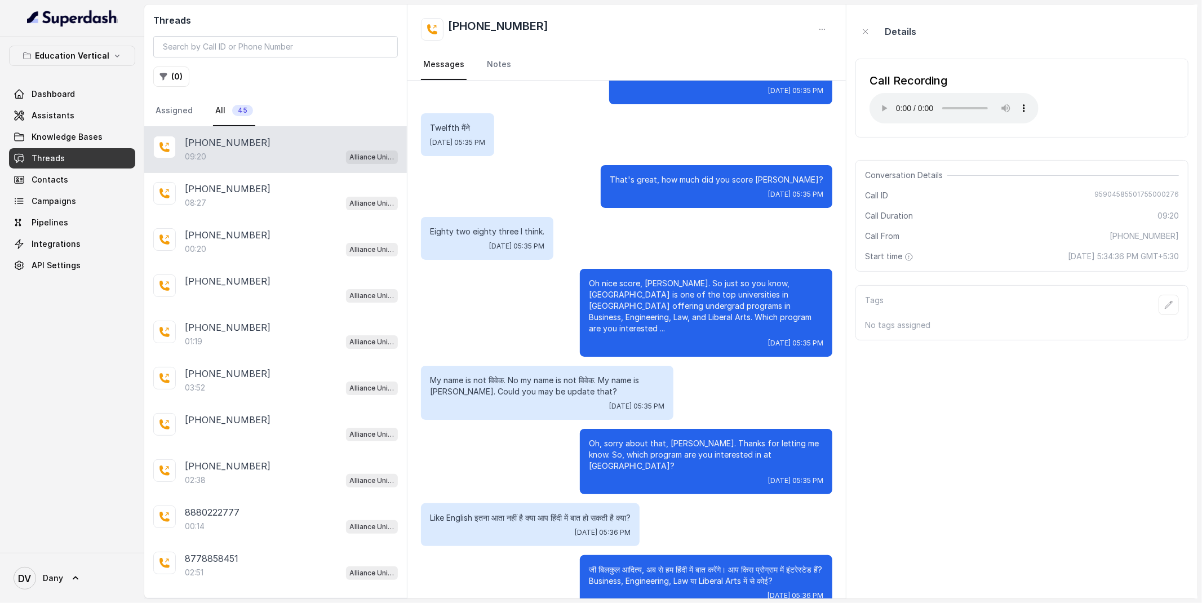
click at [944, 143] on div "Call Recording Your browser does not support the audio element." at bounding box center [1021, 98] width 333 height 97
click at [106, 105] on span "Assistants" at bounding box center [72, 115] width 126 height 20
click at [106, 104] on link "Dashboard" at bounding box center [72, 94] width 126 height 20
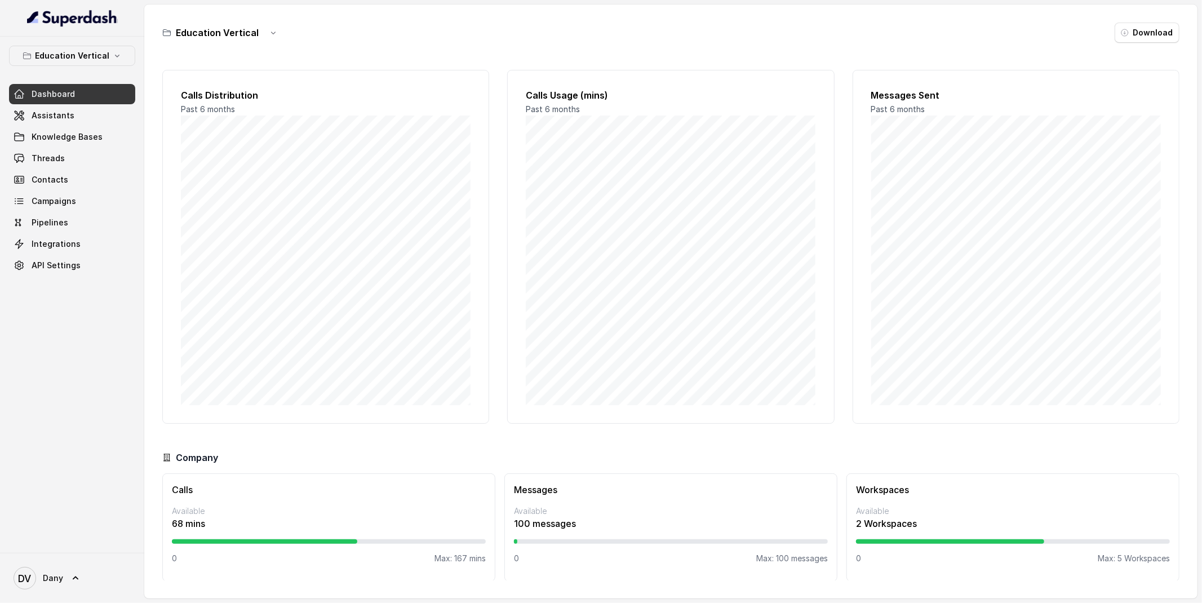
click at [106, 104] on link "Dashboard" at bounding box center [72, 94] width 126 height 20
click at [83, 122] on link "Assistants" at bounding box center [72, 115] width 126 height 20
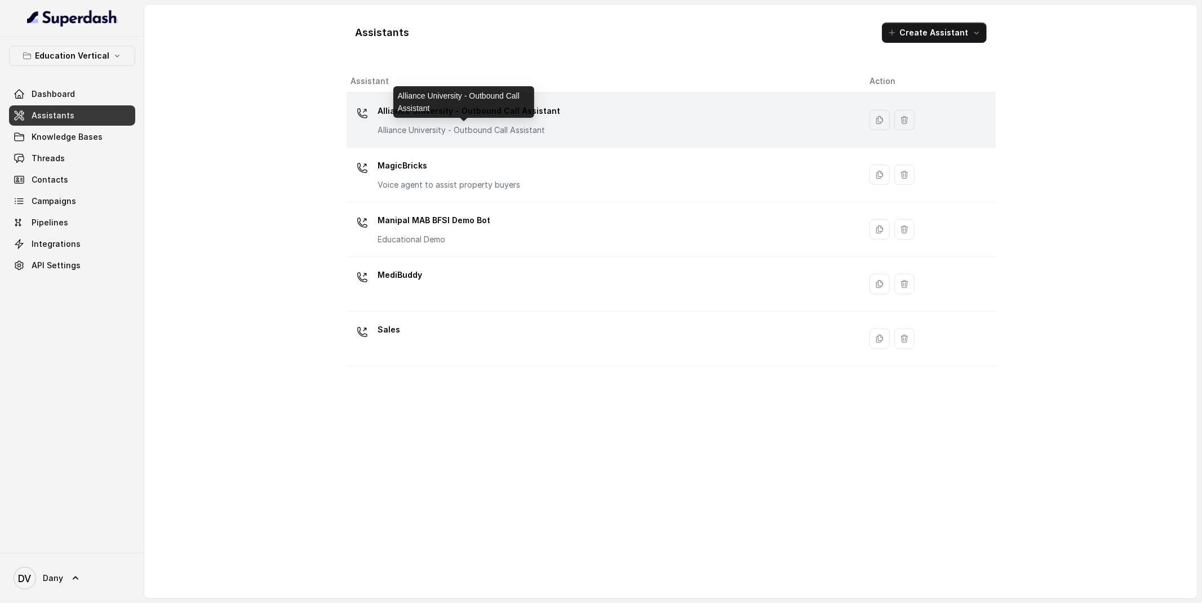
click at [437, 133] on p "Alliance University - Outbound Call Assistant" at bounding box center [469, 130] width 183 height 11
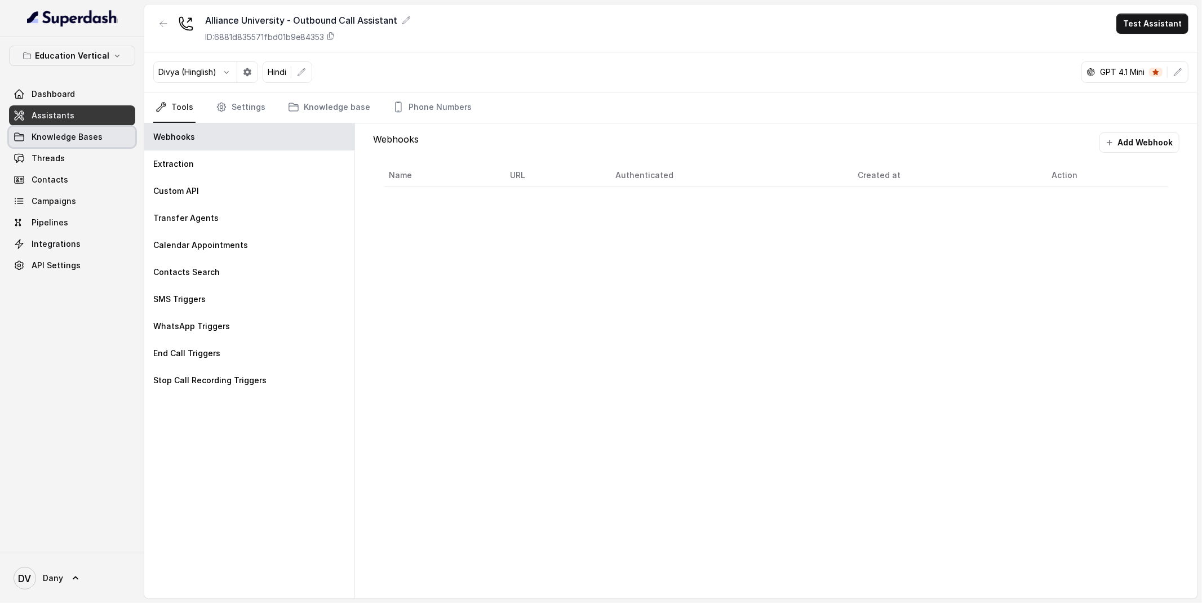
click at [99, 143] on link "Knowledge Bases" at bounding box center [72, 137] width 126 height 20
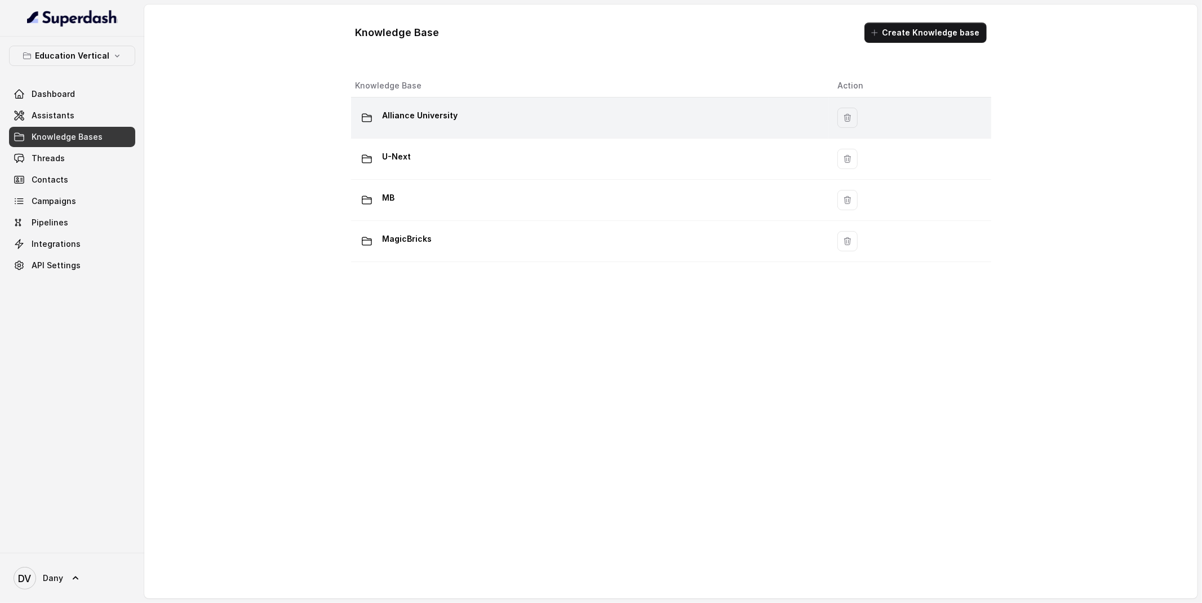
click at [454, 118] on p "Alliance University" at bounding box center [421, 115] width 76 height 18
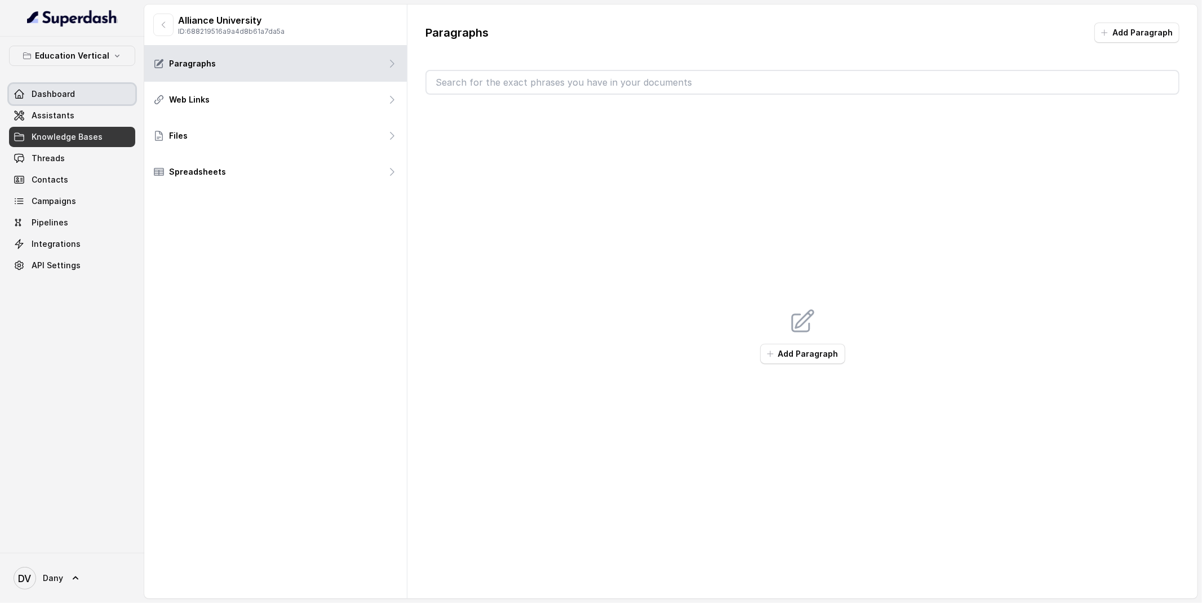
click at [52, 92] on span "Dashboard" at bounding box center [53, 93] width 43 height 11
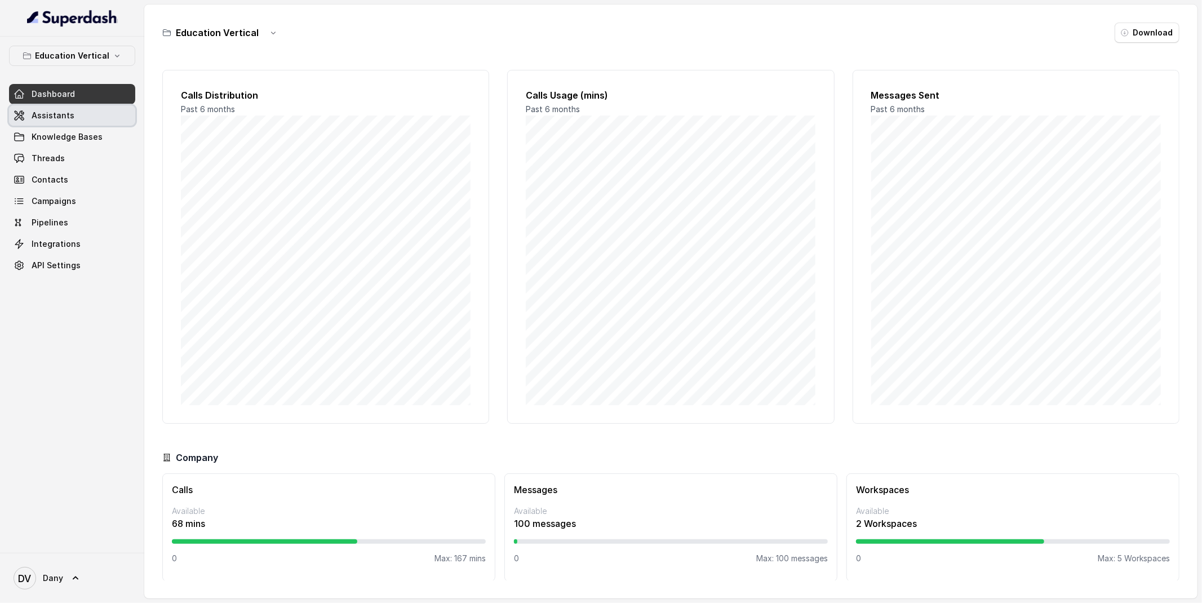
click at [51, 117] on span "Assistants" at bounding box center [53, 115] width 43 height 11
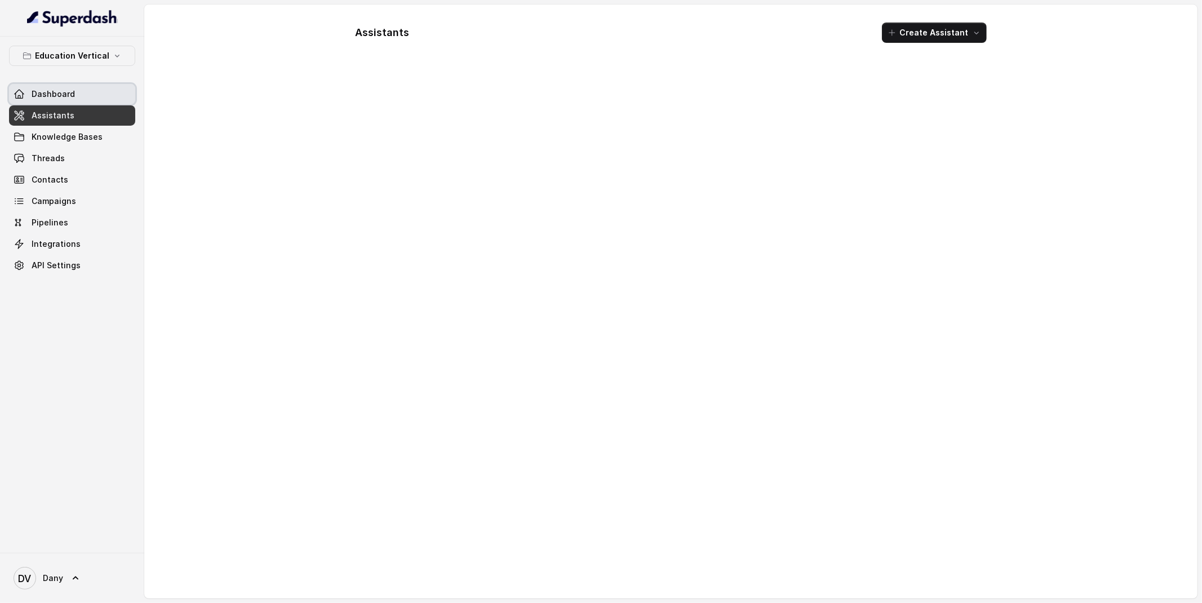
click at [45, 91] on span "Dashboard" at bounding box center [53, 93] width 43 height 11
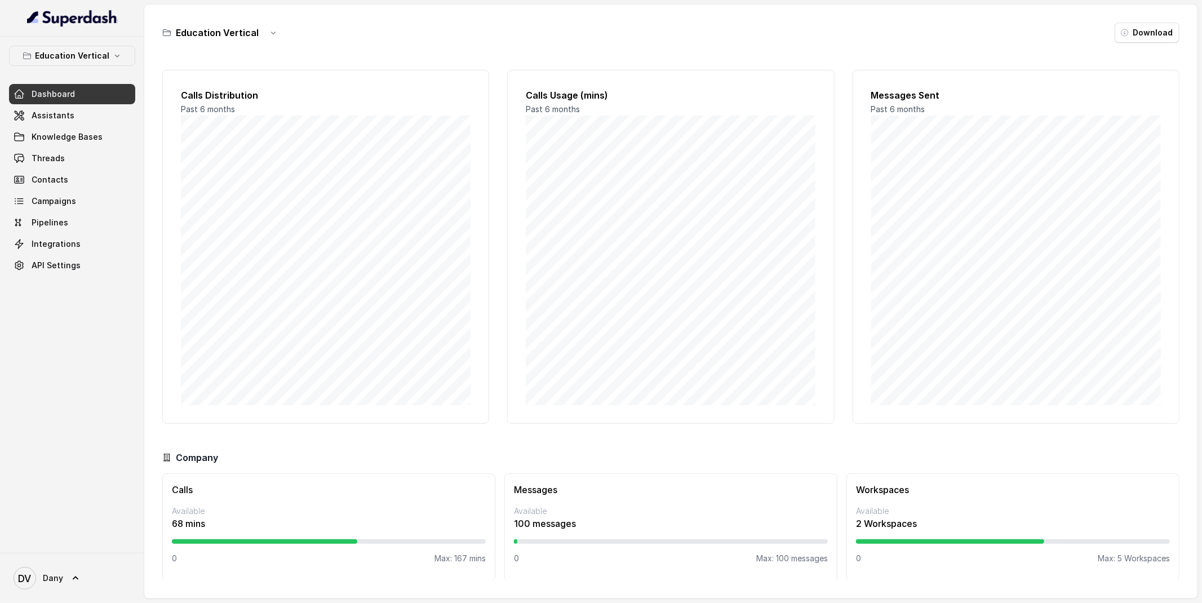
click at [45, 91] on span "Dashboard" at bounding box center [53, 93] width 43 height 11
click at [64, 121] on link "Assistants" at bounding box center [72, 115] width 126 height 20
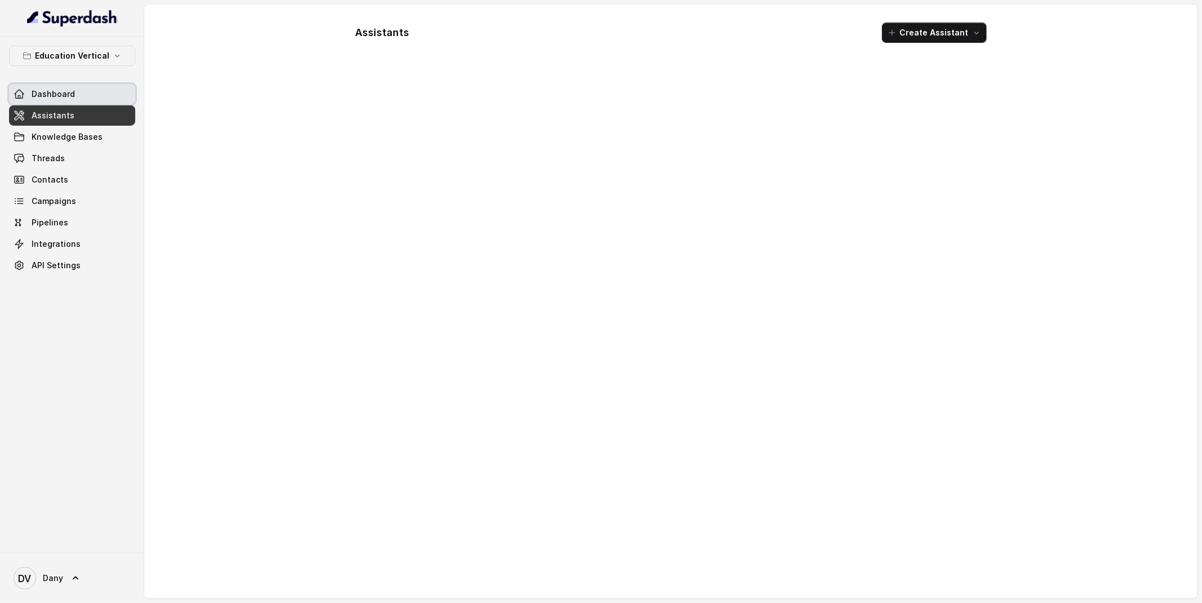
click at [64, 95] on span "Dashboard" at bounding box center [53, 93] width 43 height 11
